Goal: Task Accomplishment & Management: Complete application form

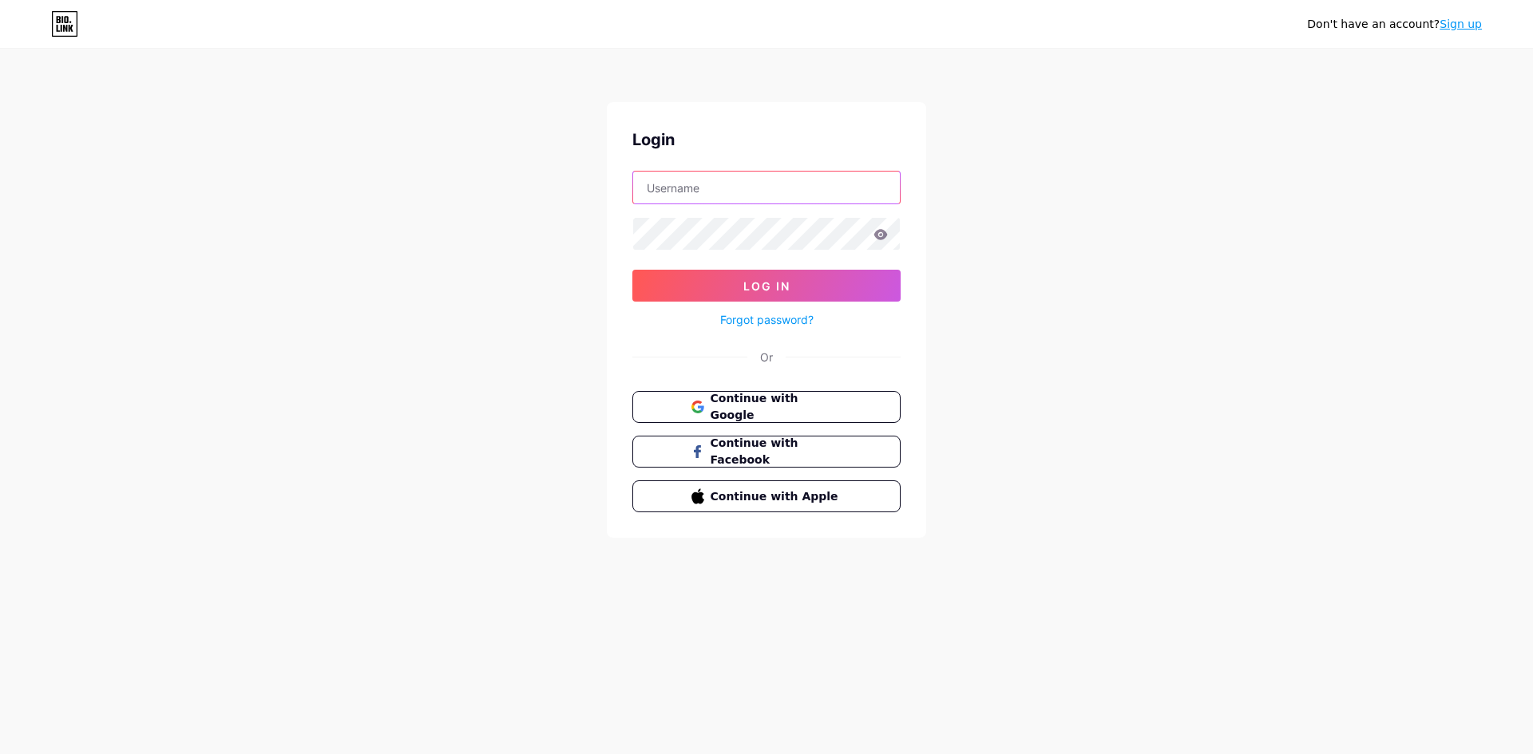
click at [695, 184] on input "text" at bounding box center [766, 188] width 267 height 32
click at [1076, 266] on div "Don't have an account? Sign up Login Log In Forgot password? Or Continue with G…" at bounding box center [766, 294] width 1533 height 589
click at [722, 189] on input "text" at bounding box center [766, 188] width 267 height 32
type input "sa"
click at [1459, 27] on link "Sign up" at bounding box center [1460, 24] width 42 height 13
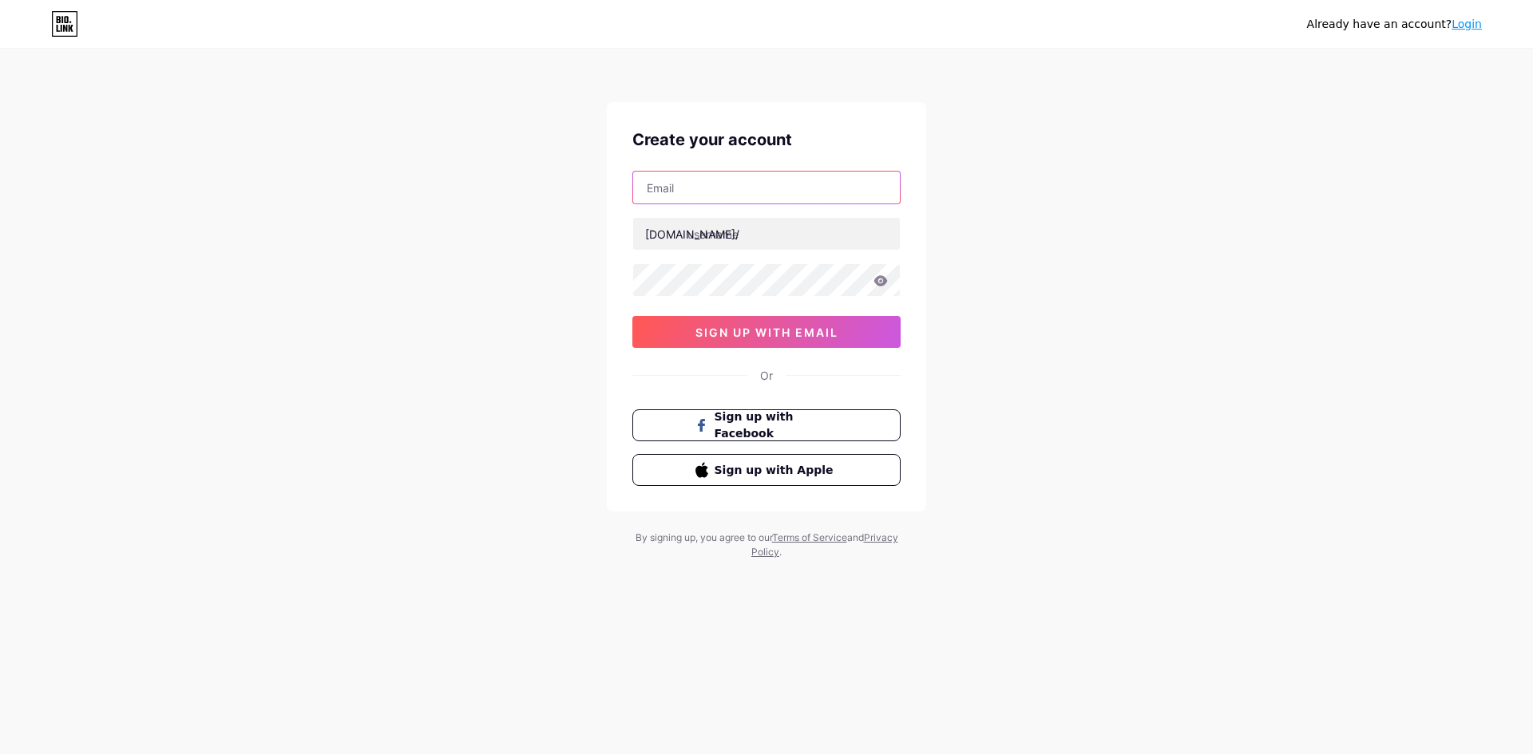
click at [692, 192] on input "text" at bounding box center [766, 188] width 267 height 32
click at [764, 246] on input "text" at bounding box center [766, 234] width 267 height 32
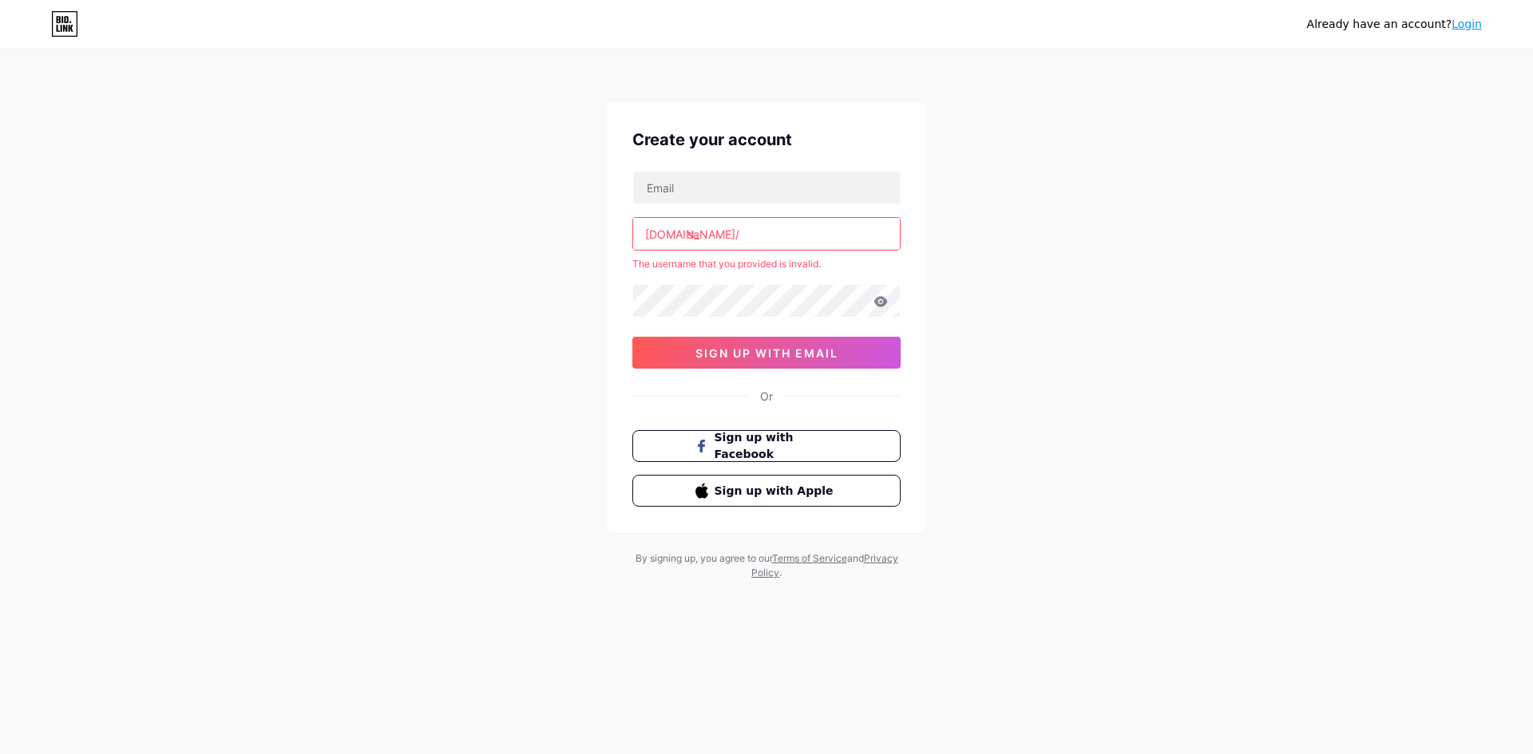
type input "s"
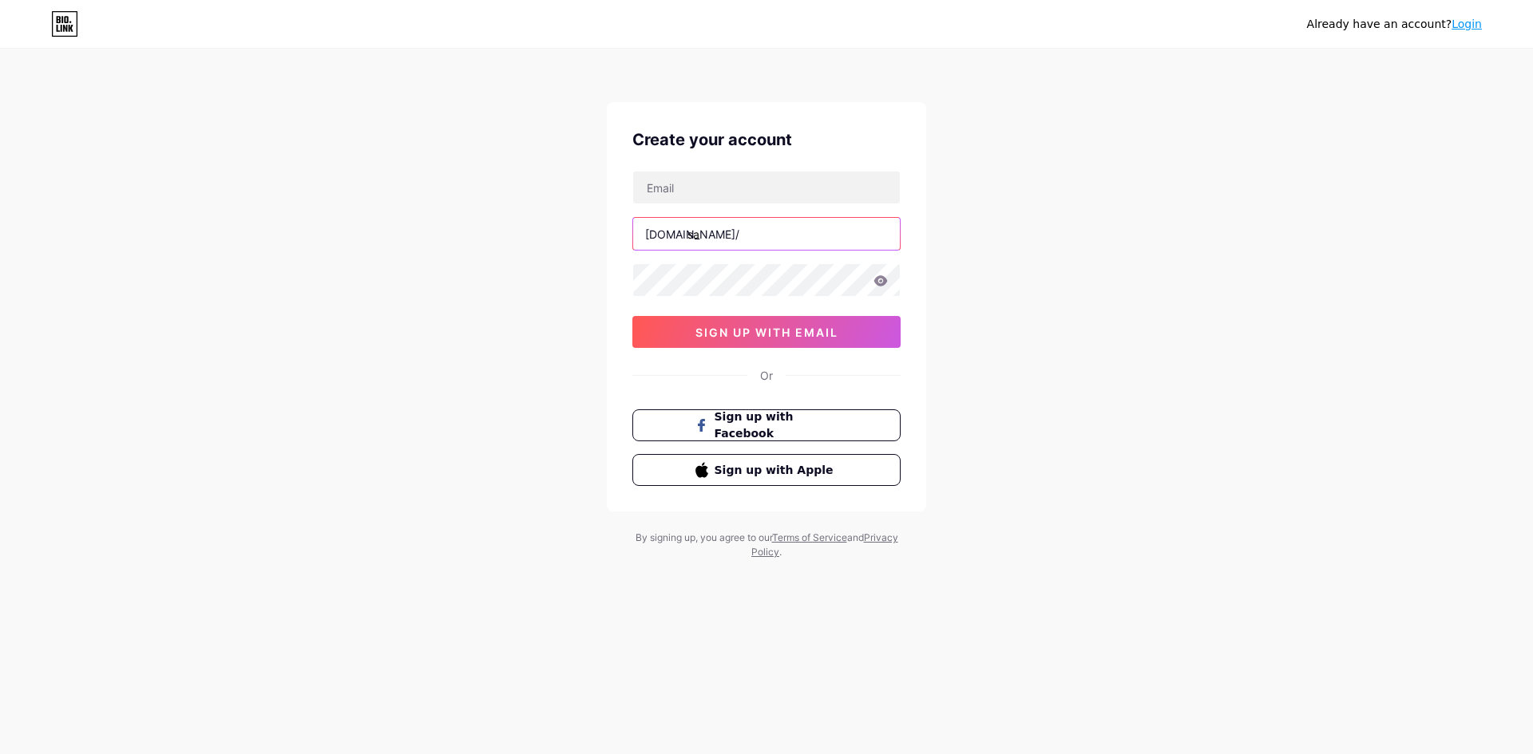
type input "s"
type input "a"
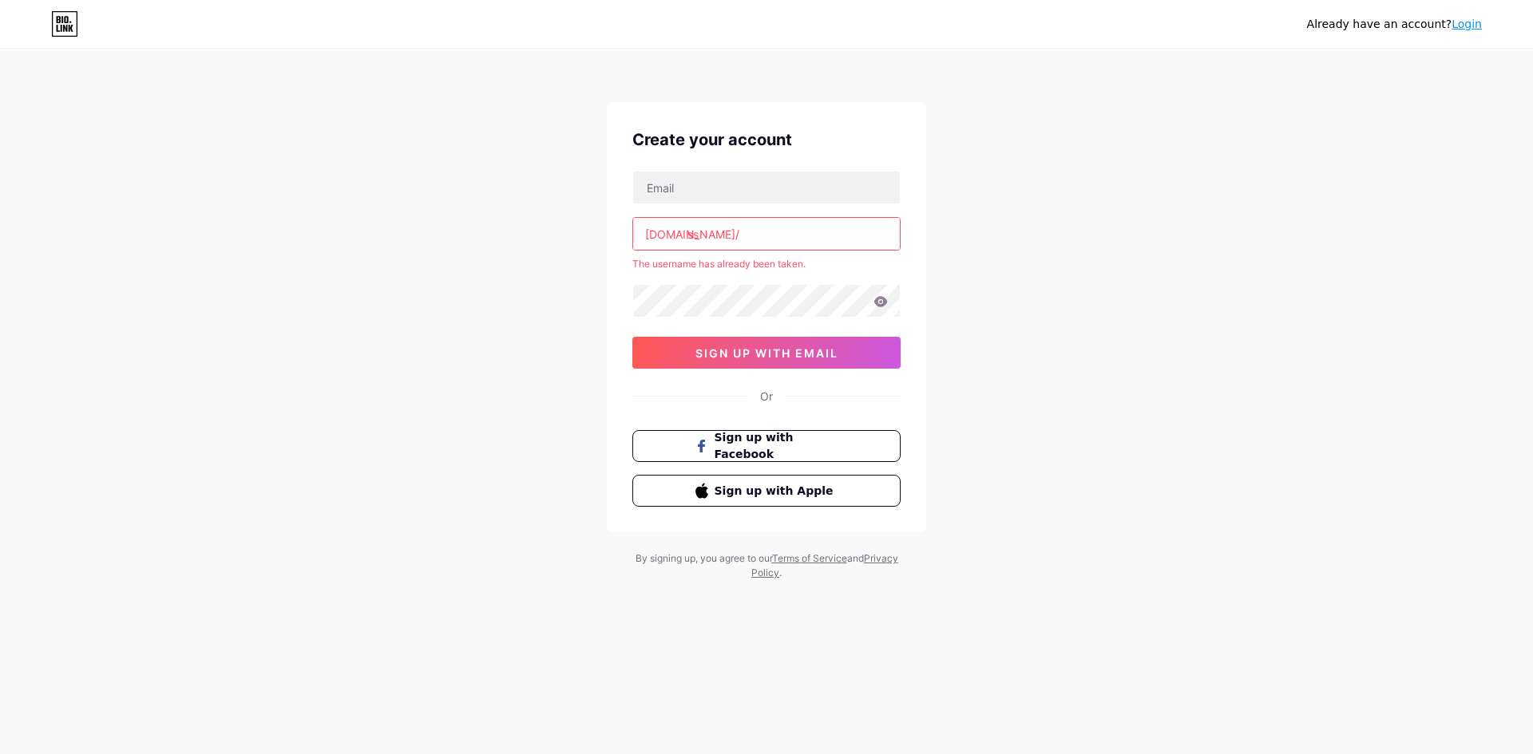
type input "s"
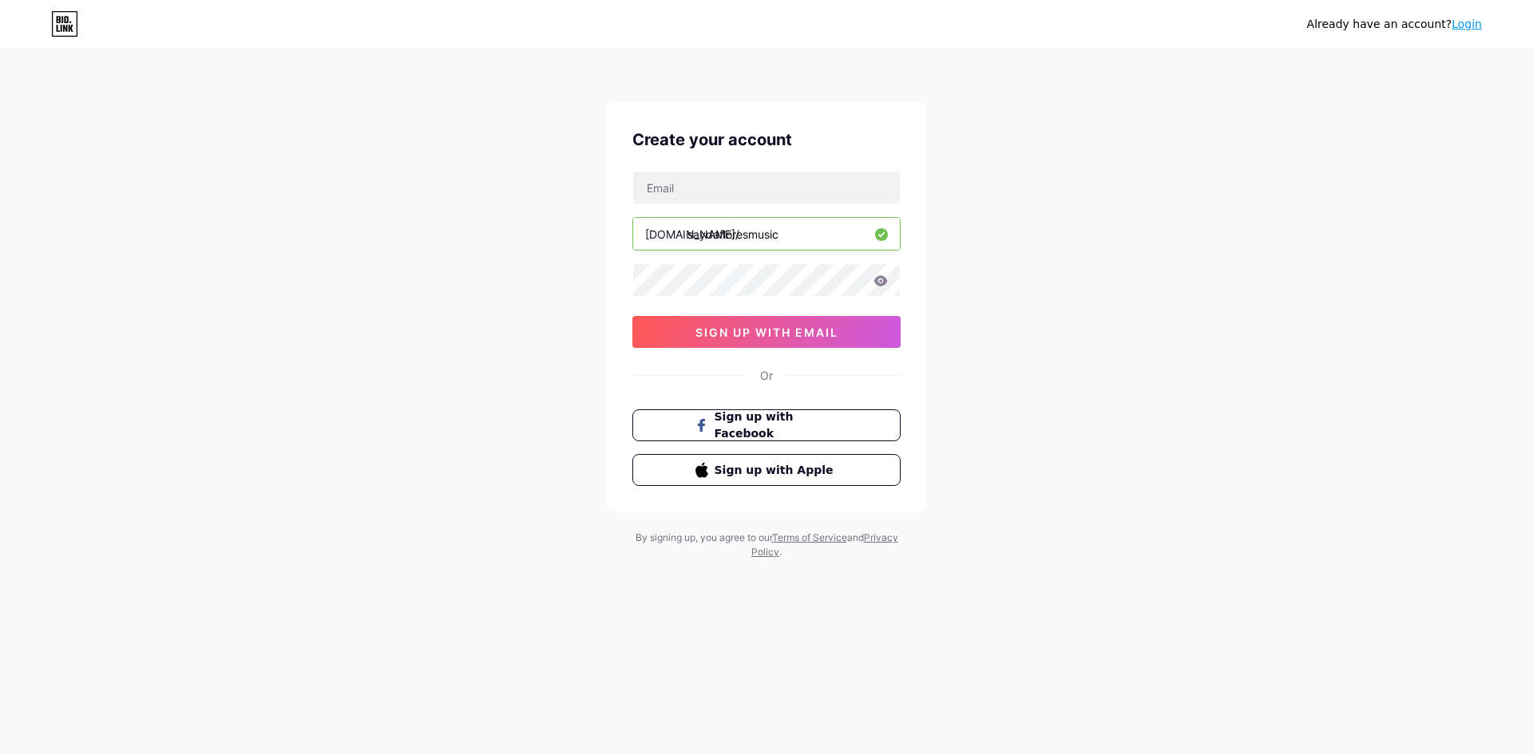
type input "saydafloresmusic"
click at [1102, 272] on div "Already have an account? Login Create your account [DOMAIN_NAME]/ saydafloresmu…" at bounding box center [766, 305] width 1533 height 611
click at [884, 286] on icon at bounding box center [880, 280] width 14 height 11
click at [881, 283] on icon at bounding box center [880, 280] width 14 height 11
drag, startPoint x: 689, startPoint y: 239, endPoint x: 784, endPoint y: 239, distance: 95.0
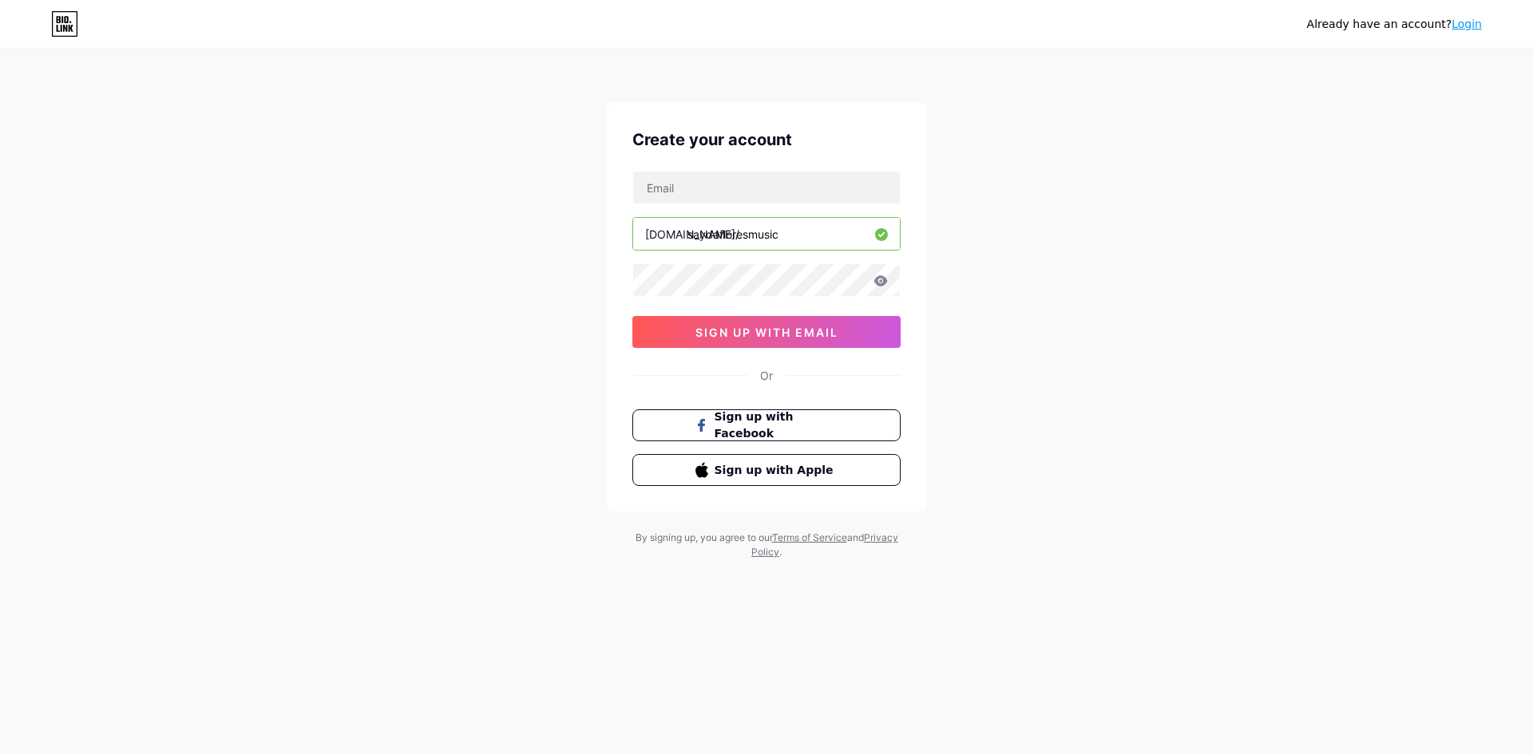
click at [784, 239] on input "saydafloresmusic" at bounding box center [766, 234] width 267 height 32
click at [569, 275] on div "Already have an account? Login Create your account [DOMAIN_NAME]/ saydafloresmu…" at bounding box center [766, 305] width 1533 height 611
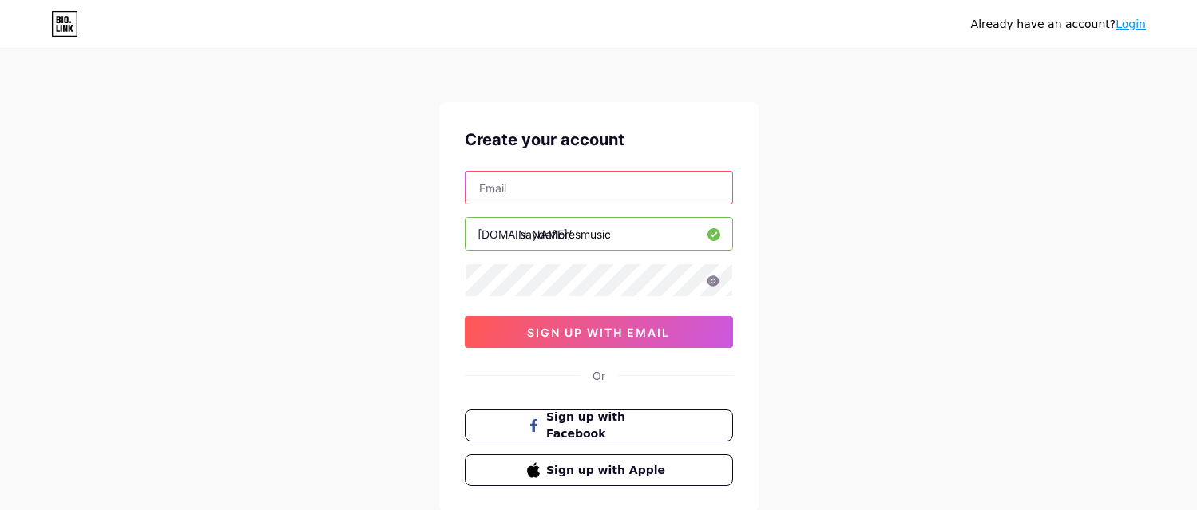
click at [524, 184] on input "text" at bounding box center [598, 188] width 267 height 32
paste input "[PERSON_NAME][EMAIL_ADDRESS][DOMAIN_NAME]"
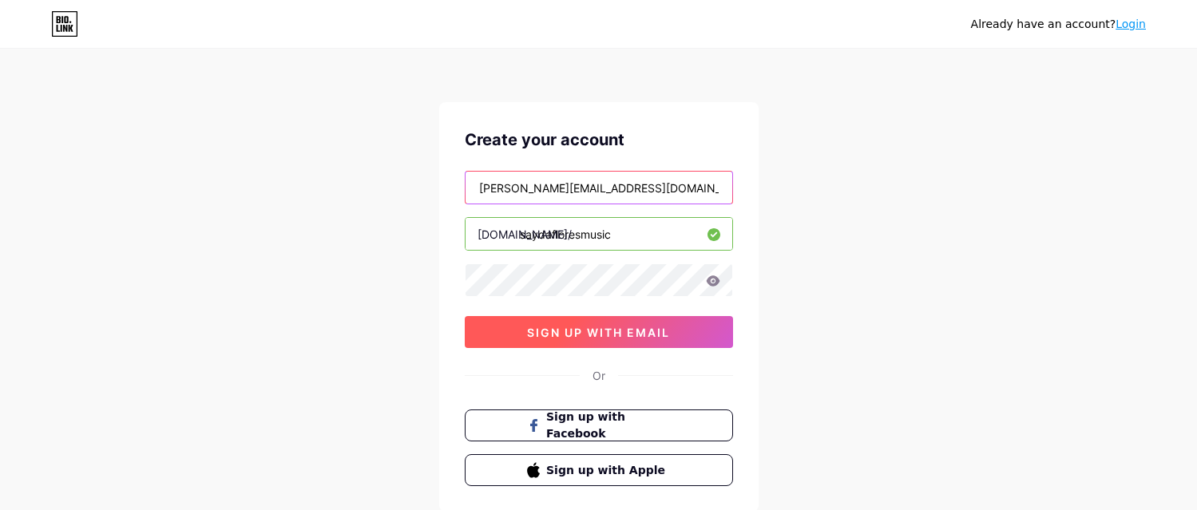
type input "[PERSON_NAME][EMAIL_ADDRESS][DOMAIN_NAME]"
click at [591, 338] on span "sign up with email" at bounding box center [598, 333] width 143 height 14
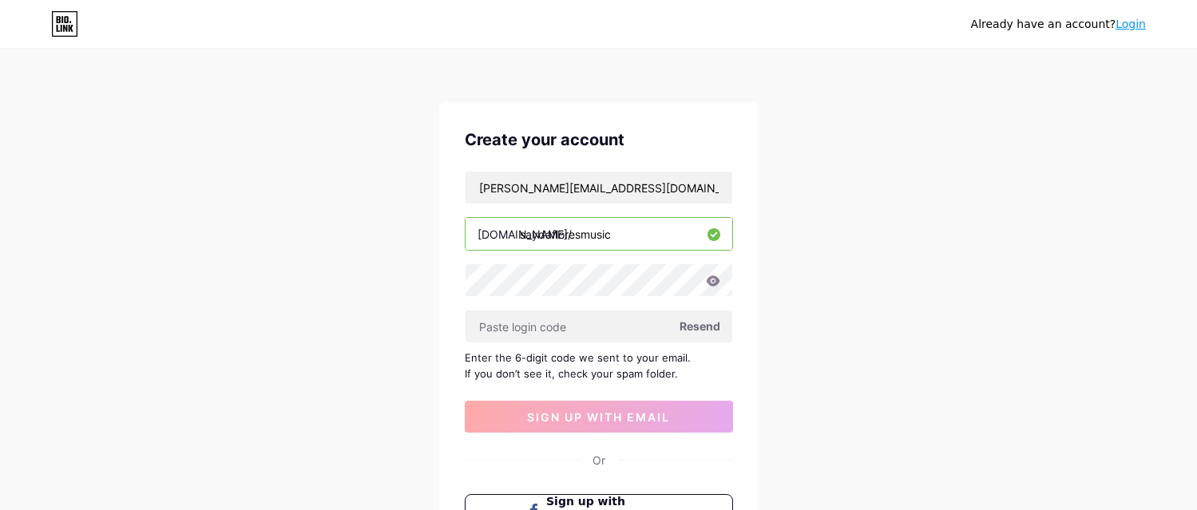
click at [694, 329] on span "Resend" at bounding box center [699, 326] width 41 height 17
click at [706, 326] on span "Resend" at bounding box center [699, 326] width 41 height 17
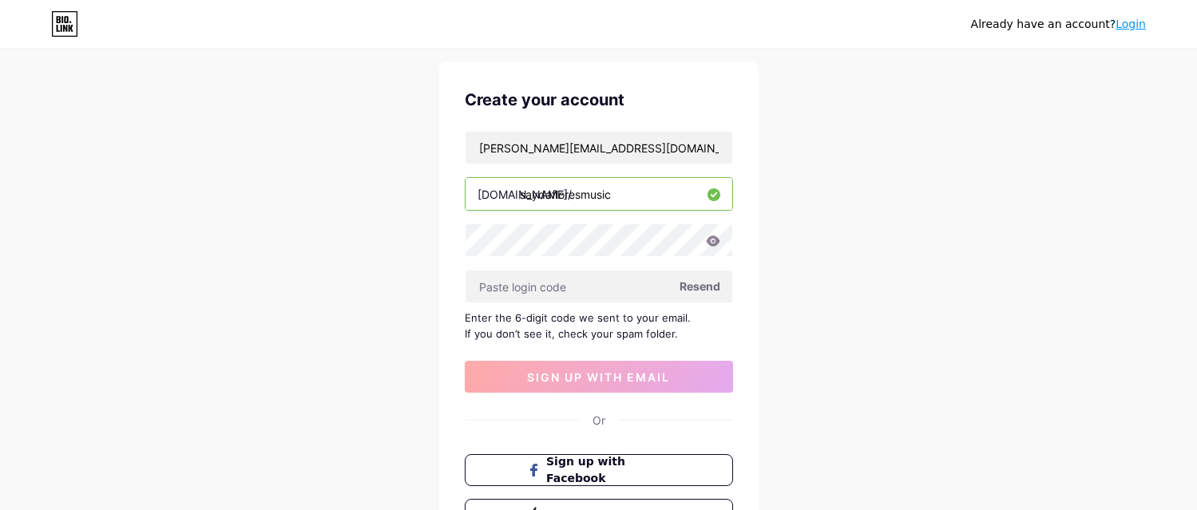
scroll to position [26, 0]
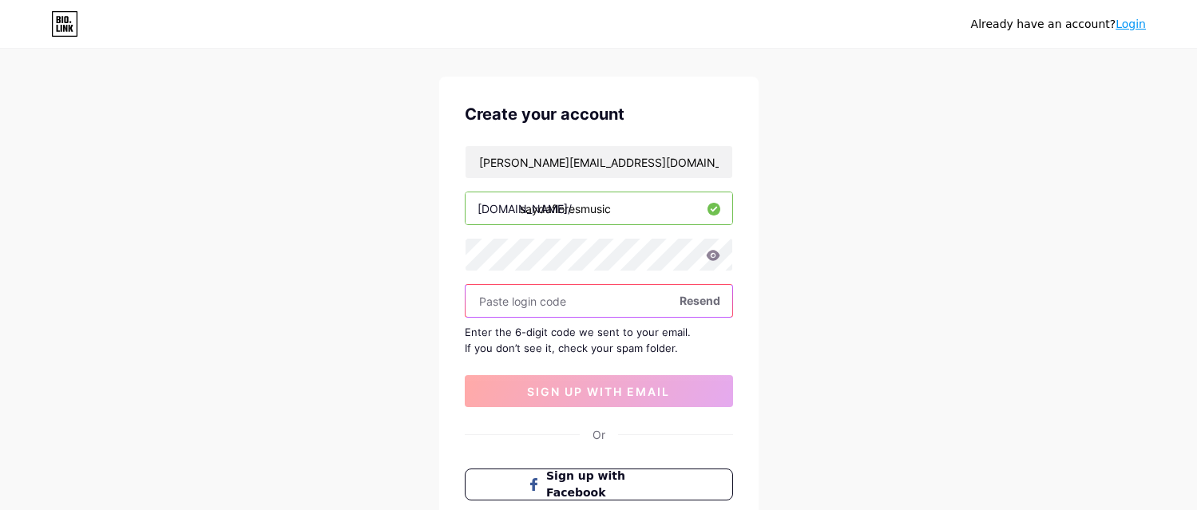
click at [567, 308] on input "text" at bounding box center [598, 301] width 267 height 32
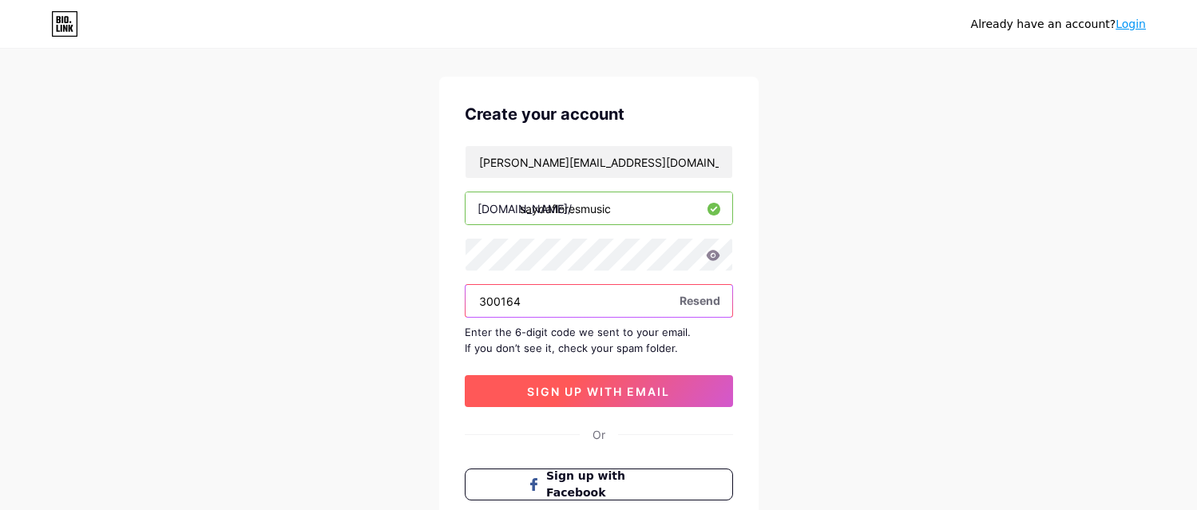
type input "300164"
click at [574, 378] on button "sign up with email" at bounding box center [599, 391] width 268 height 32
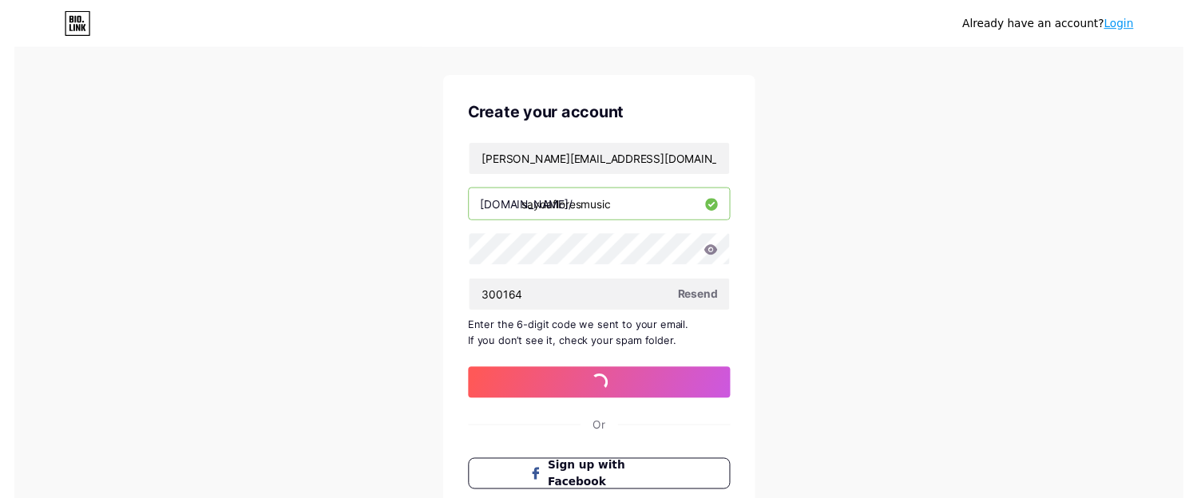
scroll to position [0, 0]
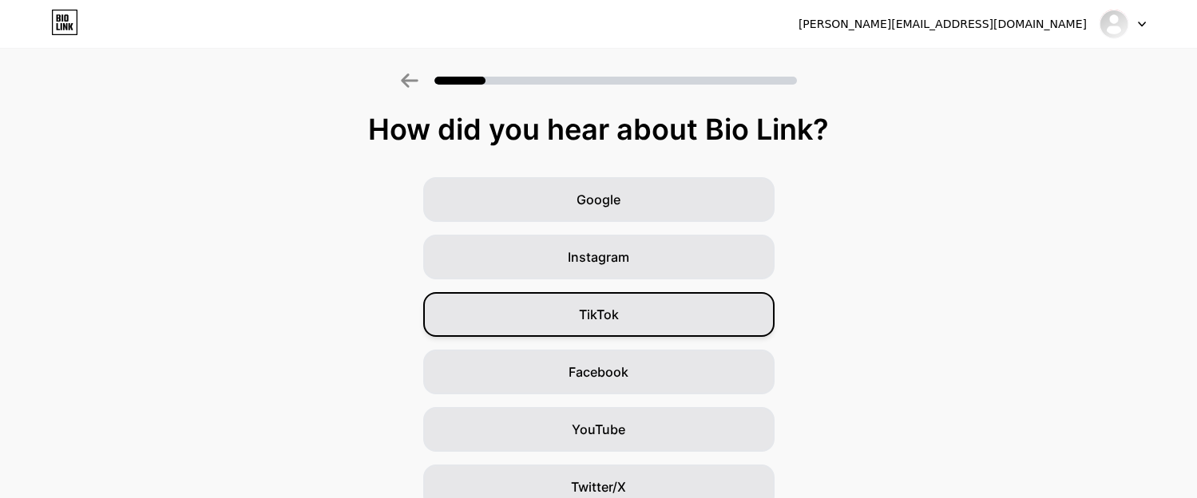
click at [684, 315] on div "TikTok" at bounding box center [598, 314] width 351 height 45
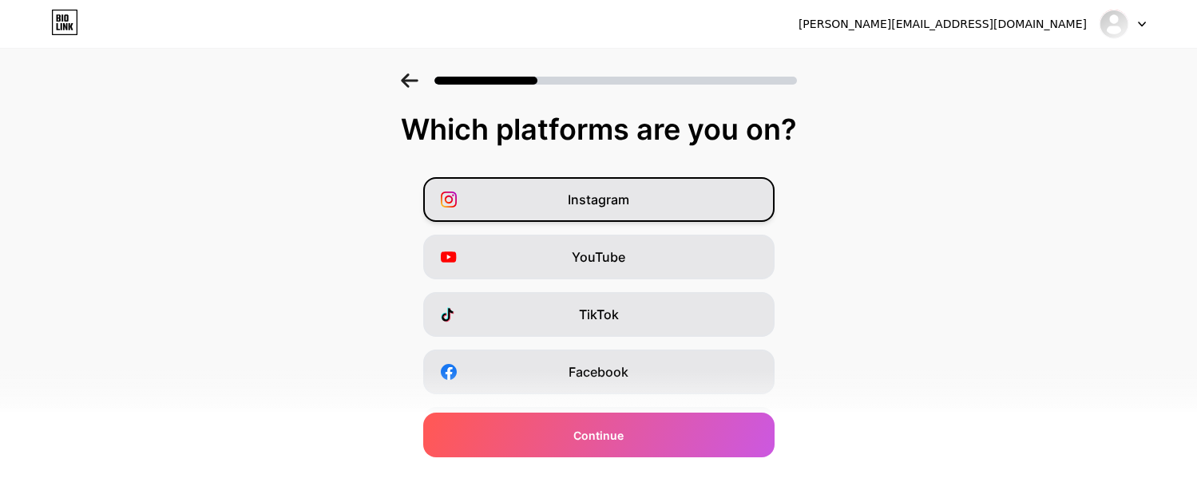
click at [674, 192] on div "Instagram" at bounding box center [598, 199] width 351 height 45
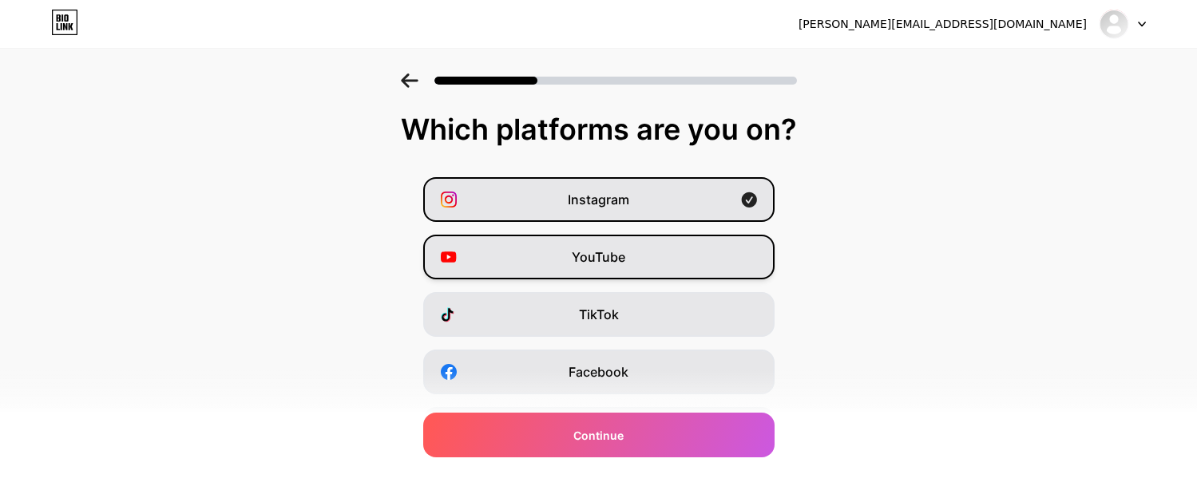
click at [653, 260] on div "YouTube" at bounding box center [598, 257] width 351 height 45
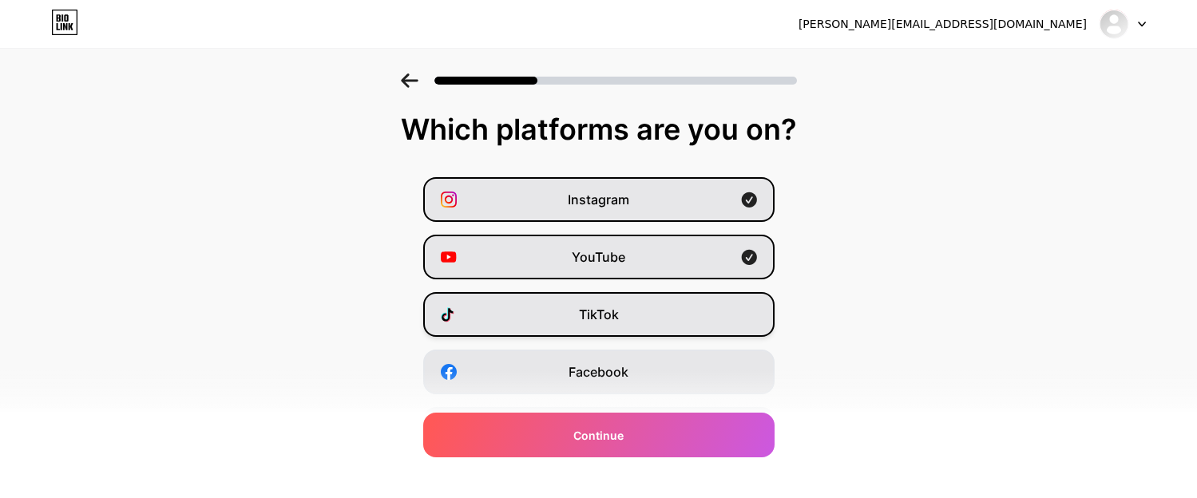
click at [653, 311] on div "TikTok" at bounding box center [598, 314] width 351 height 45
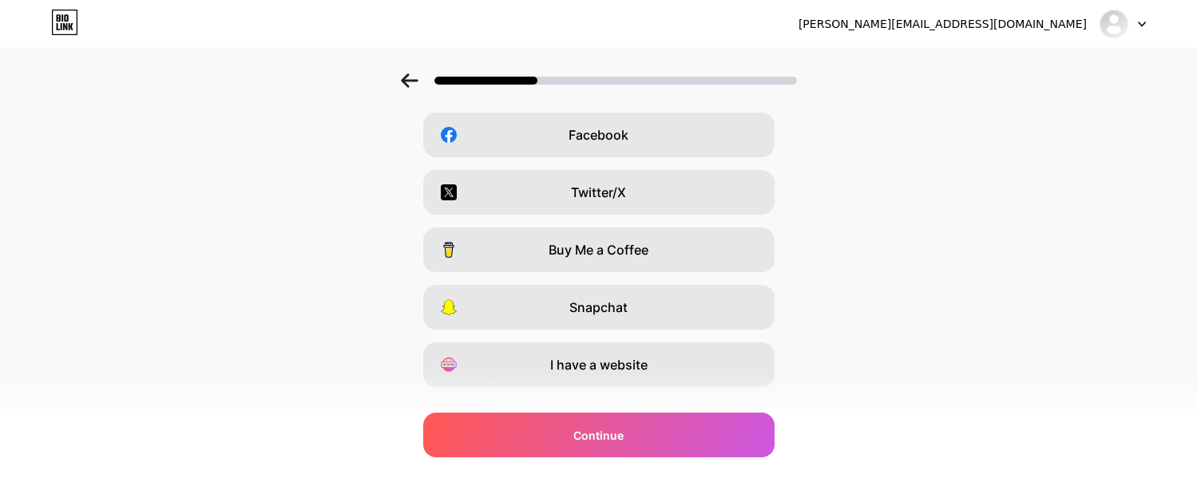
scroll to position [239, 0]
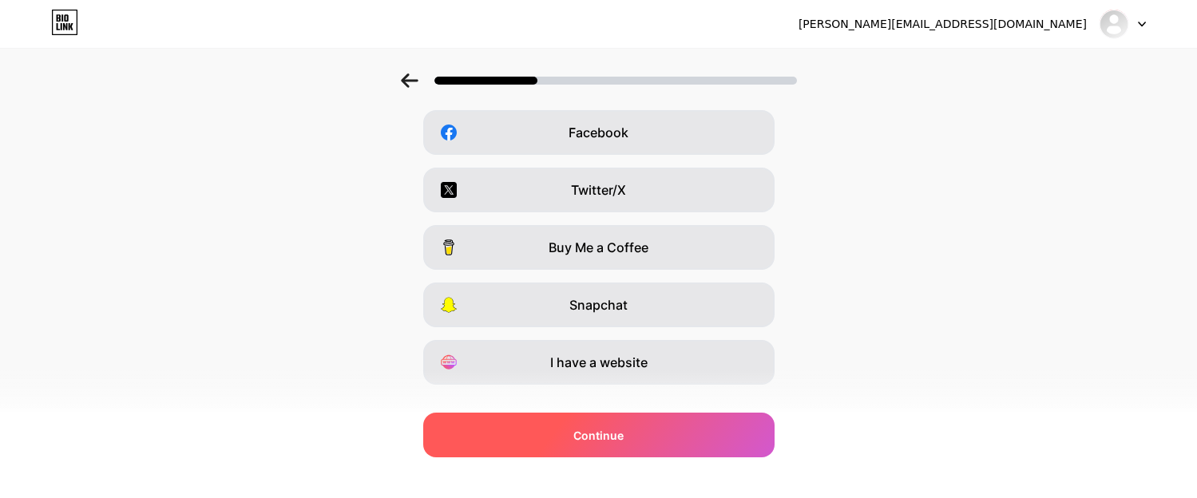
click at [714, 429] on div "Continue" at bounding box center [598, 435] width 351 height 45
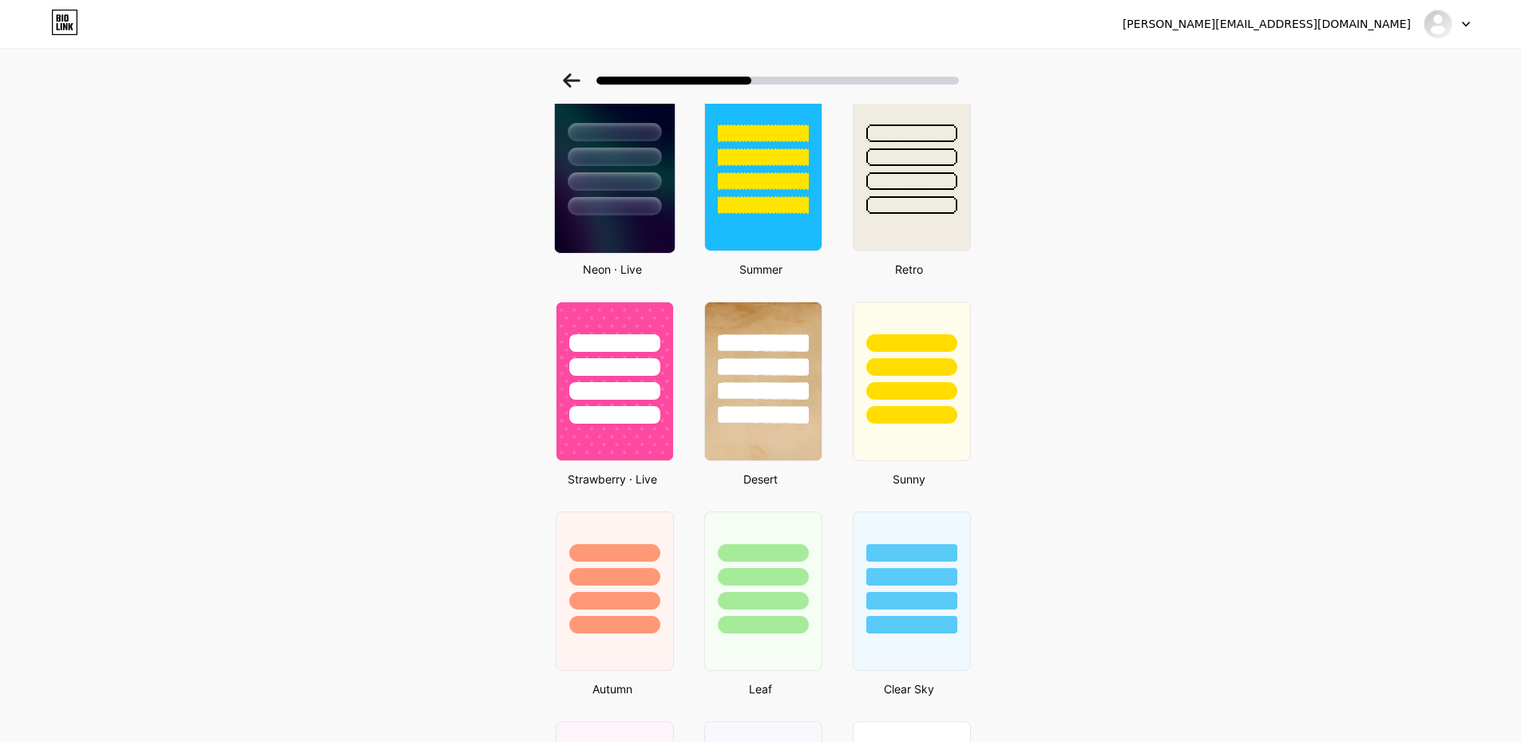
scroll to position [718, 0]
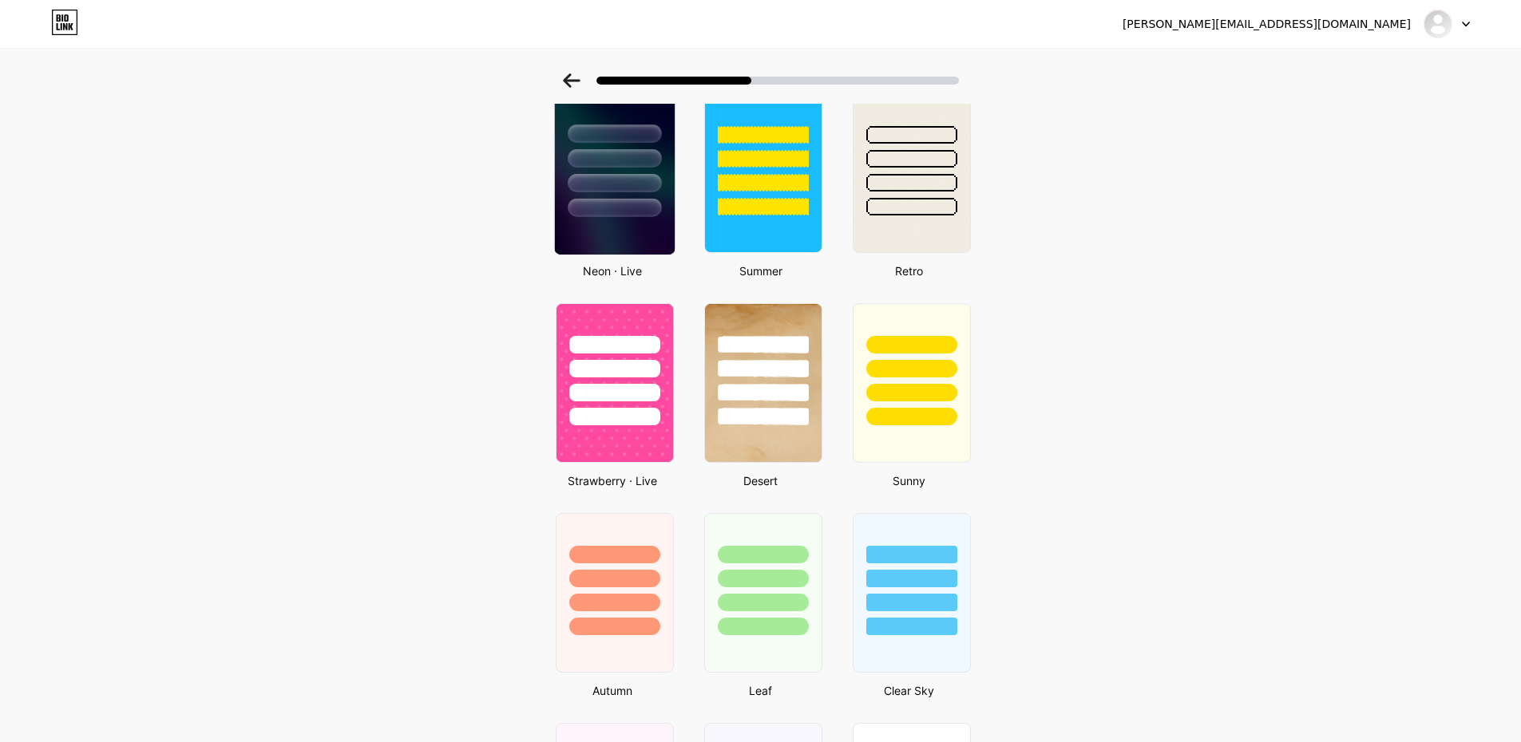
click at [643, 238] on img at bounding box center [614, 173] width 120 height 163
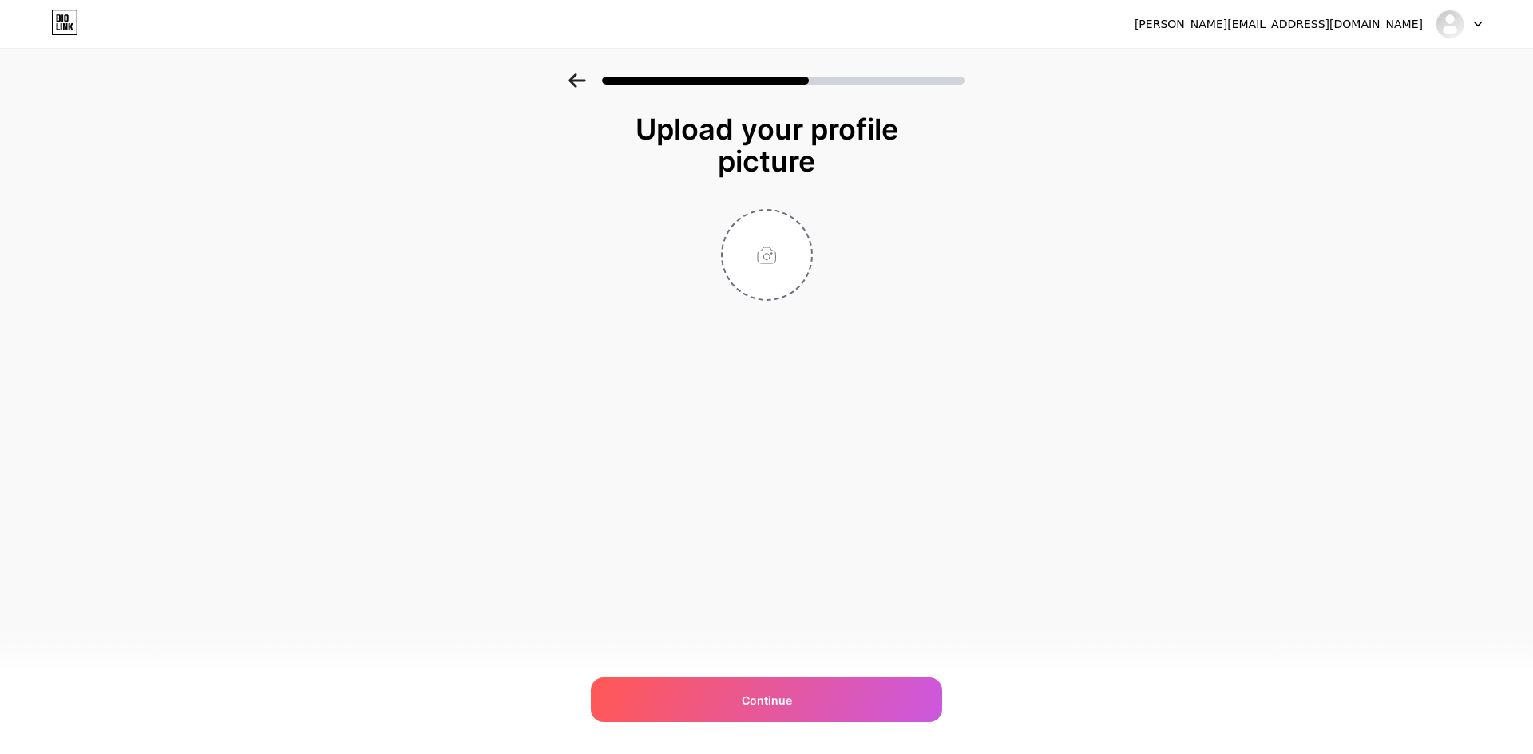
click at [580, 84] on icon at bounding box center [577, 80] width 18 height 14
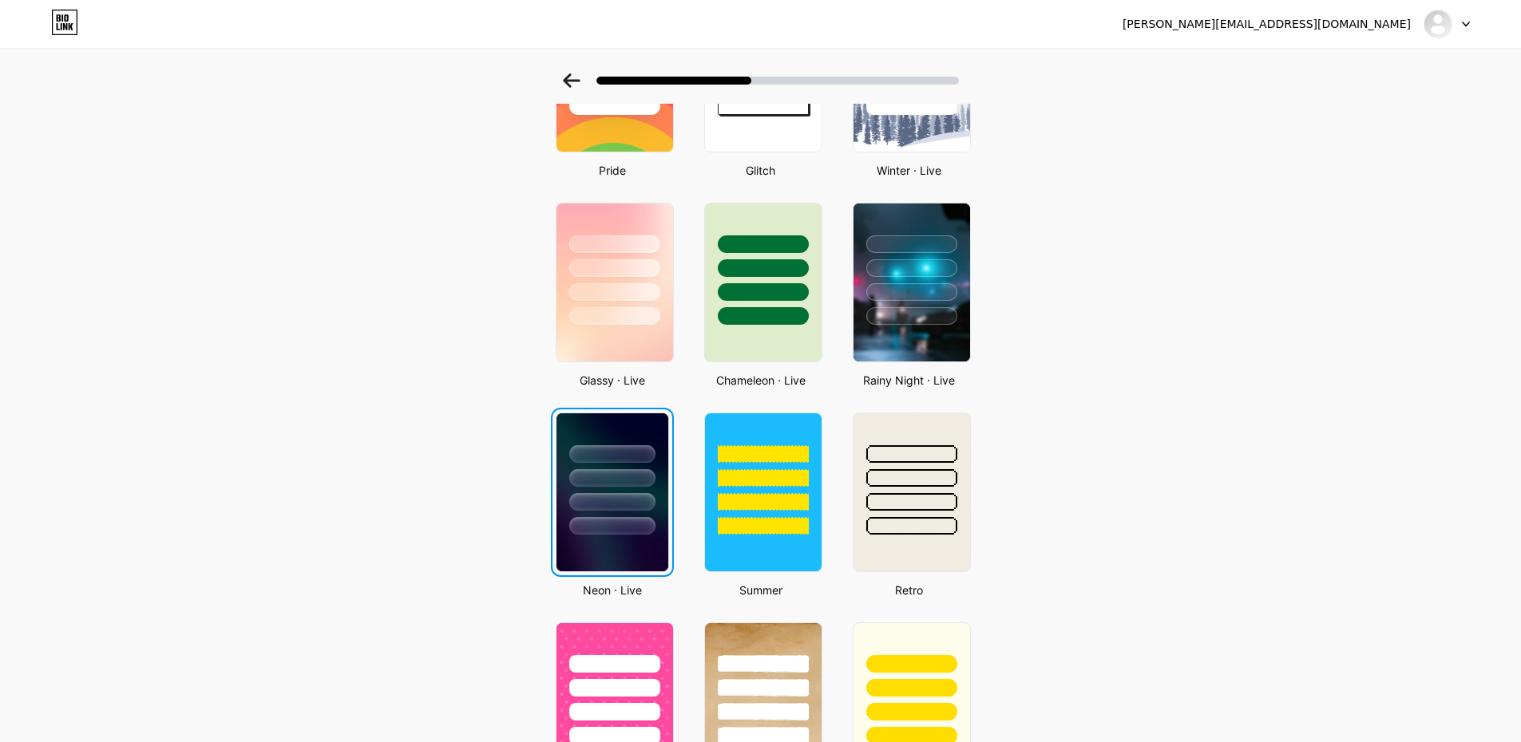
scroll to position [559, 0]
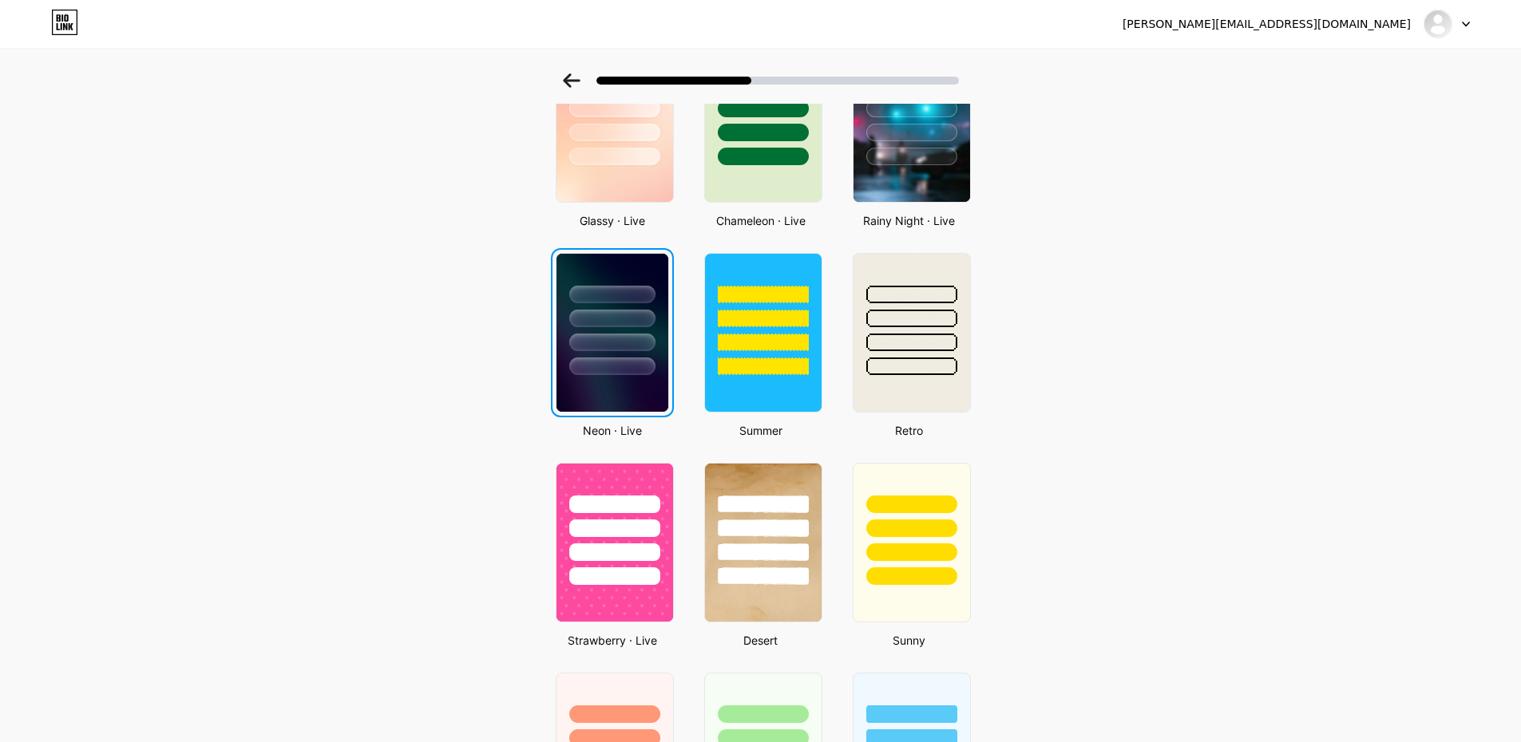
click at [635, 377] on img at bounding box center [612, 333] width 112 height 158
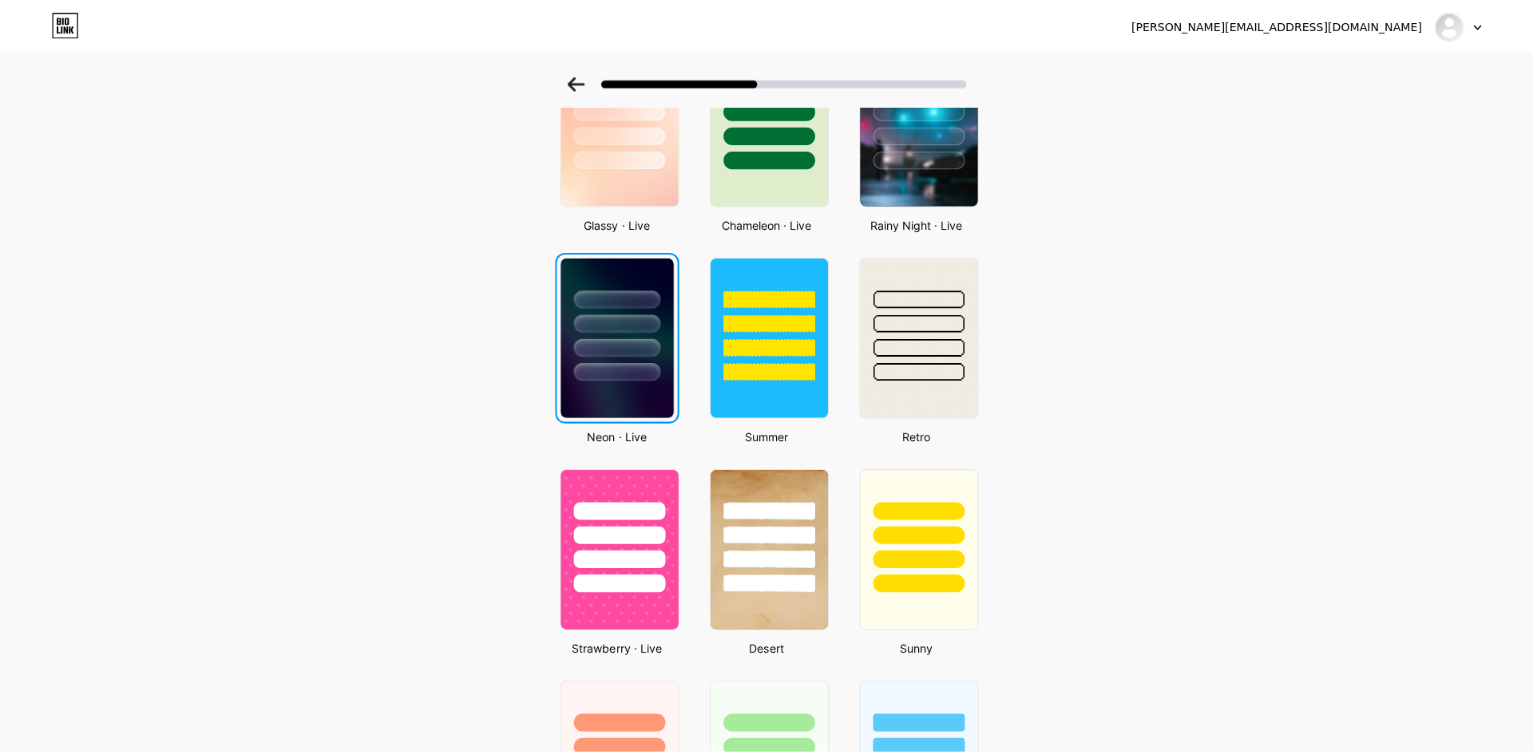
scroll to position [0, 0]
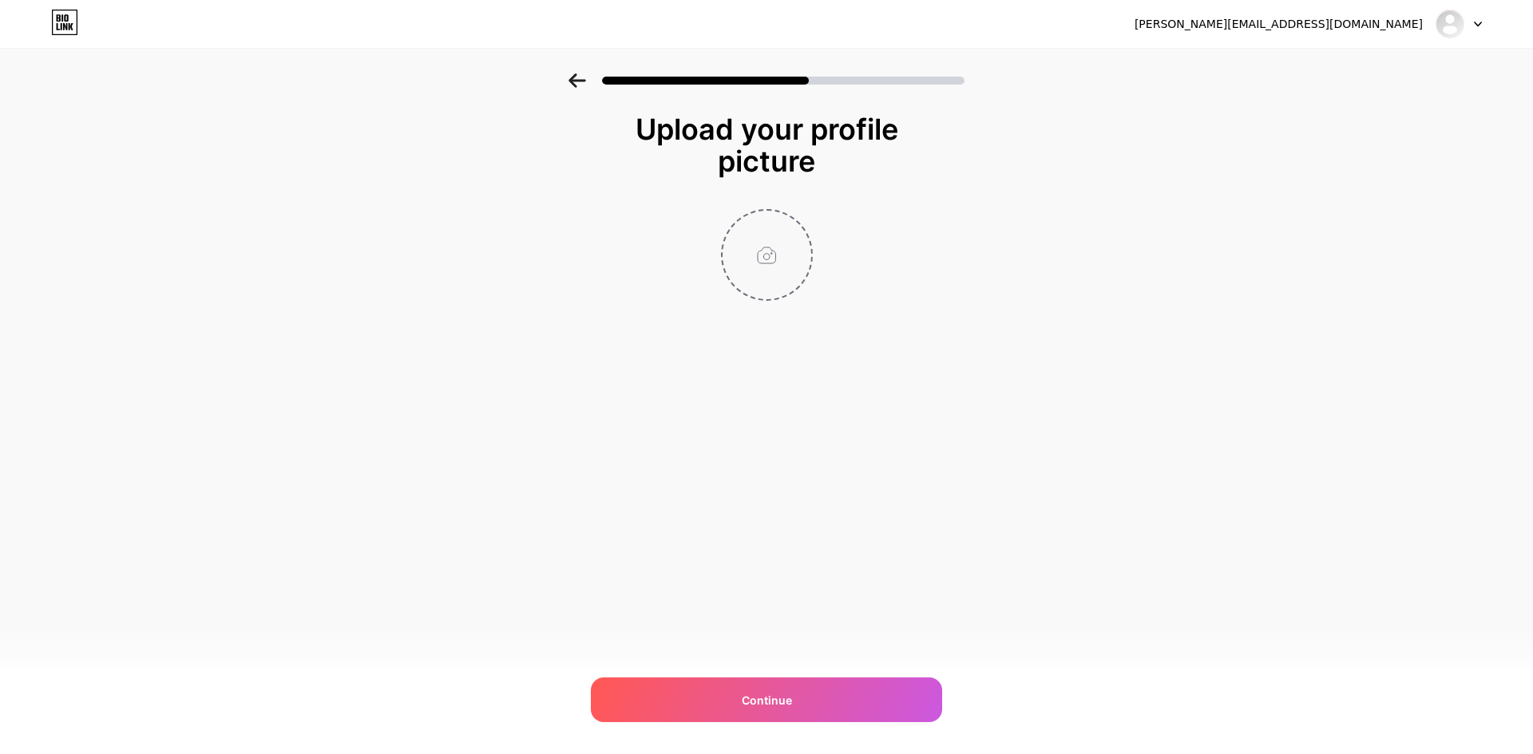
click at [746, 247] on input "file" at bounding box center [766, 255] width 89 height 89
type input "C:\fakepath\0H8A6403-0.jpg"
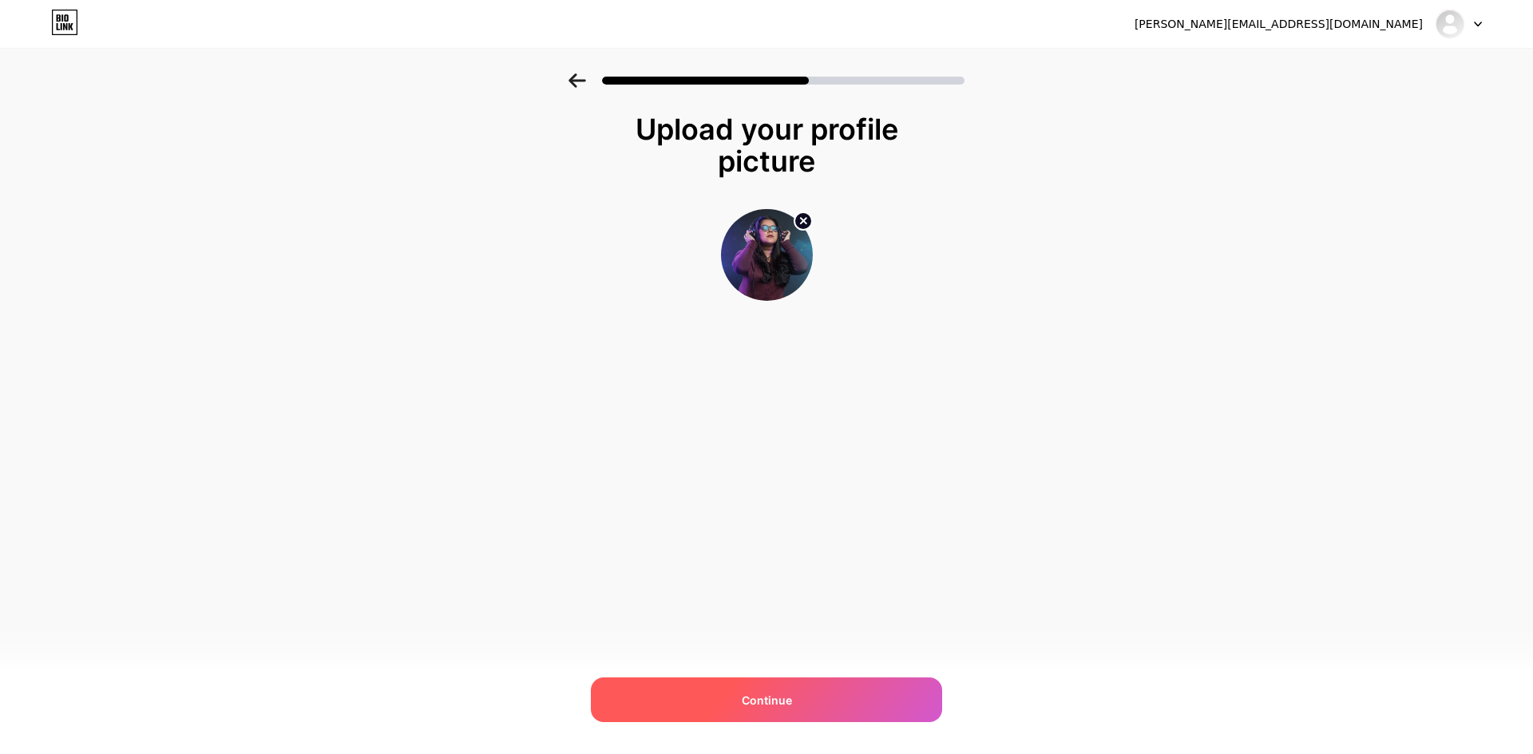
click at [793, 689] on div "Continue" at bounding box center [766, 700] width 351 height 45
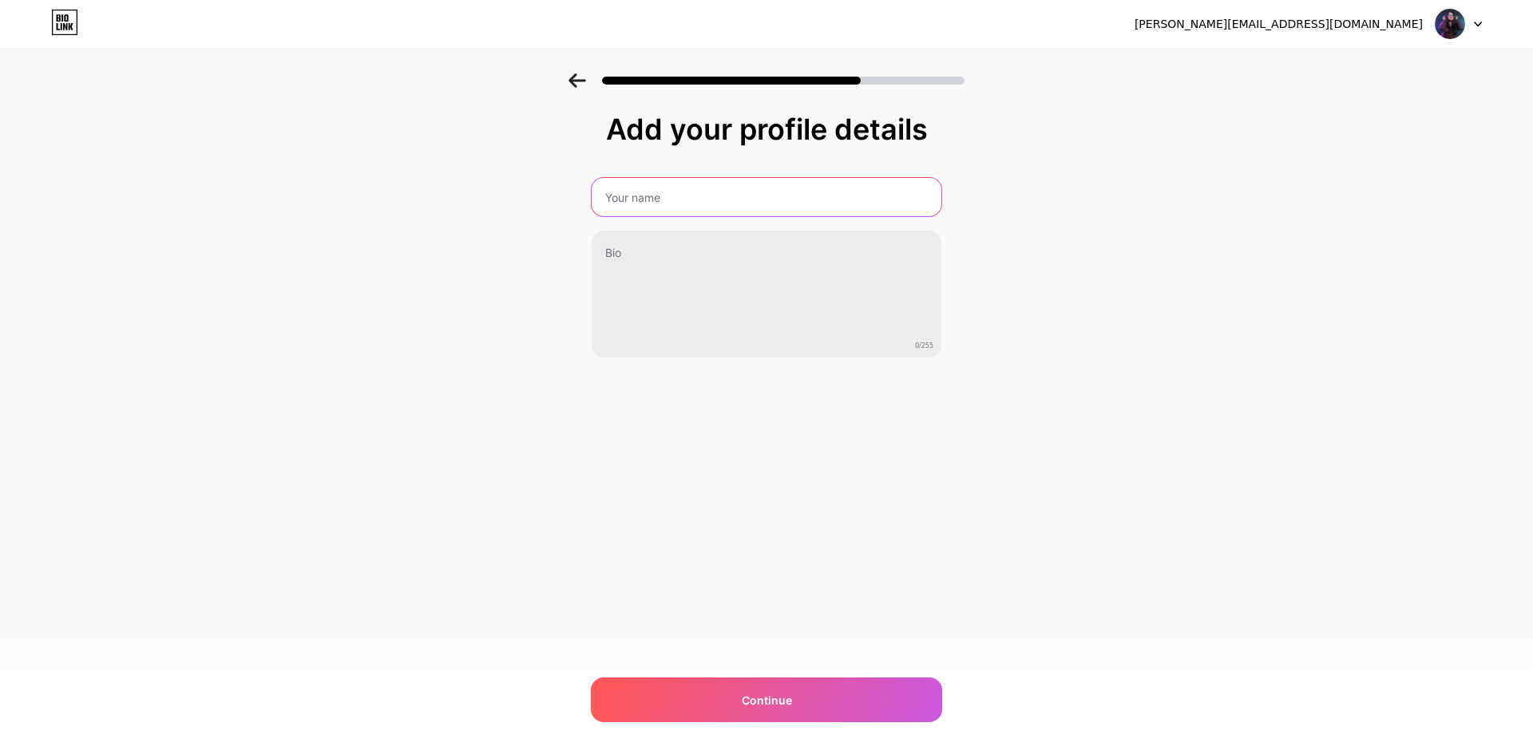
click at [661, 196] on input "text" at bounding box center [766, 197] width 350 height 38
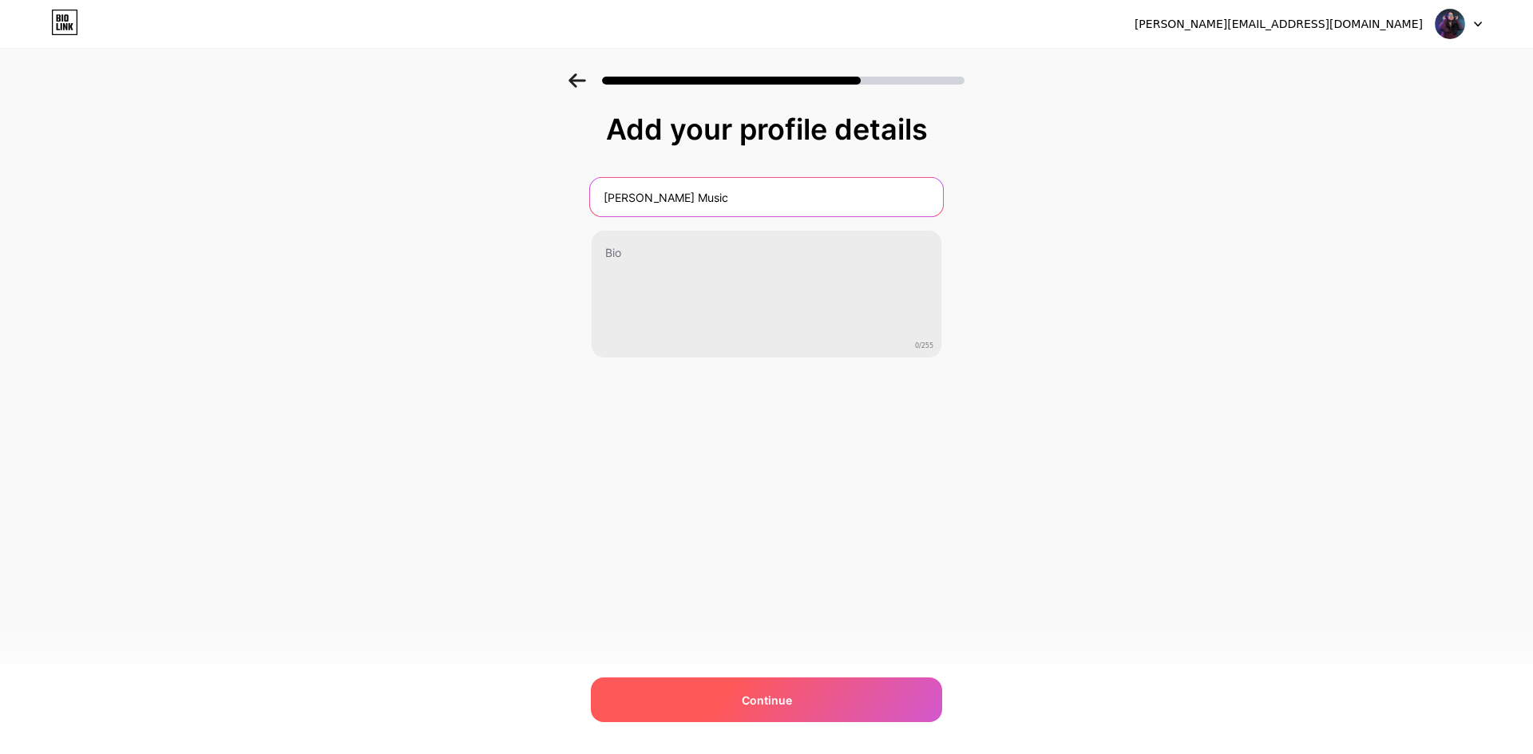
type input "[PERSON_NAME] Music"
click at [743, 694] on span "Continue" at bounding box center [767, 700] width 50 height 17
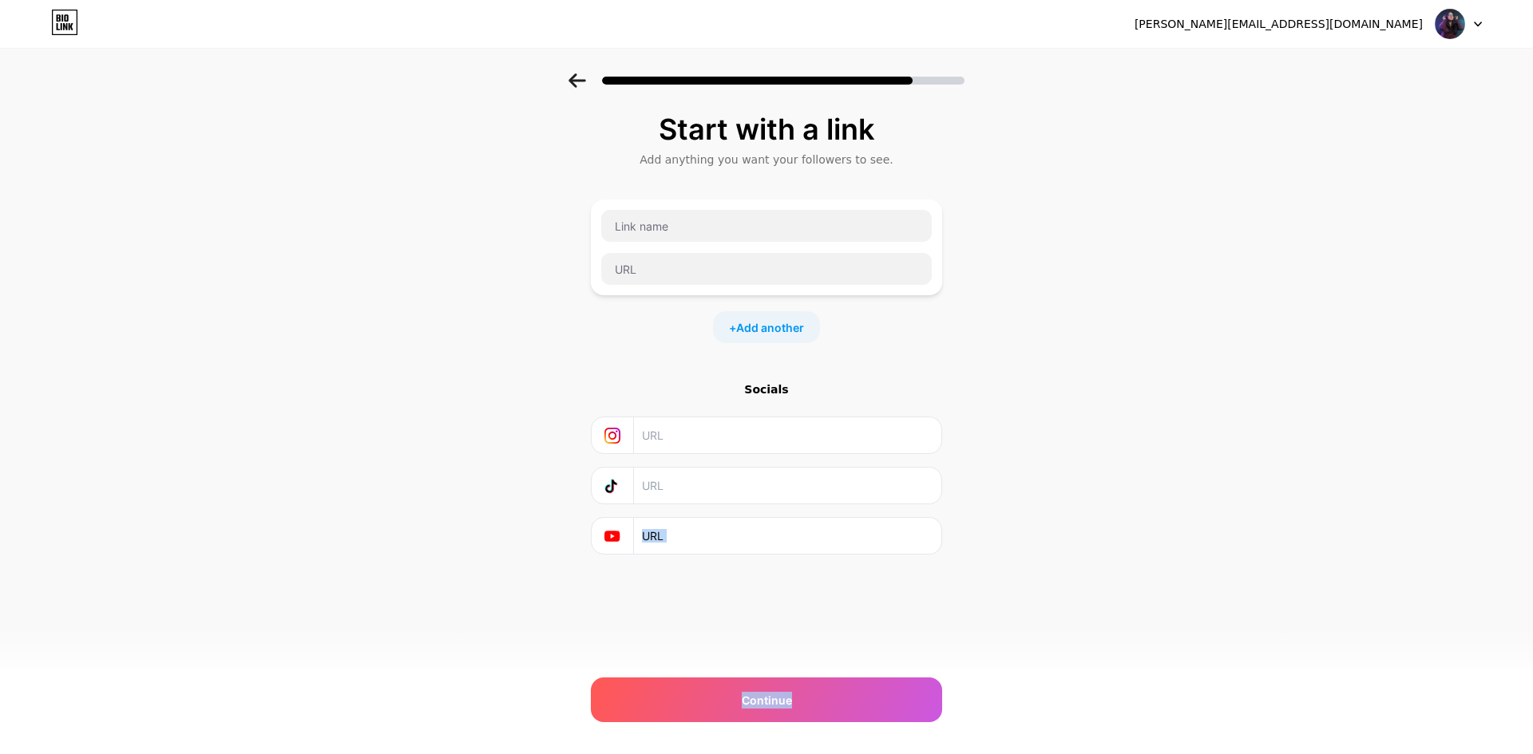
drag, startPoint x: 795, startPoint y: 683, endPoint x: 1153, endPoint y: 590, distance: 369.6
click at [1153, 590] on div "Start with a link Add anything you want your followers to see. + Add another So…" at bounding box center [766, 353] width 1533 height 561
click at [734, 693] on div "Continue" at bounding box center [766, 700] width 351 height 45
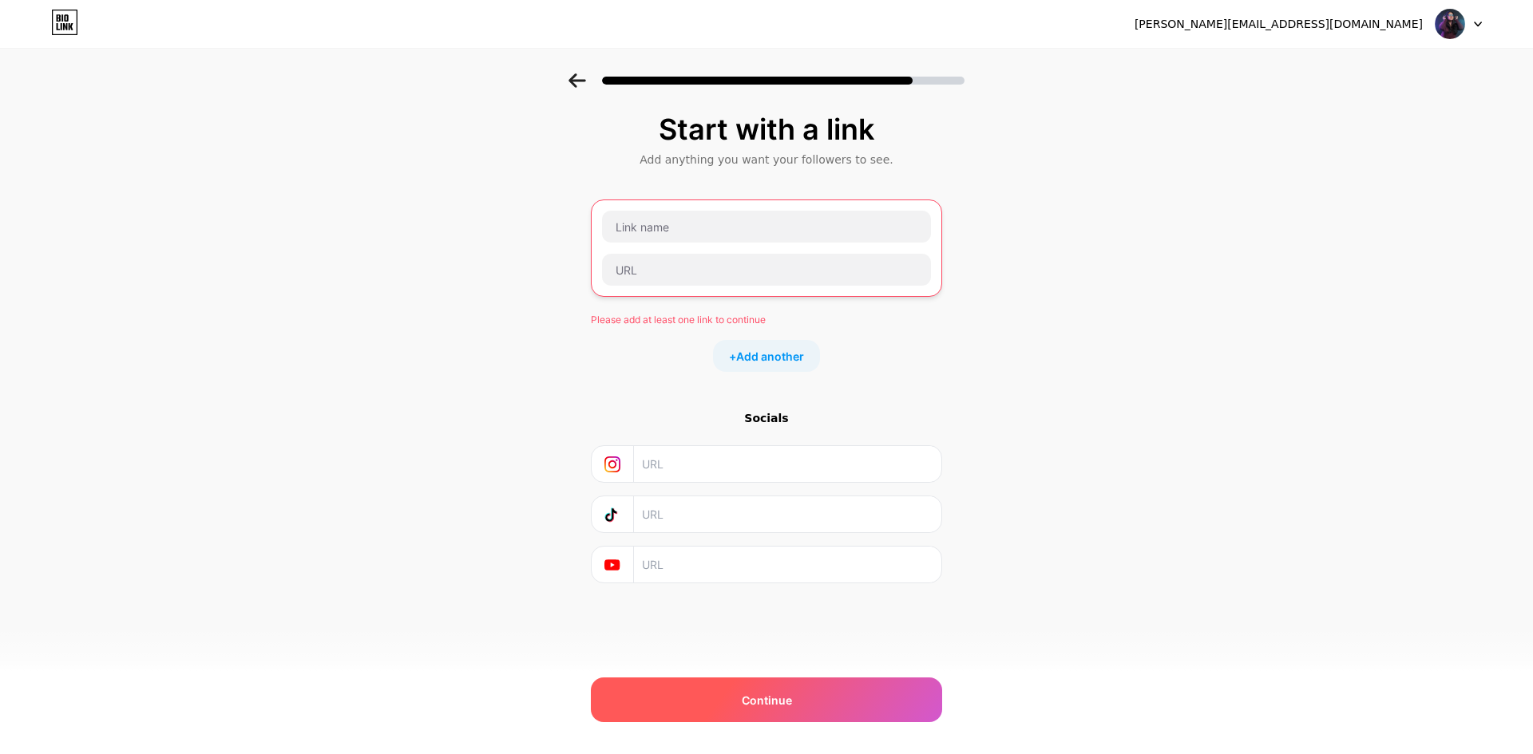
click at [726, 693] on div "Continue" at bounding box center [766, 700] width 351 height 45
click at [782, 692] on span "Continue" at bounding box center [767, 700] width 50 height 17
click at [717, 512] on input "text" at bounding box center [787, 515] width 290 height 36
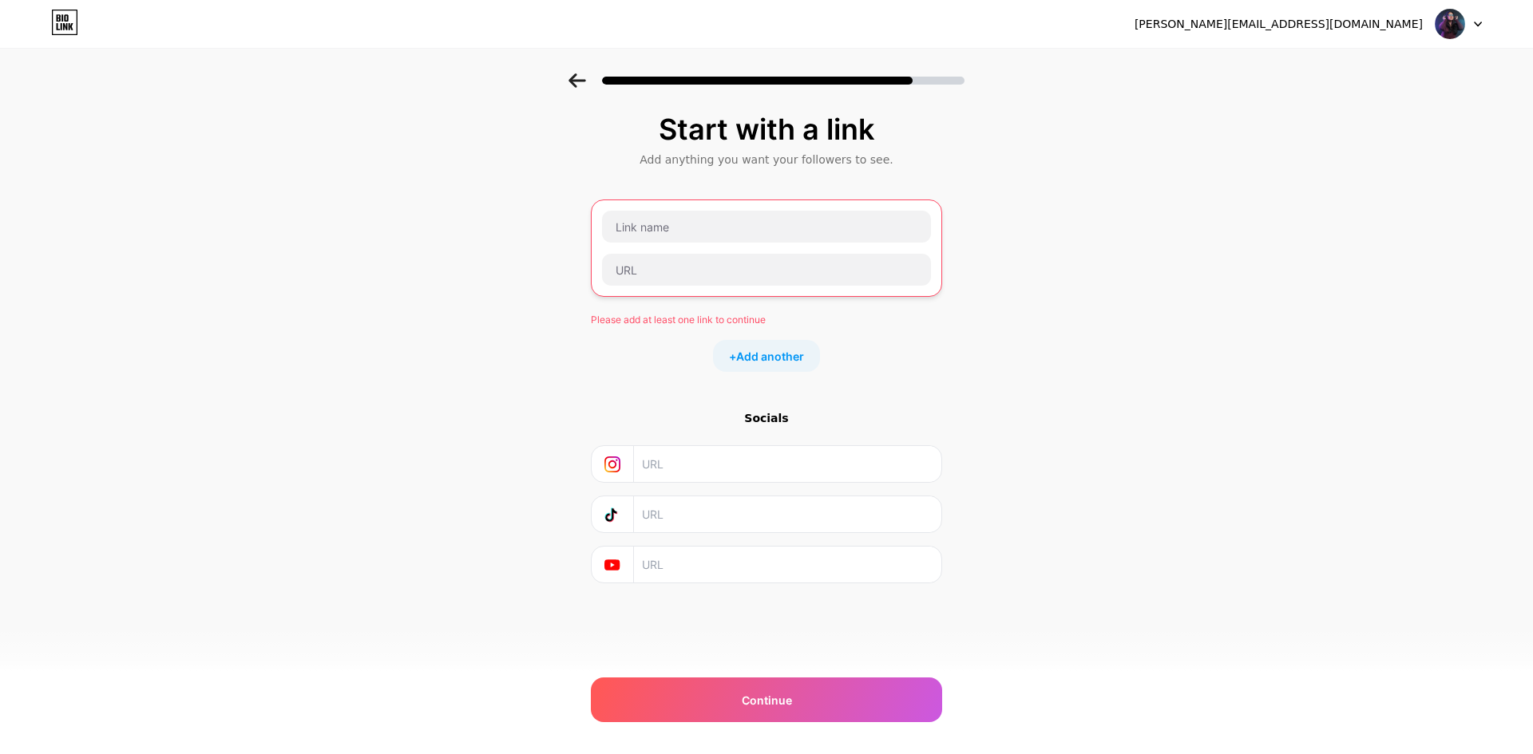
click at [690, 461] on input "text" at bounding box center [787, 464] width 290 height 36
paste input "[URL][DOMAIN_NAME]"
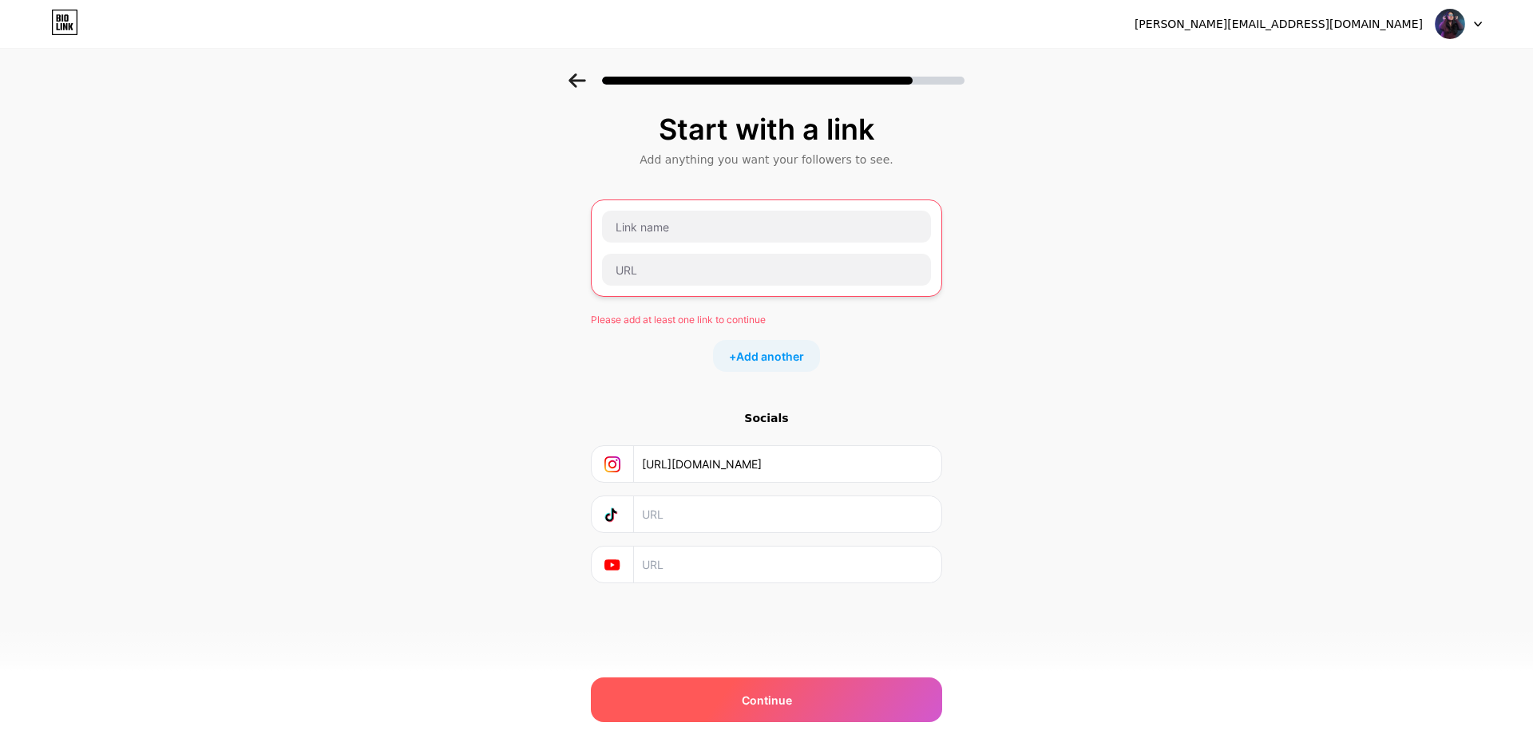
type input "[URL][DOMAIN_NAME]"
click at [770, 693] on span "Continue" at bounding box center [767, 700] width 50 height 17
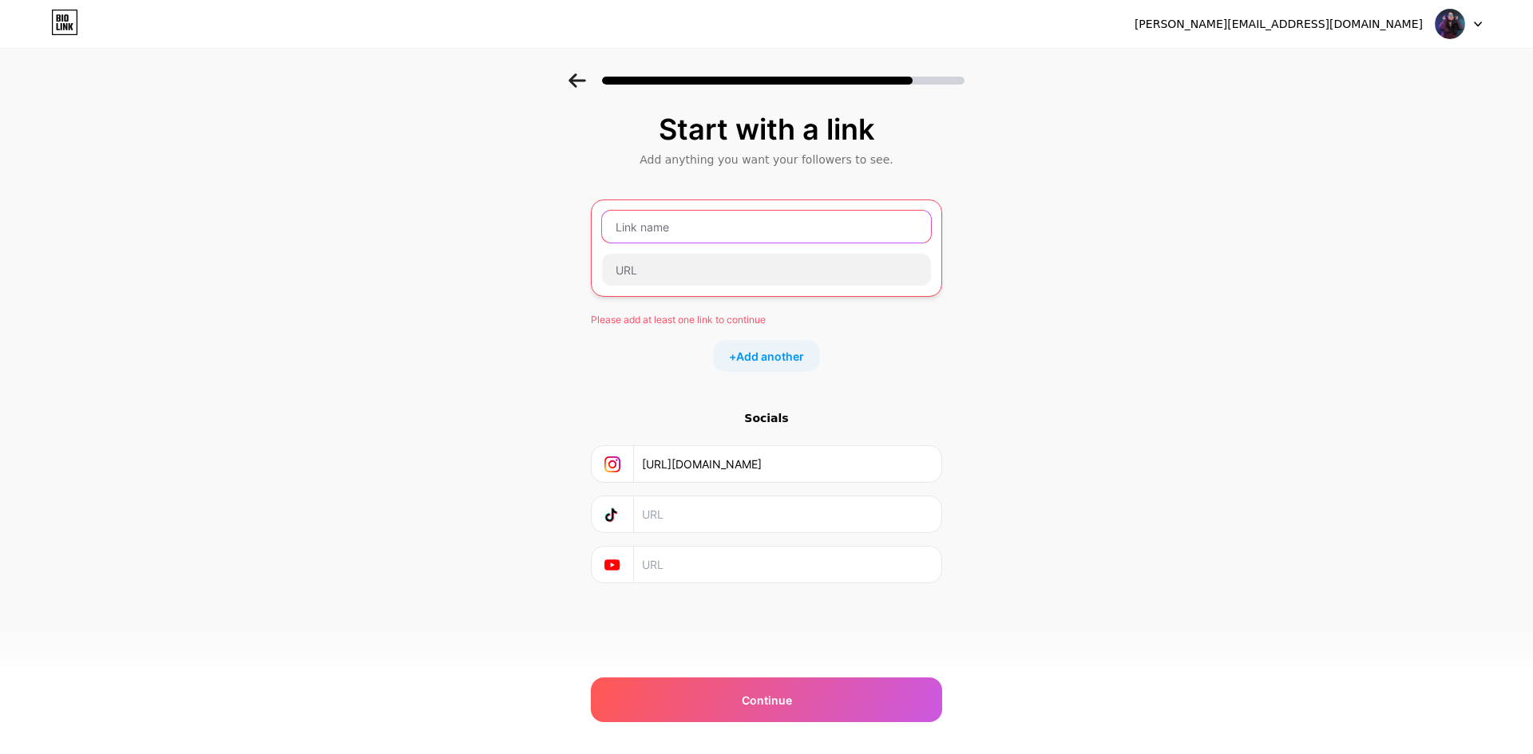
click at [680, 233] on input "text" at bounding box center [766, 227] width 329 height 32
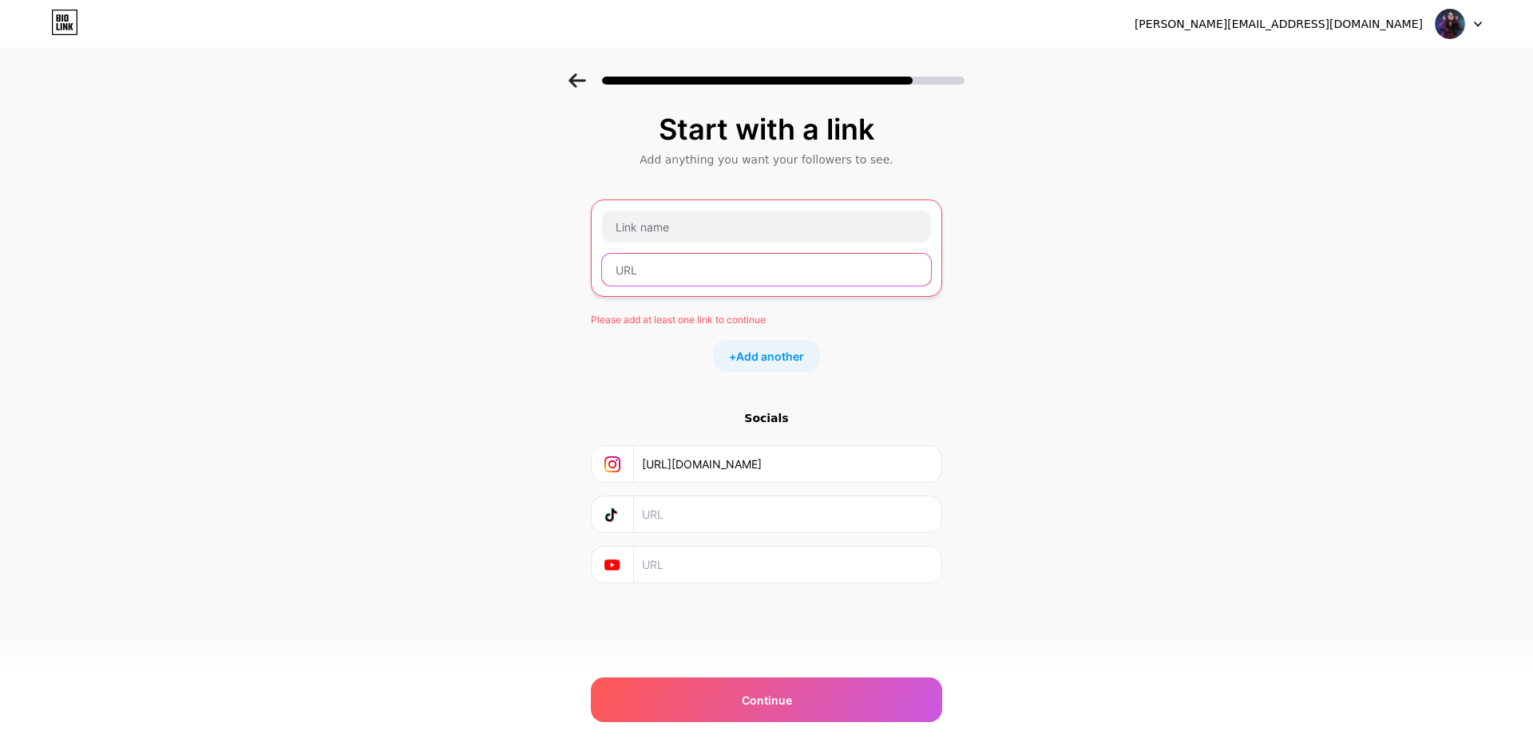
click at [675, 270] on input "text" at bounding box center [766, 270] width 329 height 32
paste input "[URL][DOMAIN_NAME]"
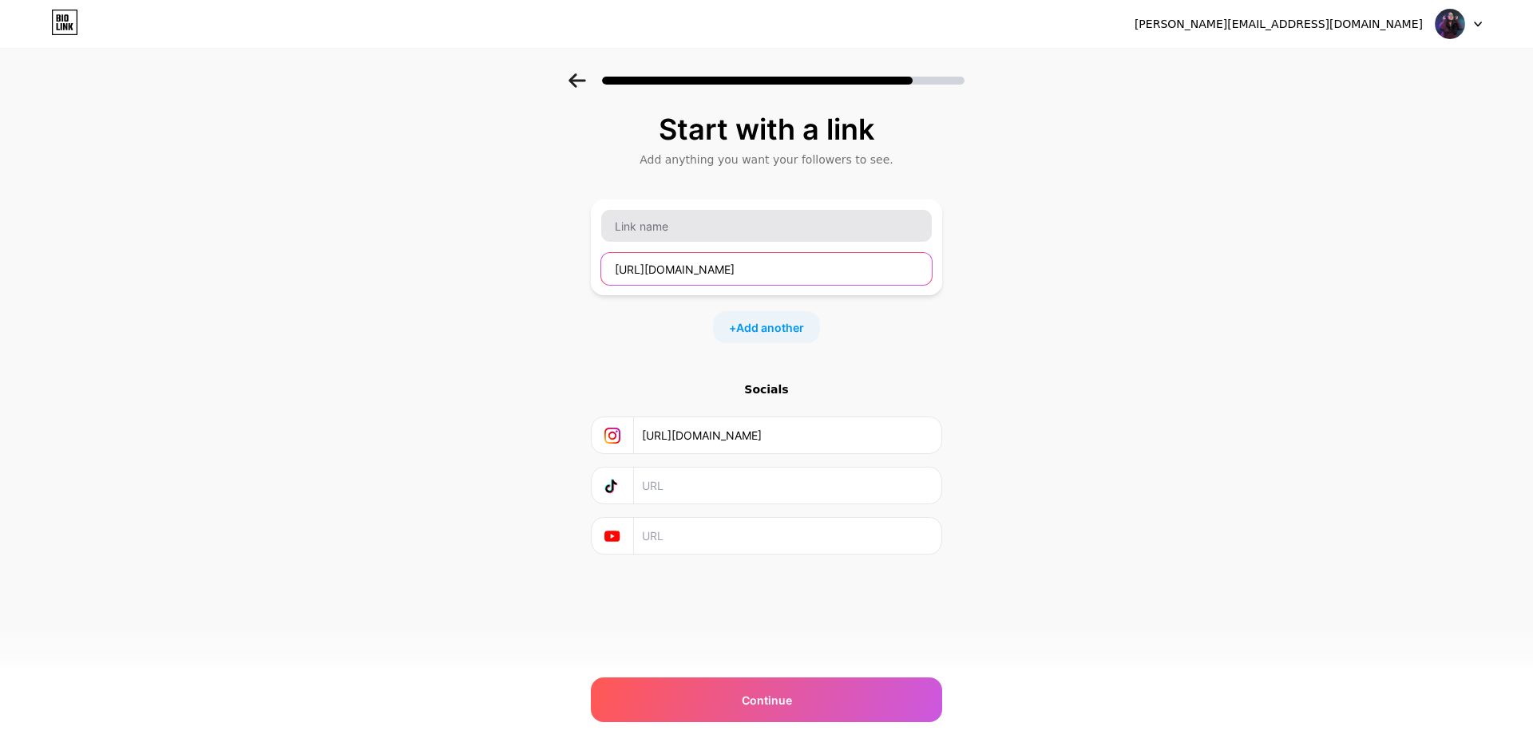
type input "[URL][DOMAIN_NAME]"
click at [672, 230] on input "text" at bounding box center [766, 226] width 330 height 32
click at [635, 224] on input "text" at bounding box center [766, 226] width 330 height 32
paste input "instagram"
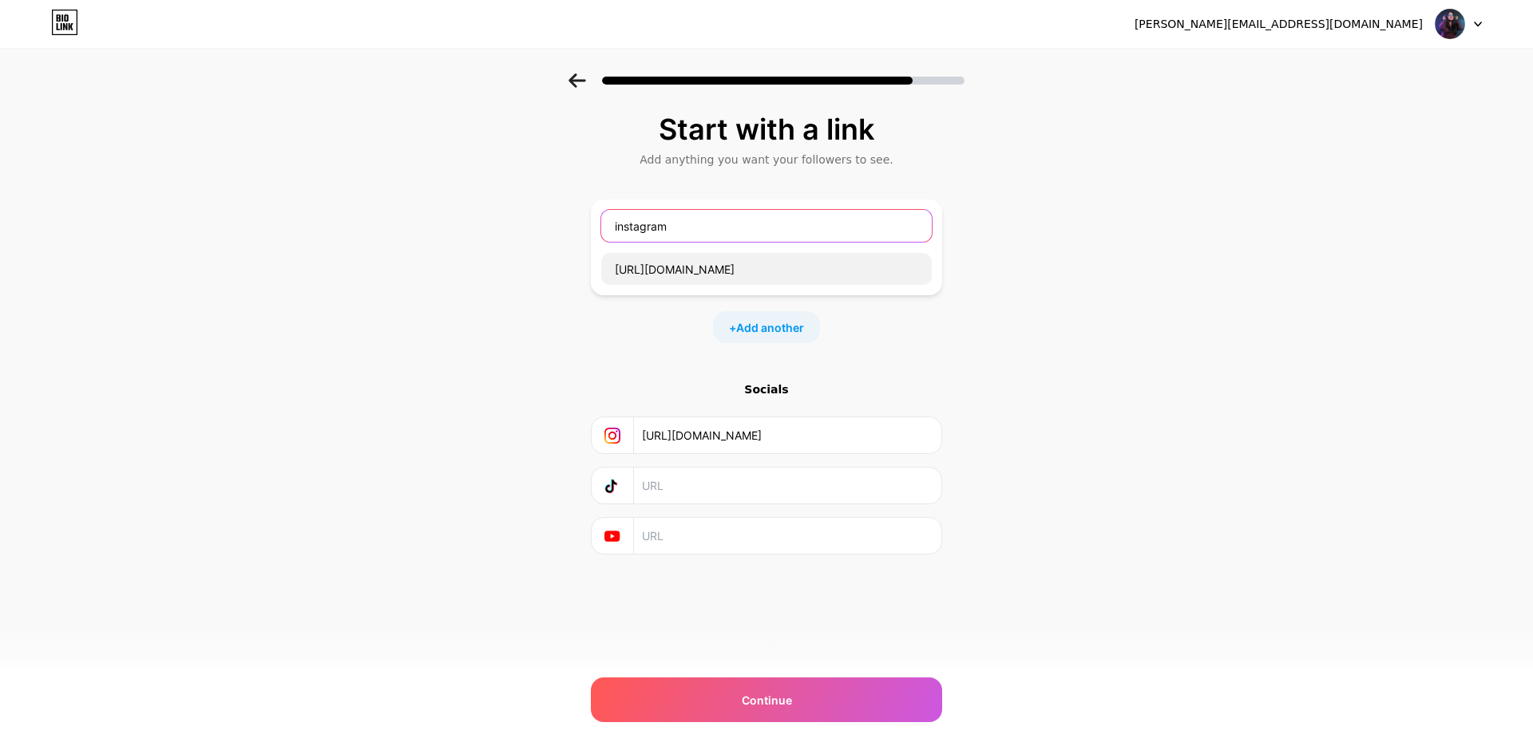
click at [615, 226] on input "instagram" at bounding box center [766, 226] width 330 height 32
type input "Instagram"
click at [903, 436] on input "[URL][DOMAIN_NAME]" at bounding box center [787, 435] width 290 height 36
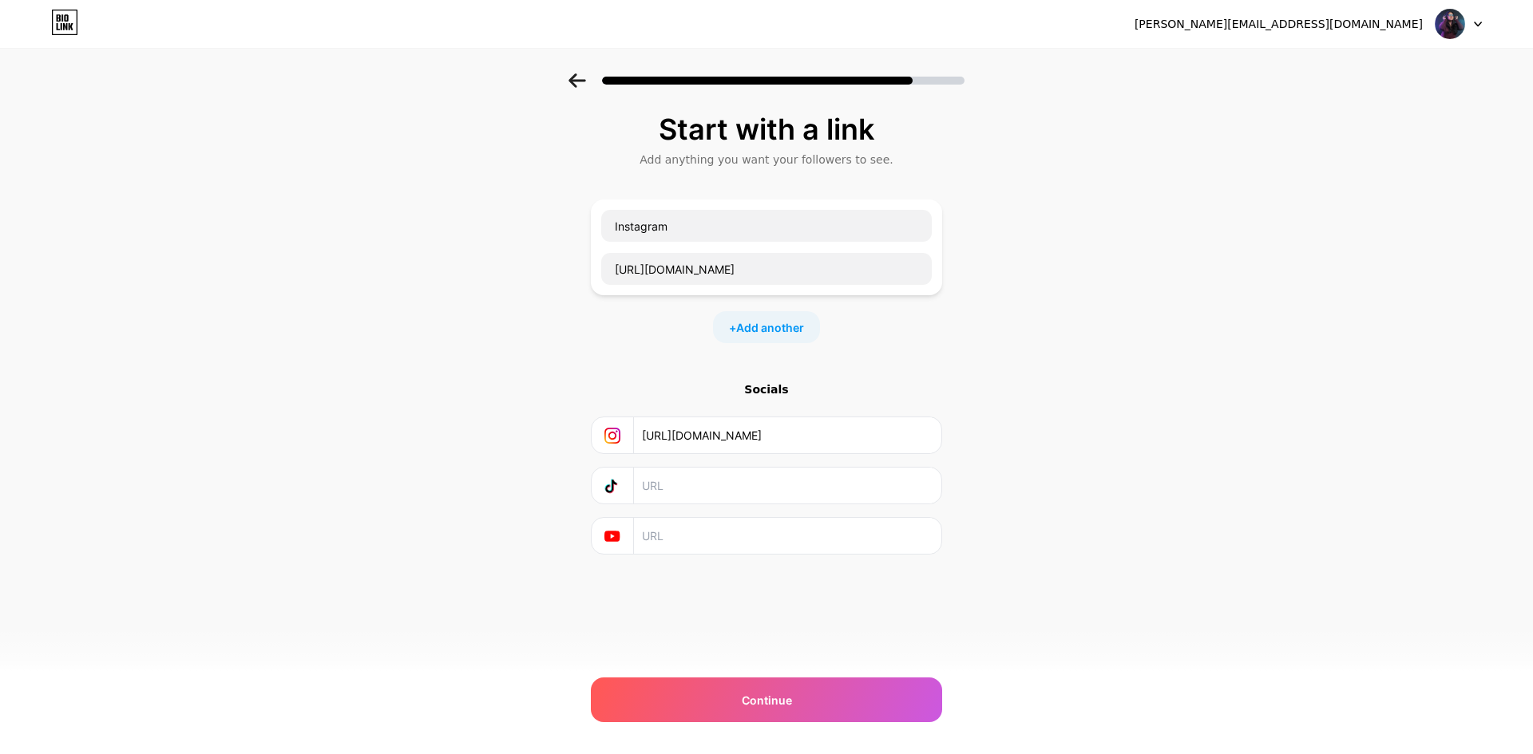
click at [903, 436] on input "[URL][DOMAIN_NAME]" at bounding box center [787, 435] width 290 height 36
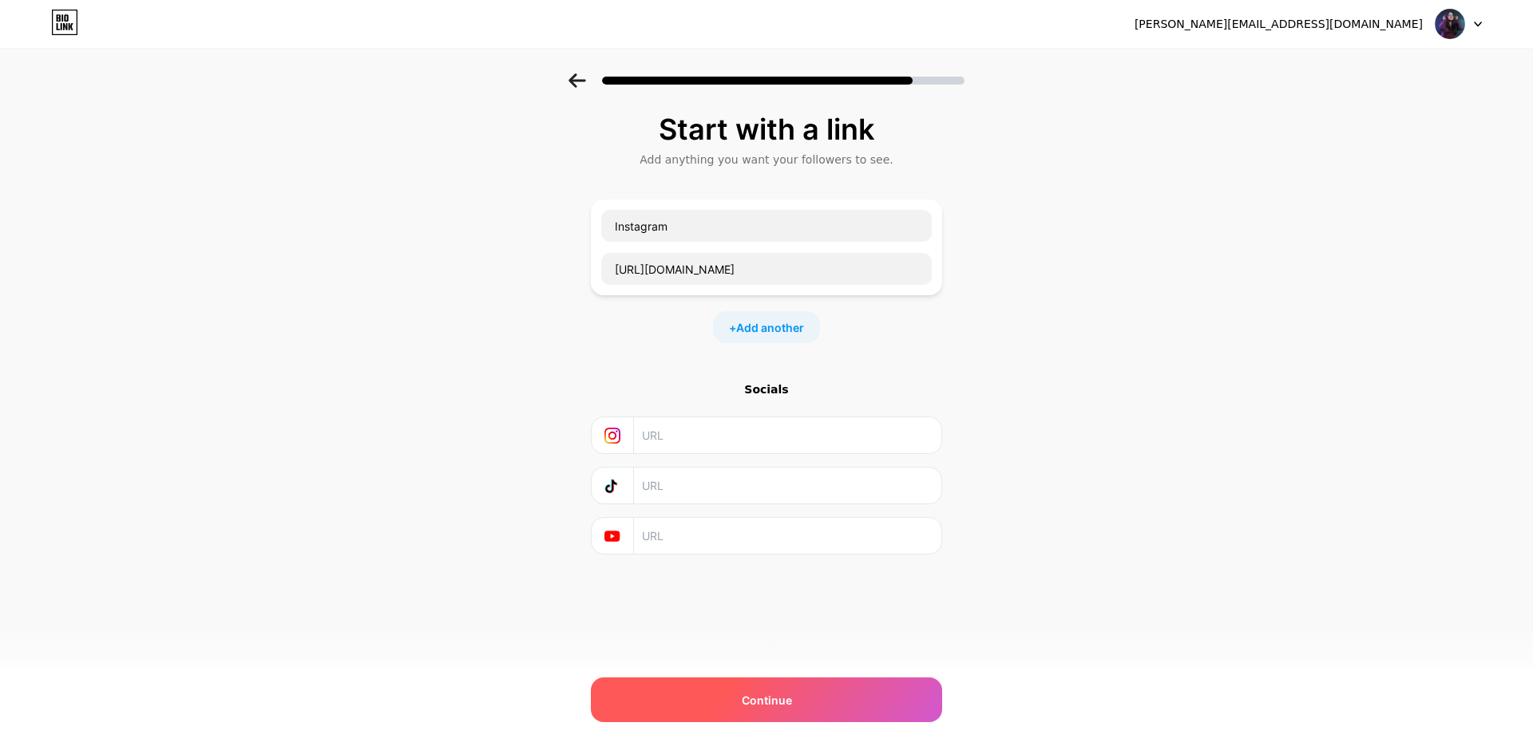
click at [809, 688] on div "Continue" at bounding box center [766, 700] width 351 height 45
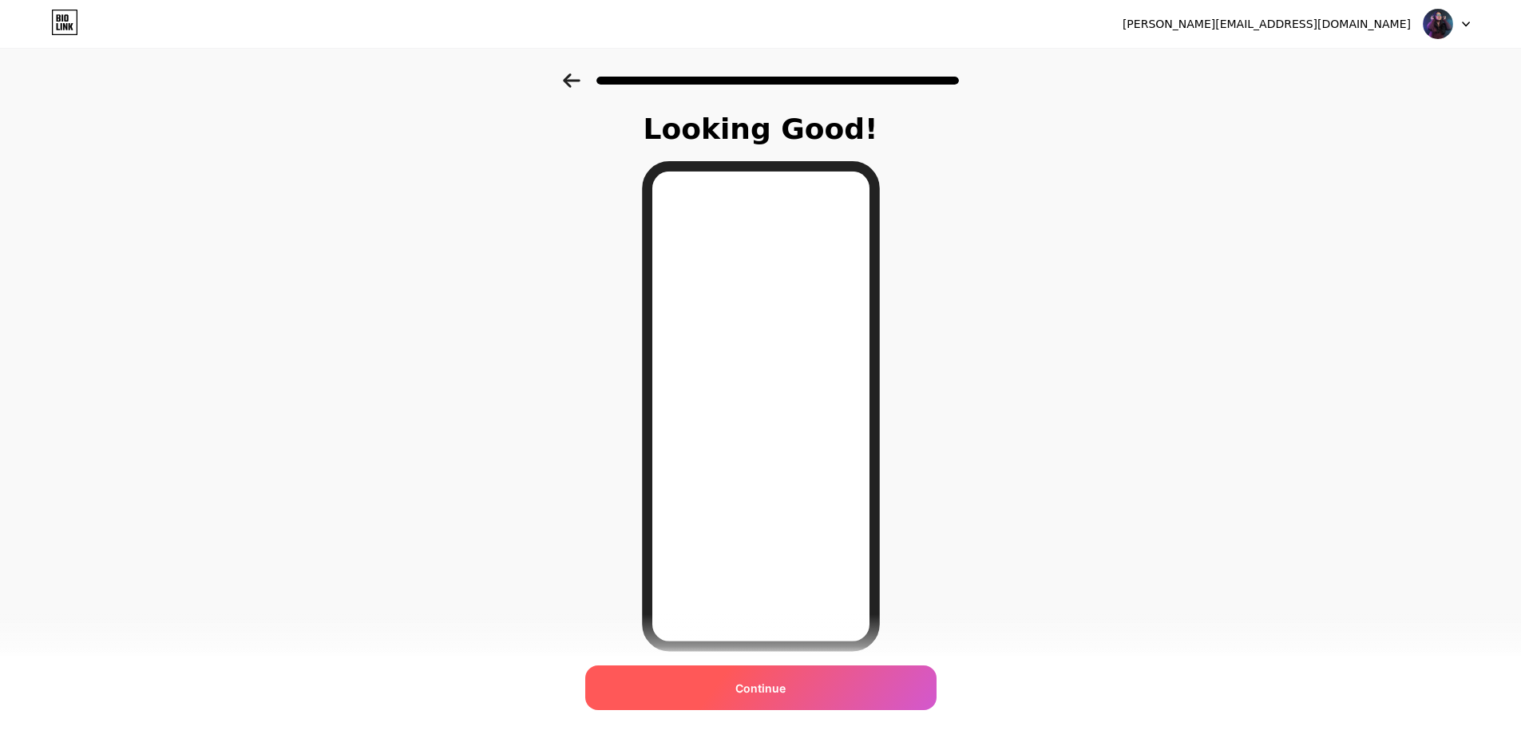
click at [821, 698] on div "Continue" at bounding box center [760, 688] width 351 height 45
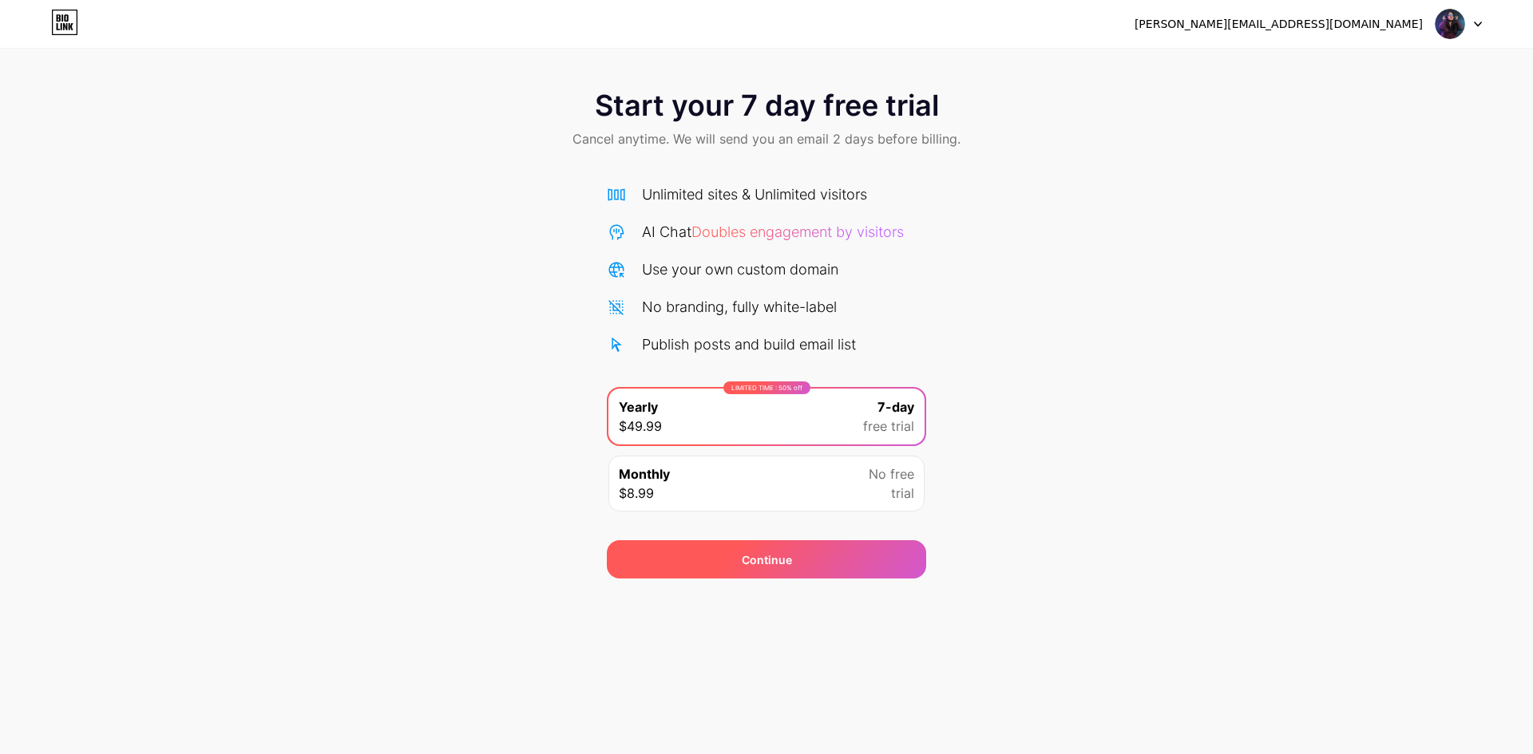
click at [817, 558] on div "Continue" at bounding box center [766, 559] width 319 height 38
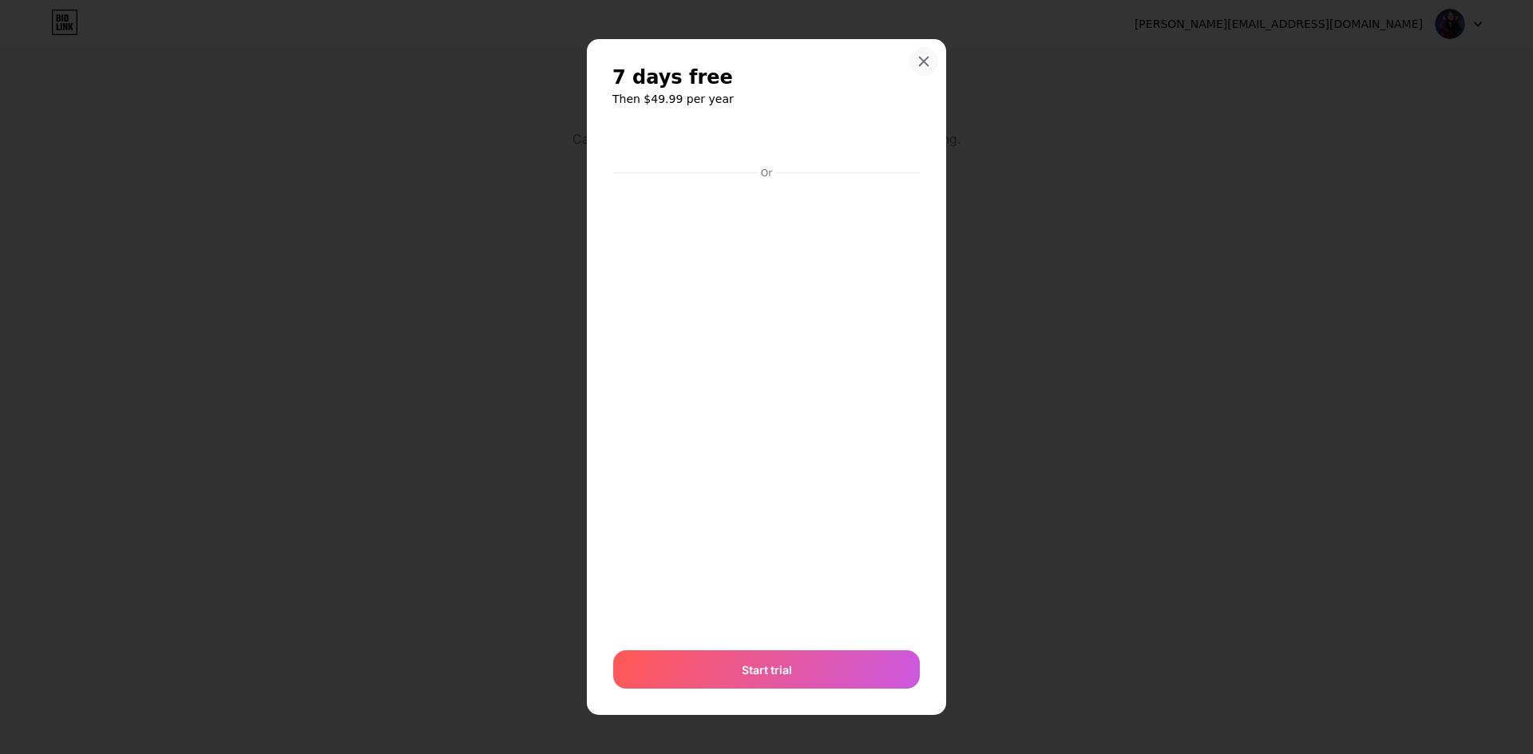
click at [919, 57] on icon at bounding box center [923, 61] width 13 height 13
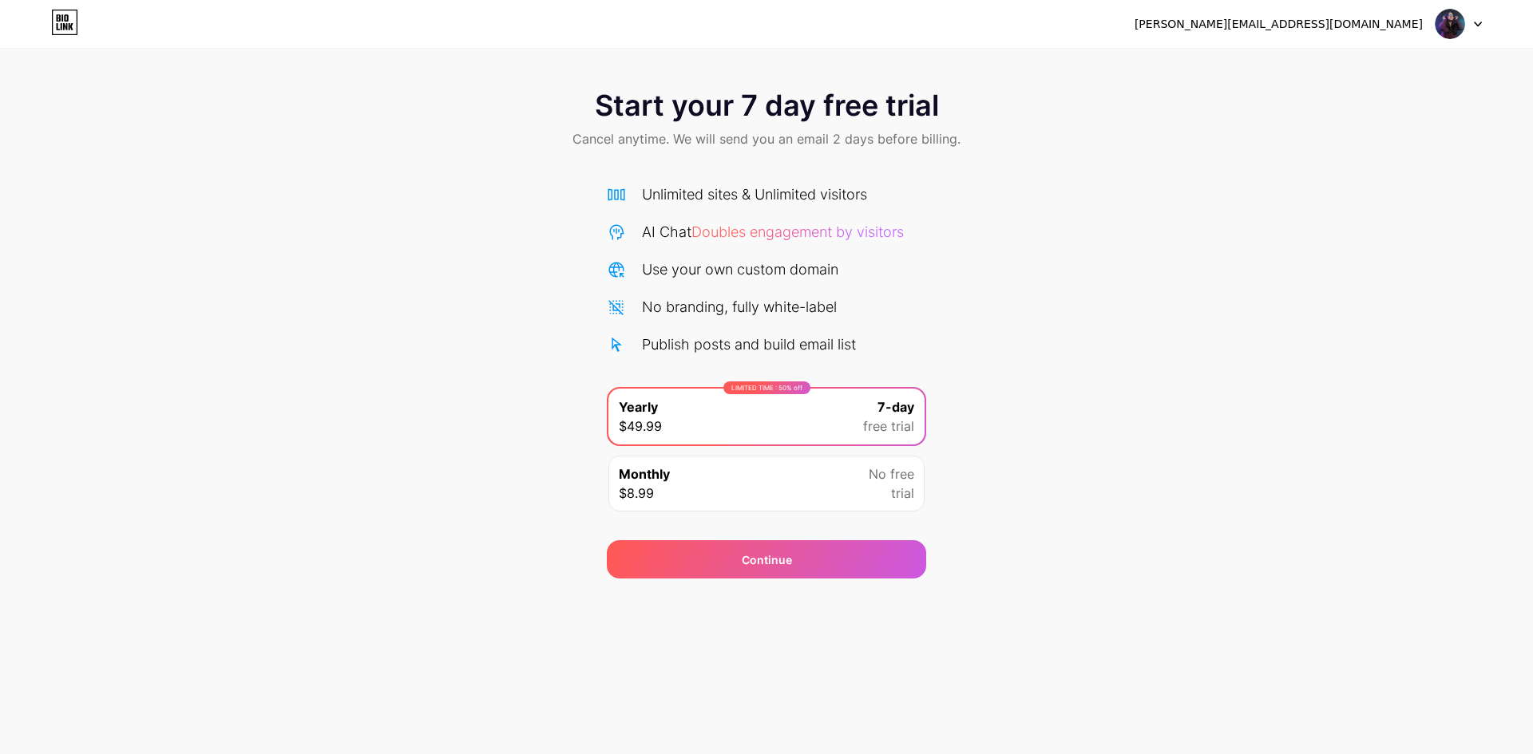
click at [1090, 328] on div "Start your 7 day free trial Cancel anytime. We will send you an email 2 days be…" at bounding box center [766, 325] width 1533 height 505
click at [70, 23] on icon at bounding box center [64, 23] width 27 height 26
click at [1451, 33] on img at bounding box center [1449, 24] width 30 height 30
click at [1003, 298] on div "Start your 7 day free trial Cancel anytime. We will send you an email 2 days be…" at bounding box center [766, 325] width 1533 height 505
click at [748, 342] on div "Publish posts and build email list" at bounding box center [749, 345] width 214 height 22
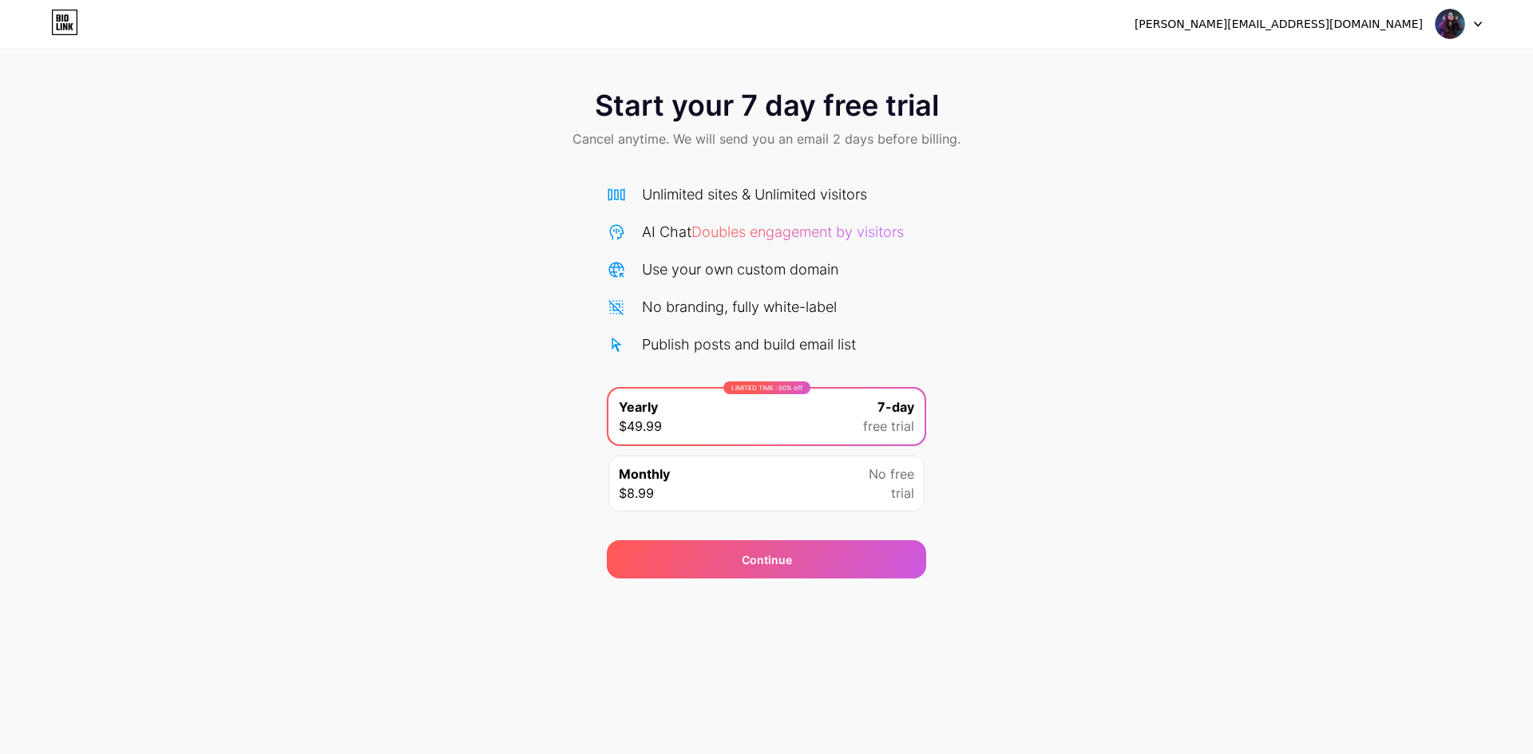
click at [674, 304] on div "No branding, fully white-label" at bounding box center [739, 307] width 195 height 22
click at [742, 206] on div "Unlimited sites & Unlimited visitors AI Chat Doubles engagement by visitors Use…" at bounding box center [766, 270] width 319 height 172
drag, startPoint x: 602, startPoint y: 100, endPoint x: 936, endPoint y: 109, distance: 334.6
click at [936, 109] on span "Start your 7 day free trial" at bounding box center [767, 105] width 344 height 32
click at [1091, 397] on div "Start your 7 day free trial Cancel anytime. We will send you an email 2 days be…" at bounding box center [766, 325] width 1533 height 505
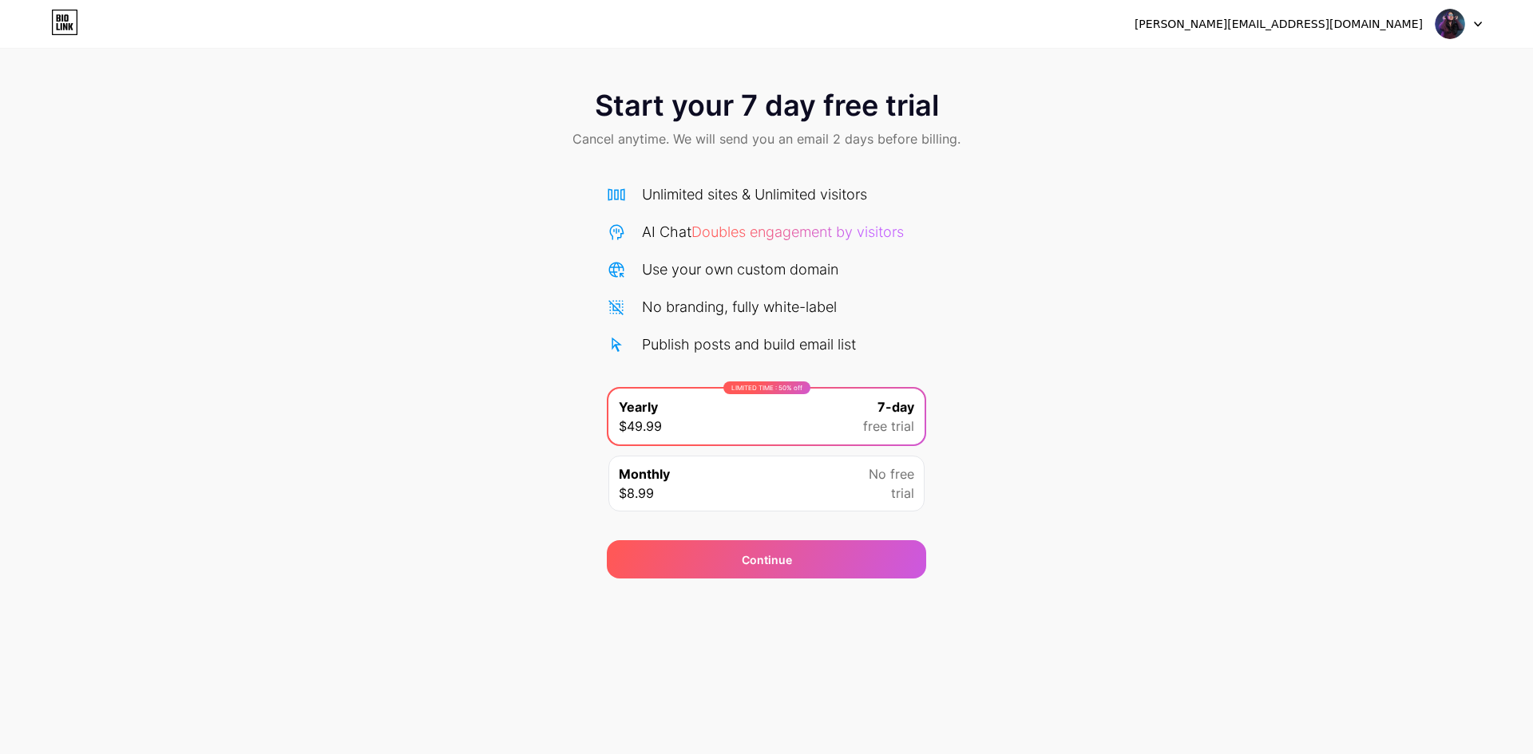
click at [837, 504] on div "Monthly $8.99 No free trial" at bounding box center [766, 484] width 316 height 56
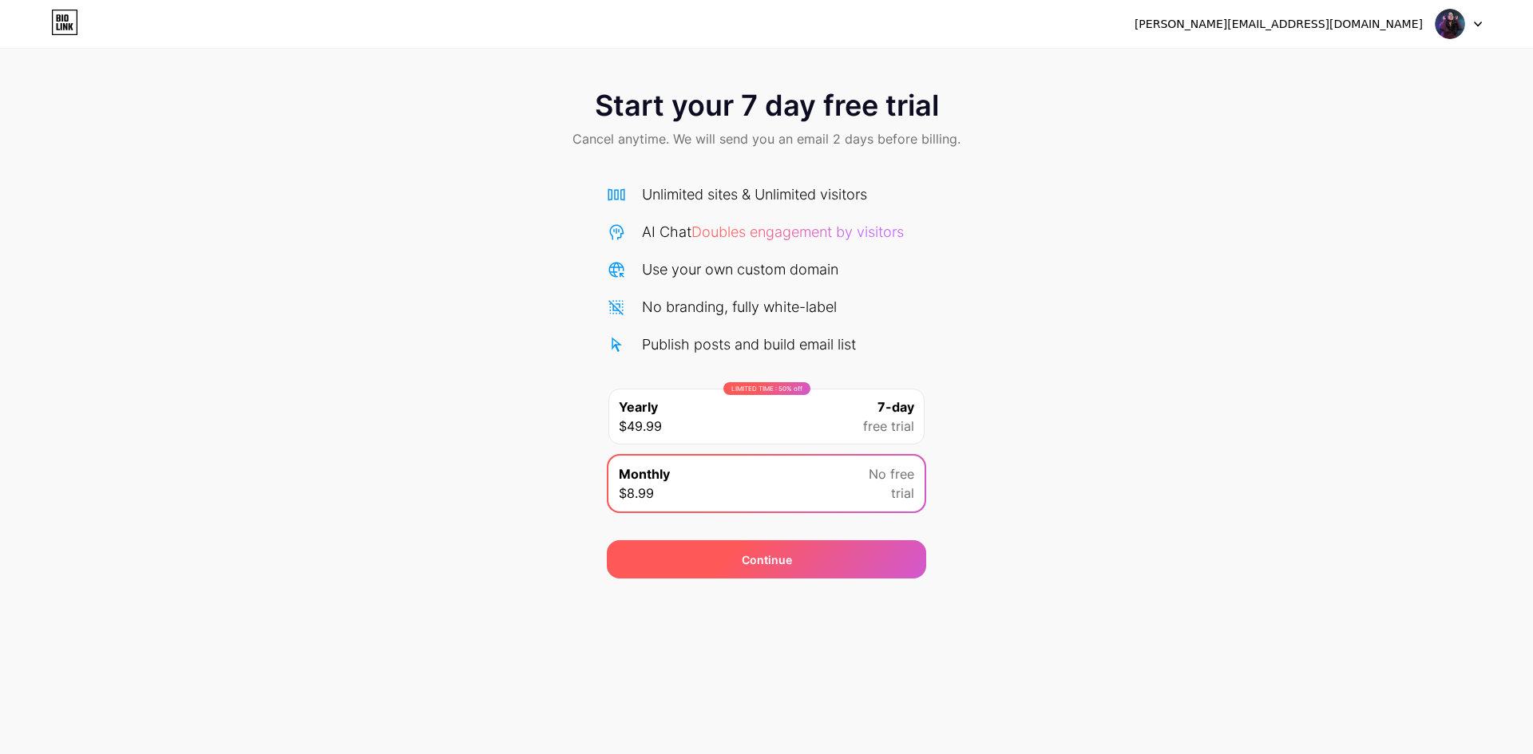
click at [798, 572] on div "Continue" at bounding box center [766, 559] width 319 height 38
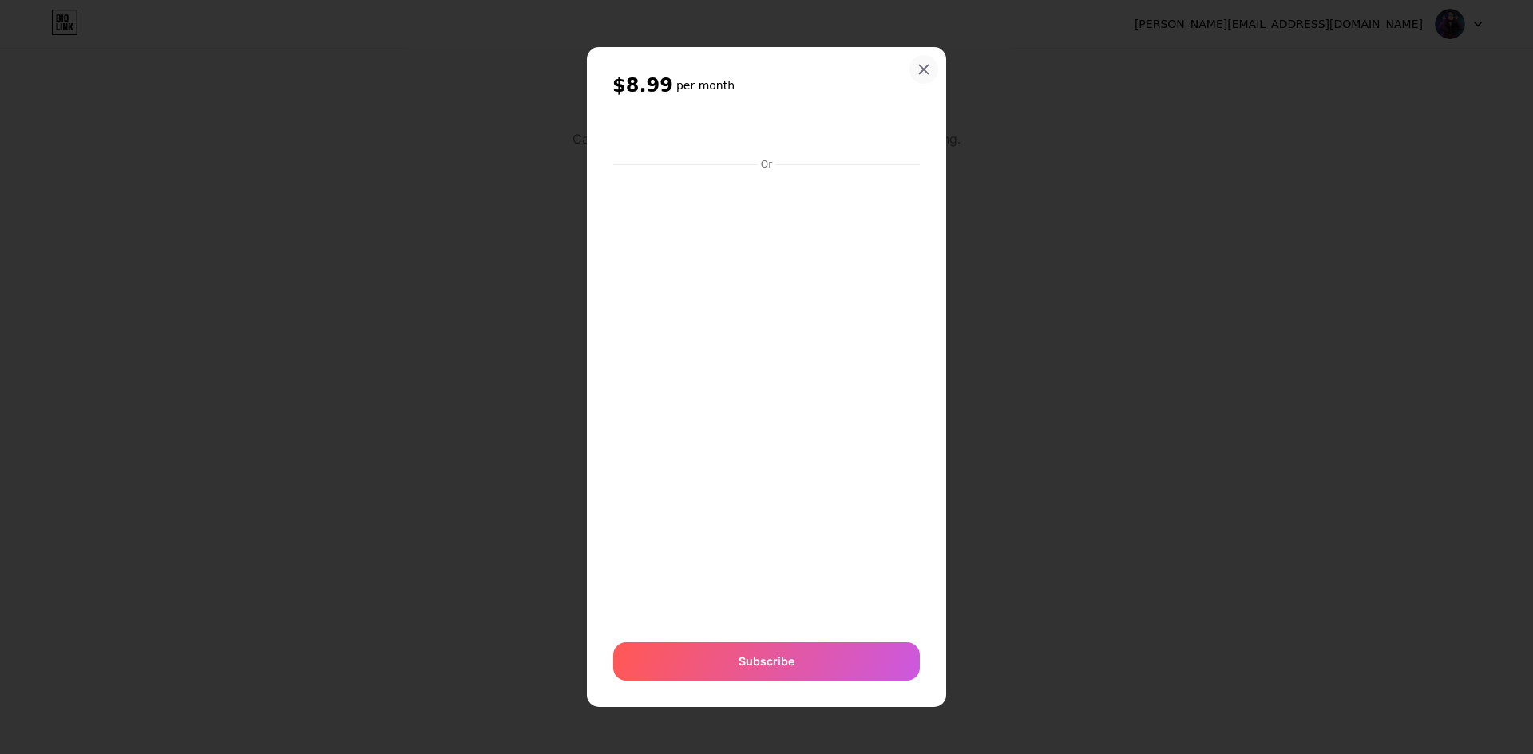
click at [921, 69] on icon at bounding box center [923, 69] width 13 height 13
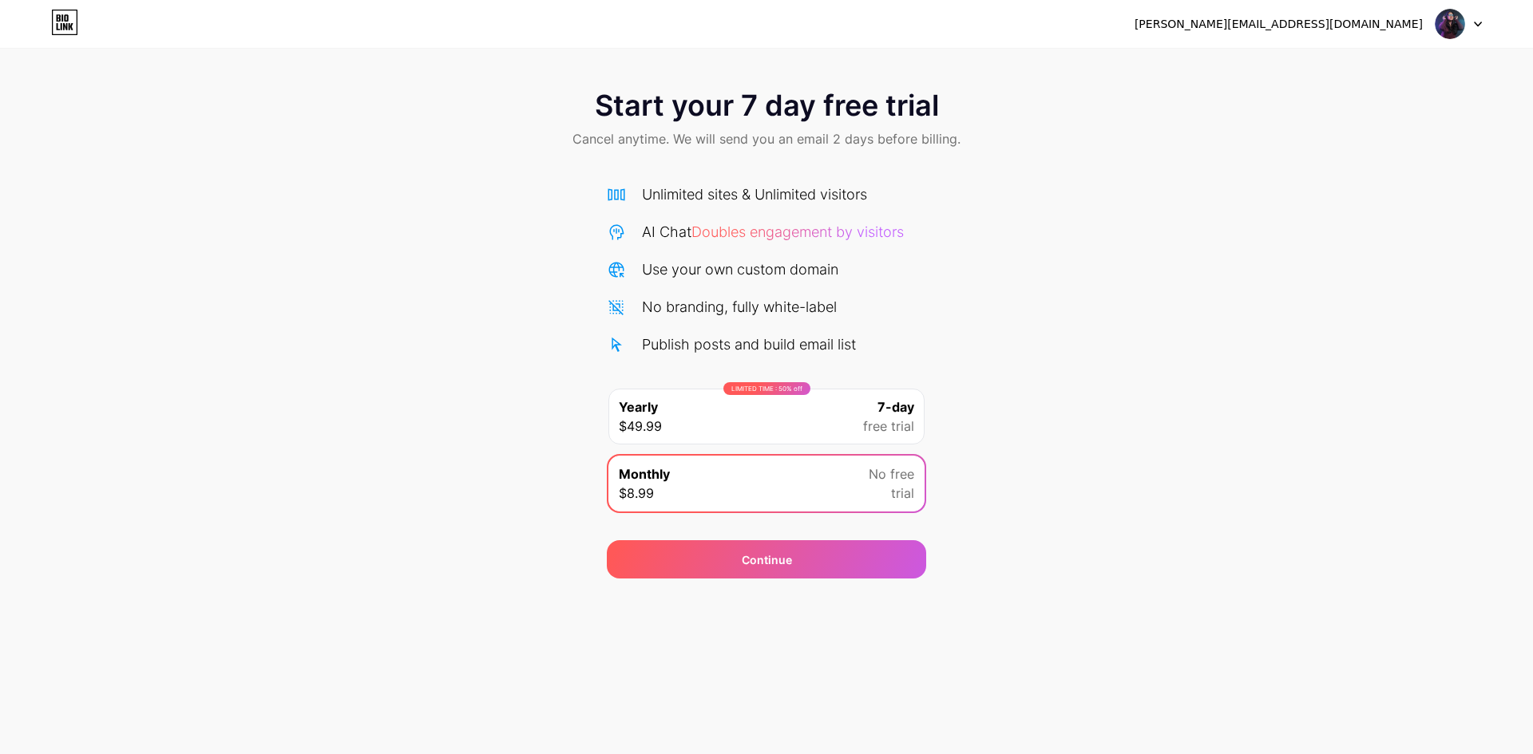
click at [766, 385] on div "LIMITED TIME : 50% off" at bounding box center [766, 388] width 87 height 13
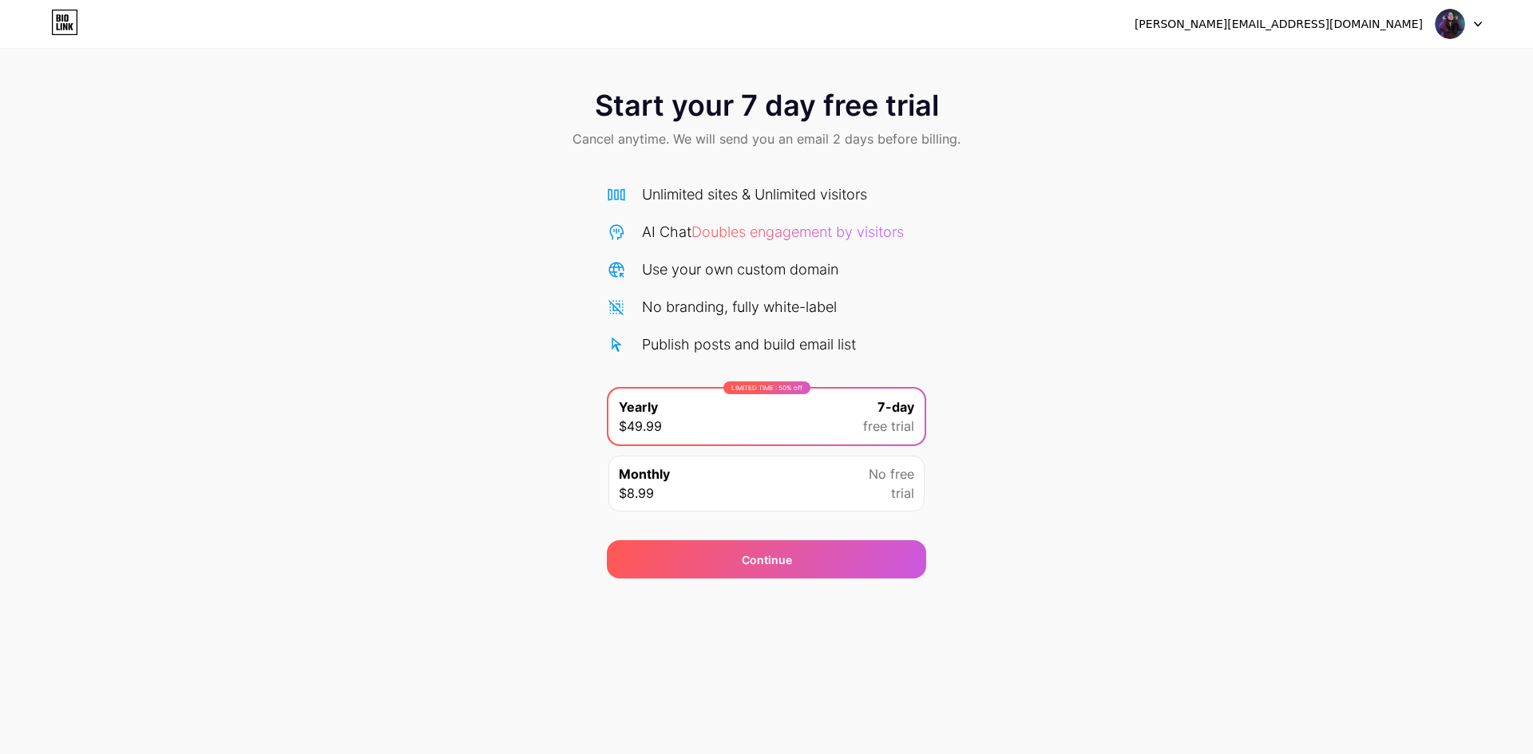
click at [754, 334] on div "Publish posts and build email list" at bounding box center [749, 345] width 214 height 22
click at [870, 235] on span "Doubles engagement by visitors" at bounding box center [797, 232] width 212 height 17
click at [746, 232] on span "Doubles engagement by visitors" at bounding box center [797, 232] width 212 height 17
click at [697, 177] on div "Unlimited sites & Unlimited visitors AI Chat Doubles engagement by visitors Use…" at bounding box center [766, 345] width 319 height 354
click at [615, 185] on icon at bounding box center [616, 194] width 19 height 19
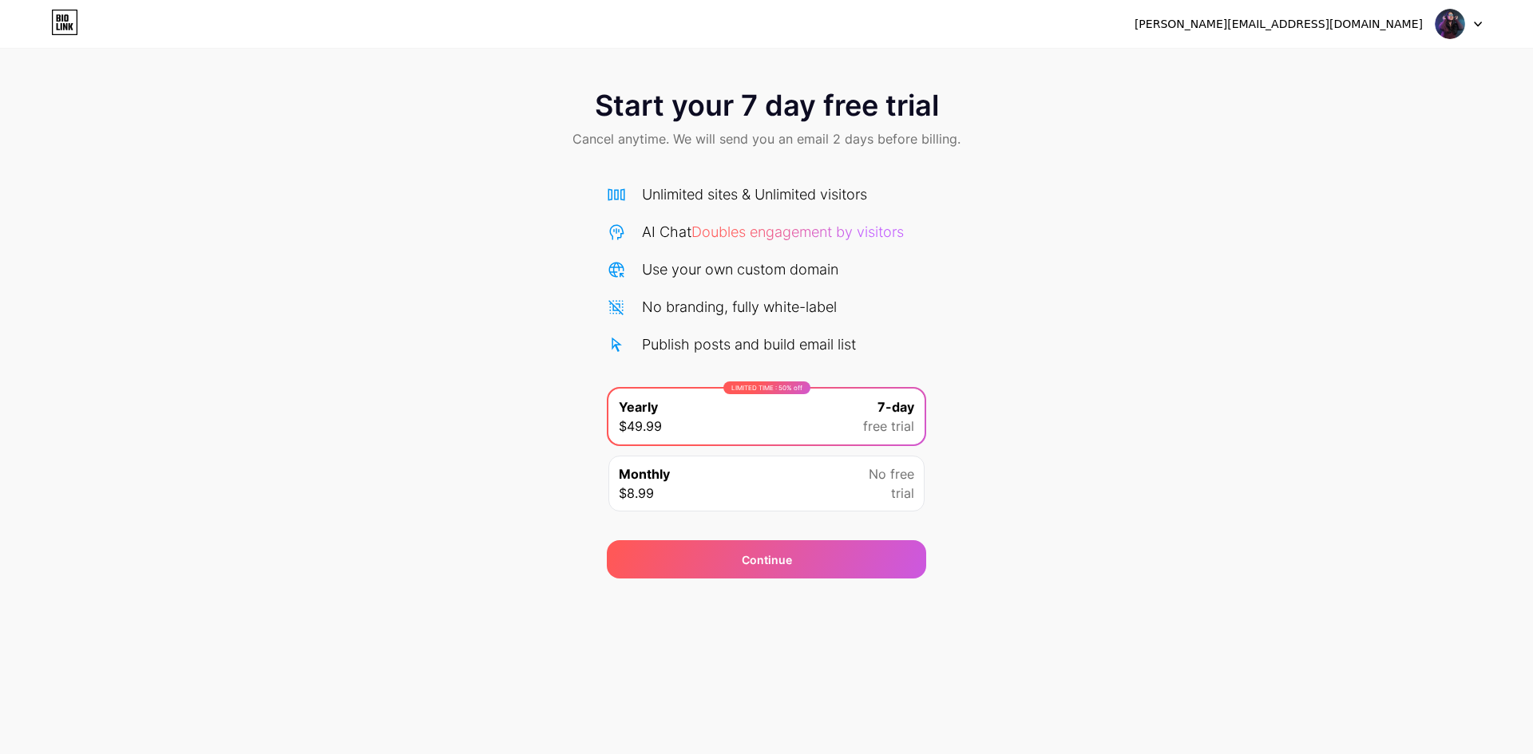
click at [672, 136] on span "Cancel anytime. We will send you an email 2 days before billing." at bounding box center [766, 138] width 388 height 19
click at [62, 32] on icon at bounding box center [64, 23] width 27 height 26
click at [1449, 30] on img at bounding box center [1449, 24] width 30 height 30
click at [1338, 16] on div "[PERSON_NAME][EMAIL_ADDRESS][DOMAIN_NAME]" at bounding box center [1278, 24] width 288 height 17
click at [809, 138] on span "Cancel anytime. We will send you an email 2 days before billing." at bounding box center [766, 138] width 388 height 19
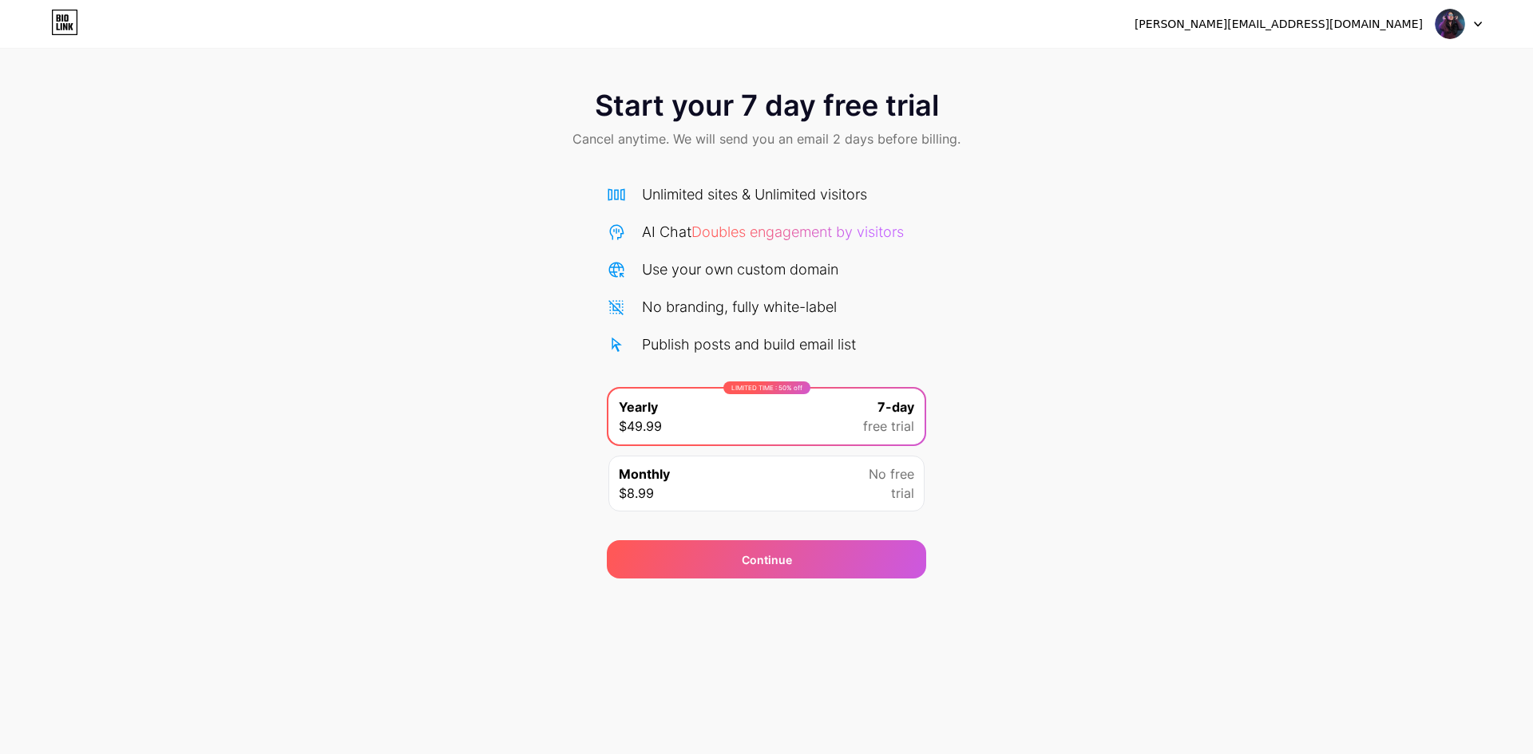
click at [884, 233] on span "Doubles engagement by visitors" at bounding box center [797, 232] width 212 height 17
click at [1434, 33] on div "[PERSON_NAME][EMAIL_ADDRESS][DOMAIN_NAME]" at bounding box center [1307, 24] width 347 height 29
click at [1447, 26] on img at bounding box center [1449, 24] width 30 height 30
click at [793, 371] on div "Unlimited sites & Unlimited visitors AI Chat Doubles engagement by visitors Use…" at bounding box center [766, 353] width 319 height 338
click at [690, 402] on div "LIMITED TIME : 50% off Yearly $49.99 7-day free trial" at bounding box center [766, 417] width 316 height 56
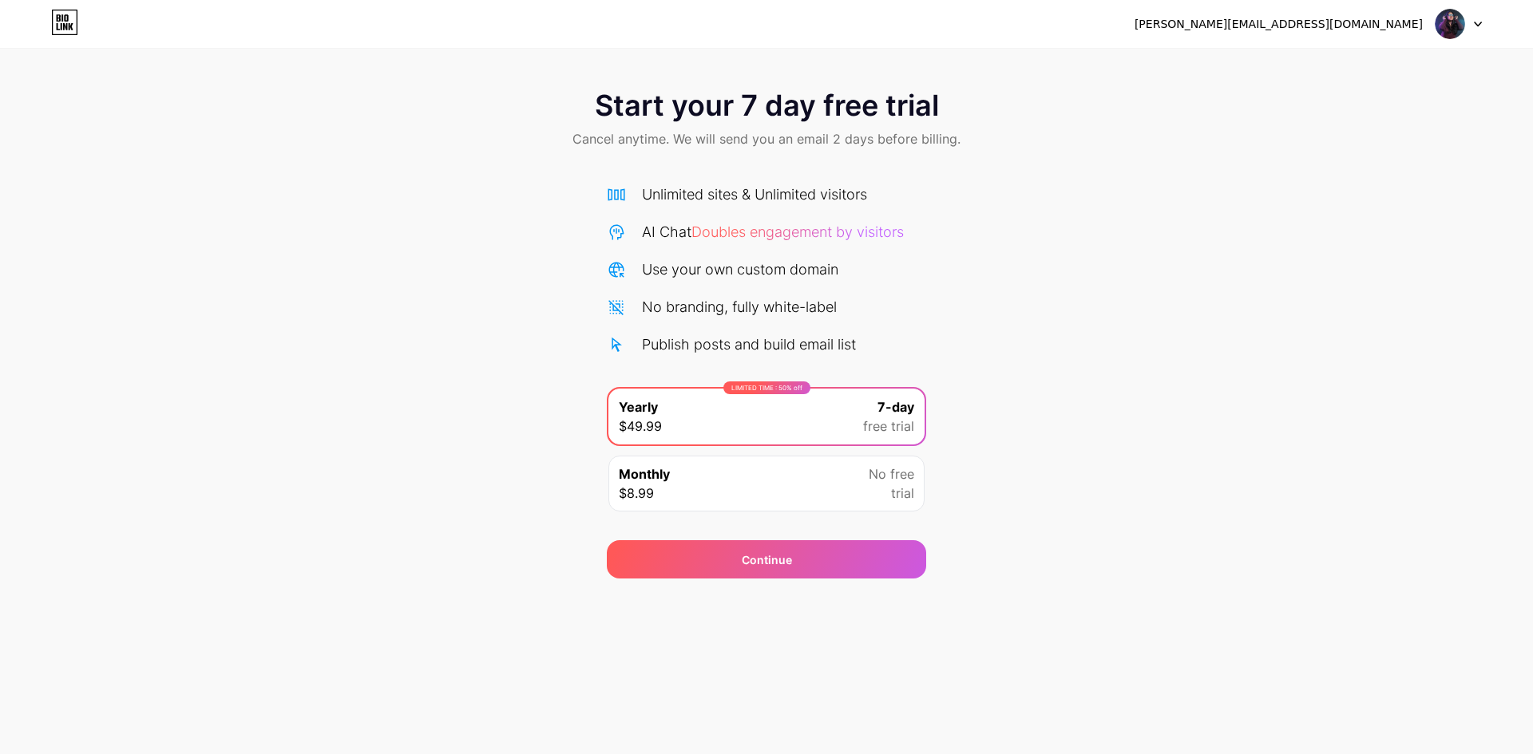
click at [695, 438] on div "LIMITED TIME : 50% off Yearly $49.99 7-day free trial" at bounding box center [766, 417] width 316 height 56
click at [699, 463] on div "Monthly $8.99 No free trial" at bounding box center [766, 484] width 316 height 56
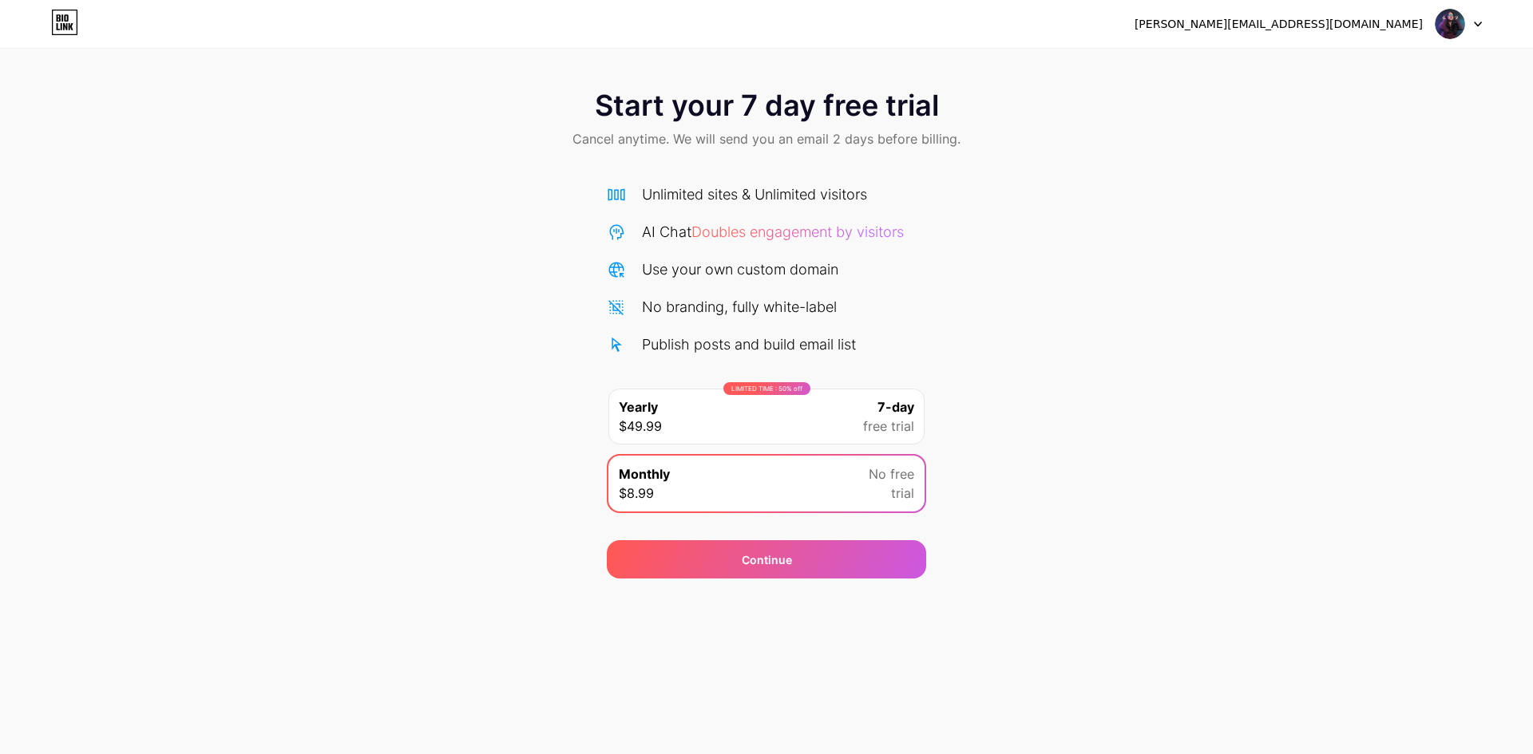
click at [699, 463] on div "Monthly $8.99 No free trial" at bounding box center [766, 484] width 316 height 56
click at [714, 412] on div "LIMITED TIME : 50% off Yearly $49.99 7-day free trial" at bounding box center [766, 417] width 316 height 56
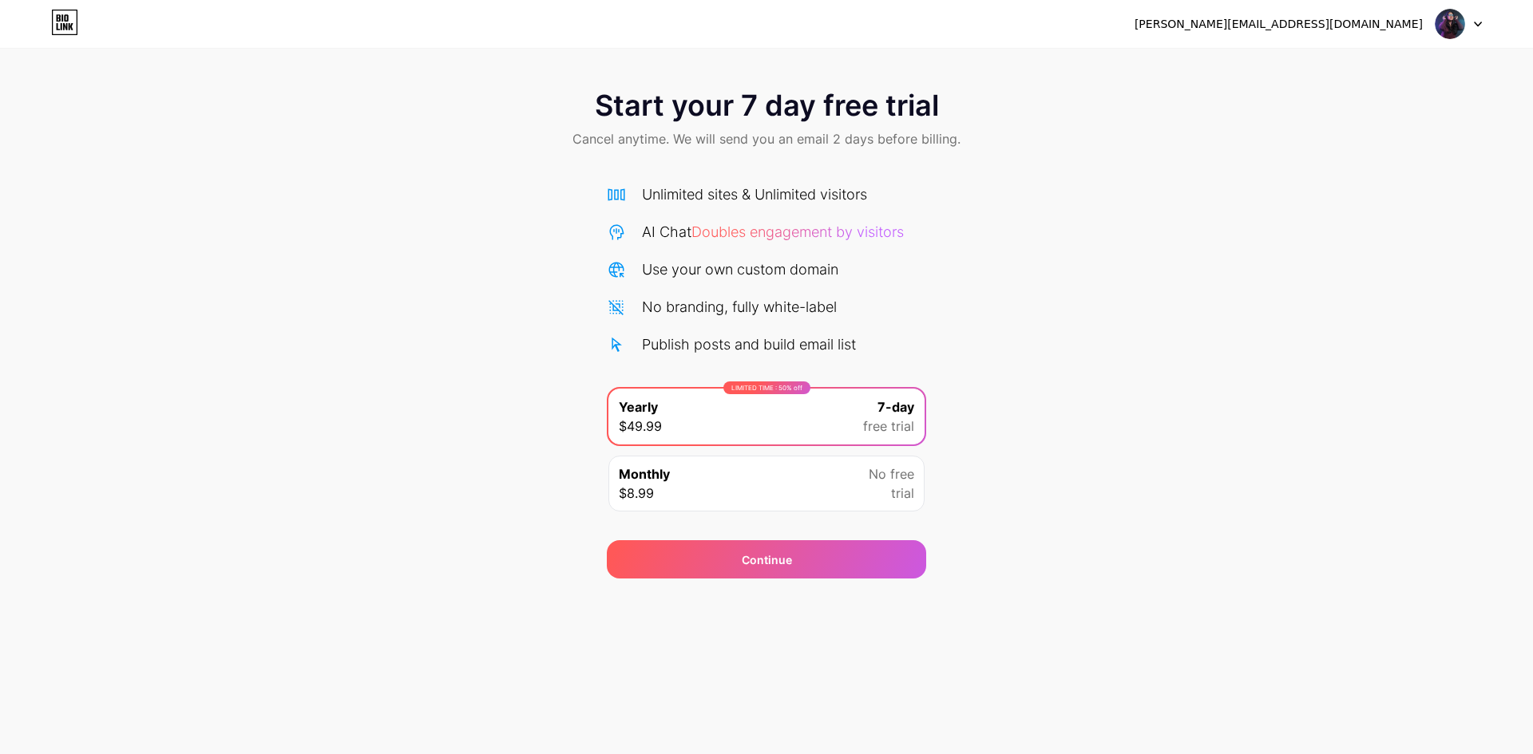
click at [714, 412] on div "LIMITED TIME : 50% off Yearly $49.99 7-day free trial" at bounding box center [766, 417] width 316 height 56
drag, startPoint x: 714, startPoint y: 412, endPoint x: 734, endPoint y: 285, distance: 128.5
click at [714, 411] on div "LIMITED TIME : 50% off Yearly $49.99 7-day free trial" at bounding box center [766, 417] width 316 height 56
click at [734, 285] on div "Unlimited sites & Unlimited visitors AI Chat Doubles engagement by visitors Use…" at bounding box center [766, 270] width 319 height 172
drag, startPoint x: 734, startPoint y: 287, endPoint x: 695, endPoint y: 305, distance: 42.5
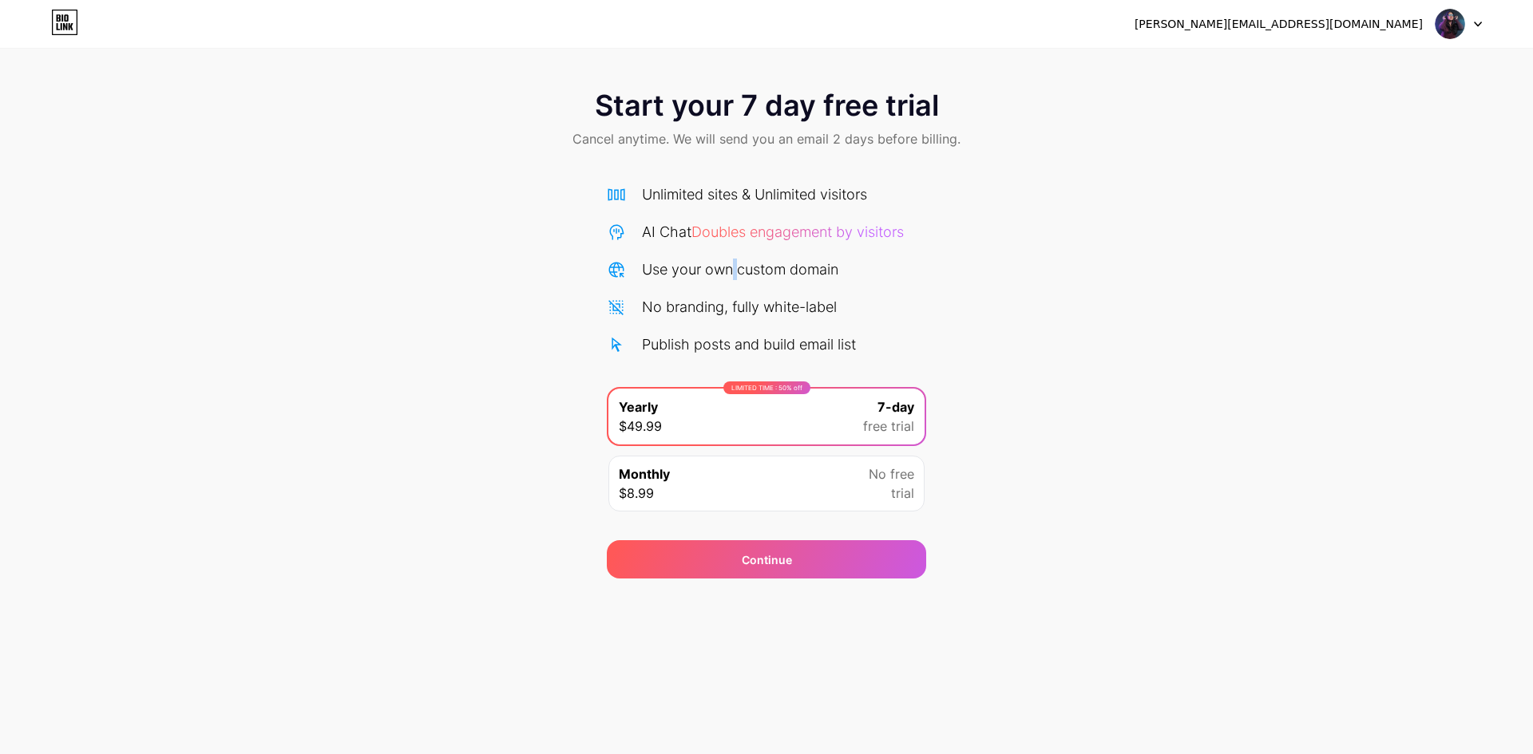
click at [733, 287] on div "Unlimited sites & Unlimited visitors AI Chat Doubles engagement by visitors Use…" at bounding box center [766, 270] width 319 height 172
click at [695, 305] on div "No branding, fully white-label" at bounding box center [739, 307] width 195 height 22
click at [685, 306] on div "No branding, fully white-label" at bounding box center [739, 307] width 195 height 22
drag, startPoint x: 673, startPoint y: 305, endPoint x: 647, endPoint y: 303, distance: 26.4
click at [671, 305] on div "No branding, fully white-label" at bounding box center [739, 307] width 195 height 22
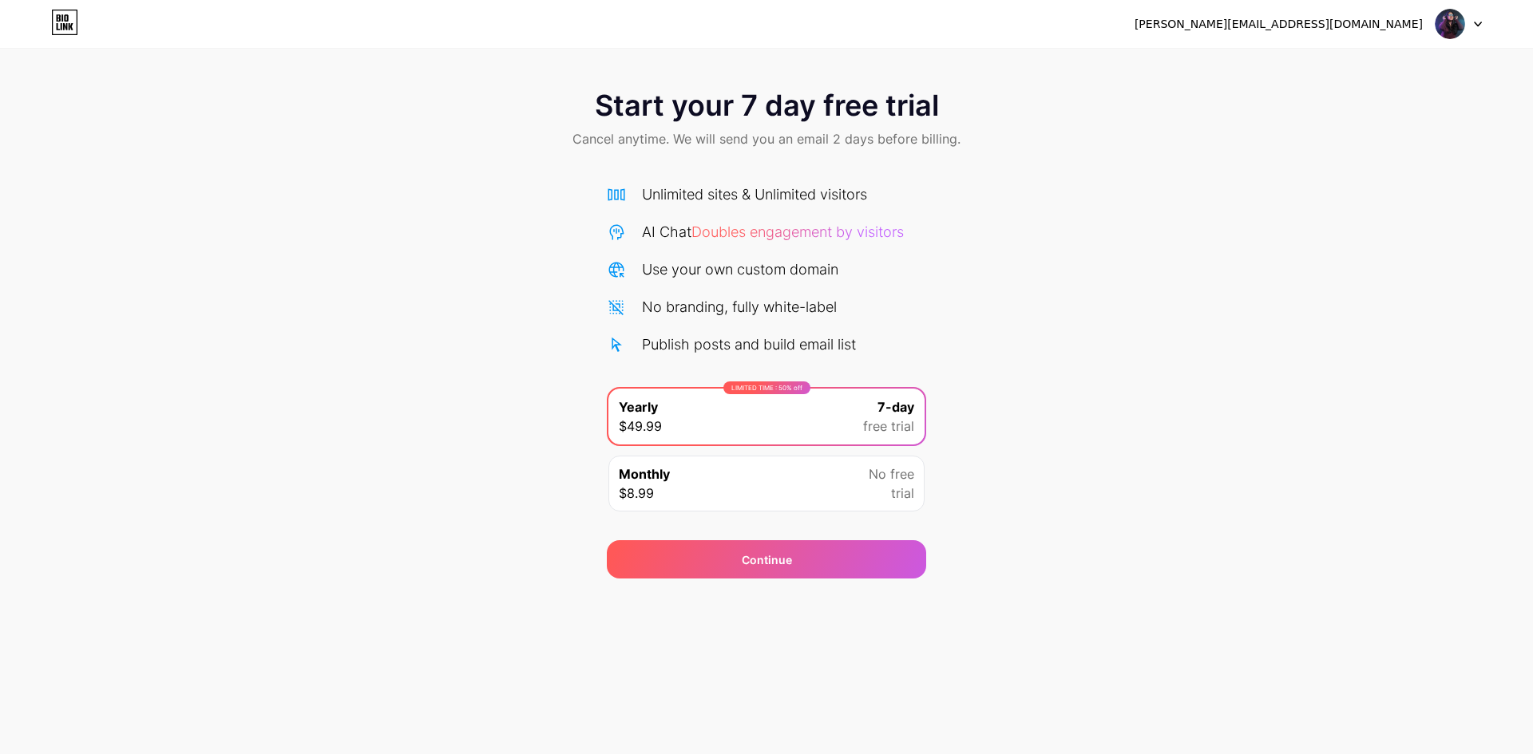
drag, startPoint x: 647, startPoint y: 303, endPoint x: 629, endPoint y: 164, distance: 140.0
click at [638, 294] on div "Unlimited sites & Unlimited visitors AI Chat Doubles engagement by visitors Use…" at bounding box center [766, 270] width 319 height 172
click at [629, 164] on div "Start your 7 day free trial Cancel anytime. We will send you an email 2 days be…" at bounding box center [766, 120] width 1533 height 94
drag, startPoint x: 752, startPoint y: 136, endPoint x: 843, endPoint y: 139, distance: 91.0
click at [753, 136] on span "Cancel anytime. We will send you an email 2 days before billing." at bounding box center [766, 138] width 388 height 19
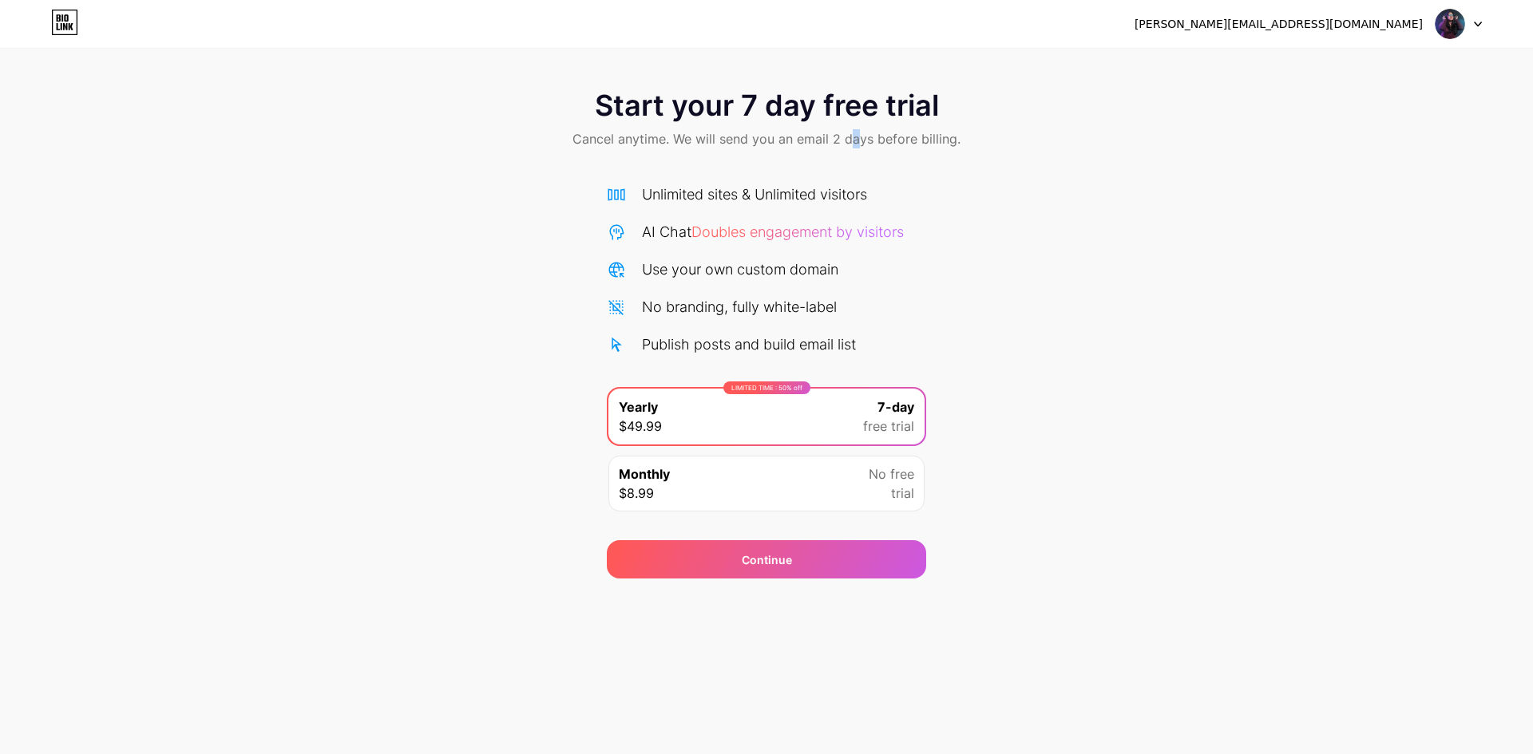
click at [858, 139] on span "Cancel anytime. We will send you an email 2 days before billing." at bounding box center [766, 138] width 388 height 19
click at [691, 146] on span "Cancel anytime. We will send you an email 2 days before billing." at bounding box center [766, 138] width 388 height 19
drag, startPoint x: 576, startPoint y: 140, endPoint x: 951, endPoint y: 139, distance: 376.0
click at [951, 139] on span "Cancel anytime. We will send you an email 2 days before billing." at bounding box center [766, 138] width 388 height 19
drag, startPoint x: 593, startPoint y: 106, endPoint x: 935, endPoint y: 117, distance: 341.8
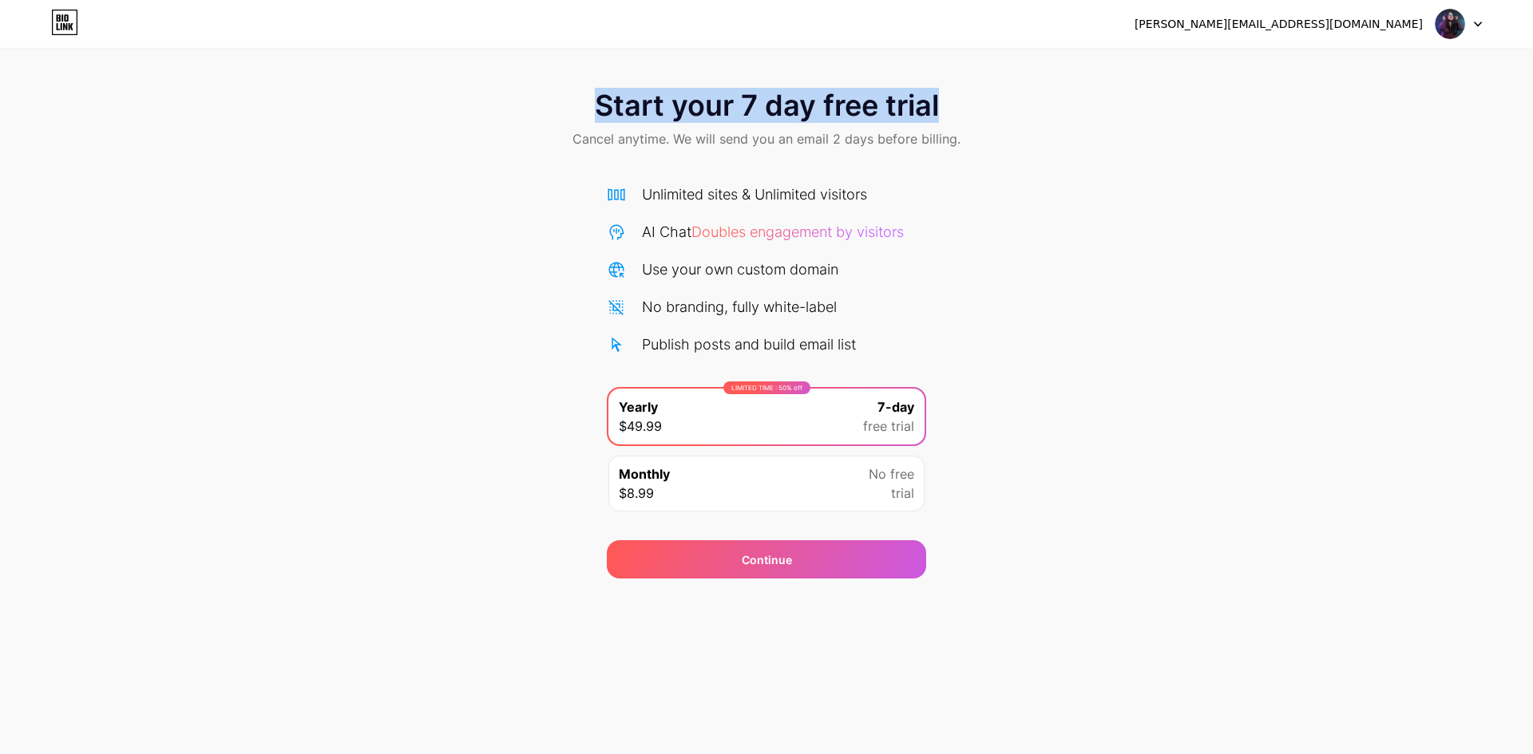
click at [935, 117] on div "Start your 7 day free trial Cancel anytime. We will send you an email 2 days be…" at bounding box center [766, 120] width 1533 height 94
click at [79, 28] on div "[PERSON_NAME][EMAIL_ADDRESS][DOMAIN_NAME] Logout" at bounding box center [766, 24] width 1533 height 29
click at [68, 26] on icon at bounding box center [64, 23] width 27 height 26
click at [1449, 27] on img at bounding box center [1449, 24] width 30 height 30
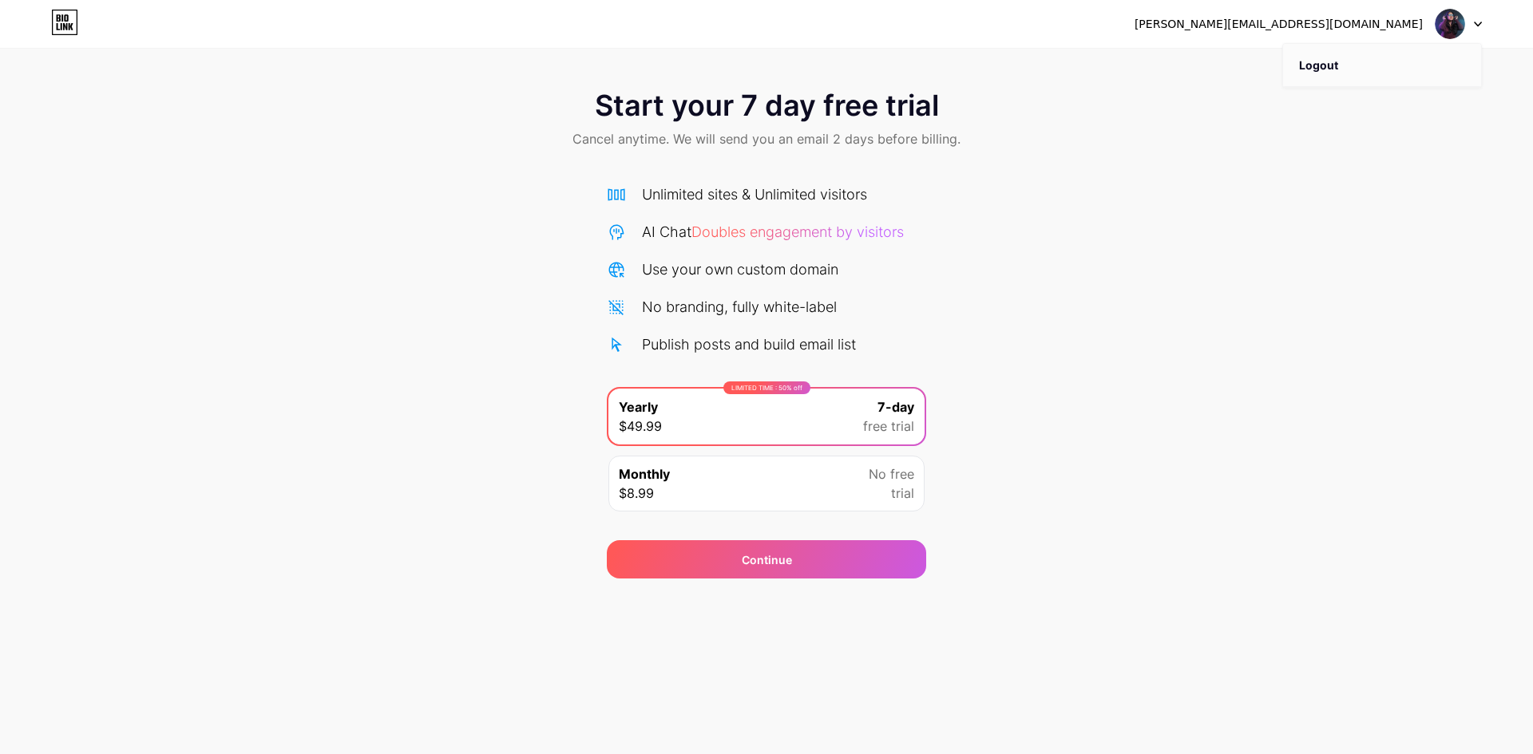
click at [1332, 65] on li "Logout" at bounding box center [1382, 65] width 198 height 43
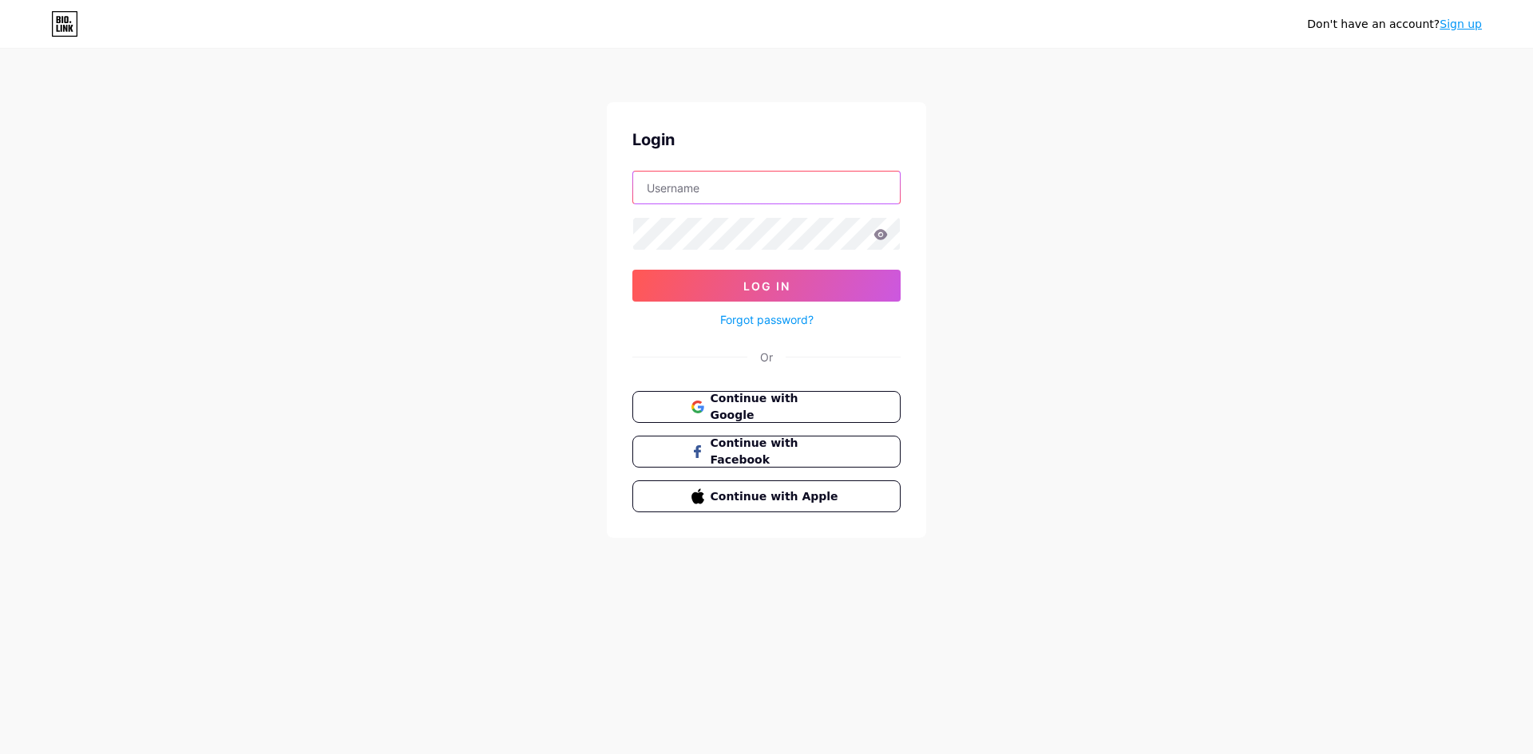
type input "[PERSON_NAME][EMAIL_ADDRESS][DOMAIN_NAME]"
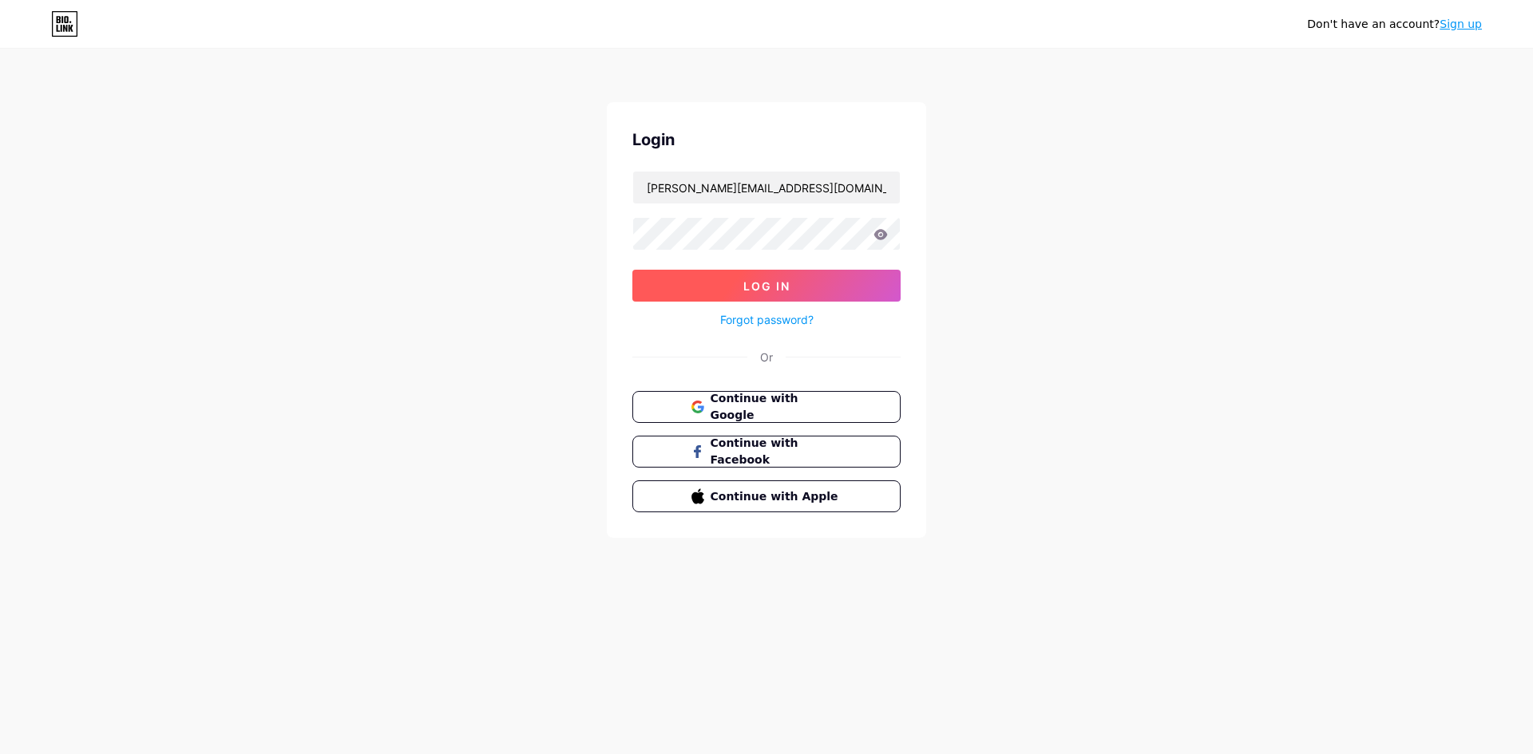
click at [754, 290] on span "Log In" at bounding box center [766, 286] width 47 height 14
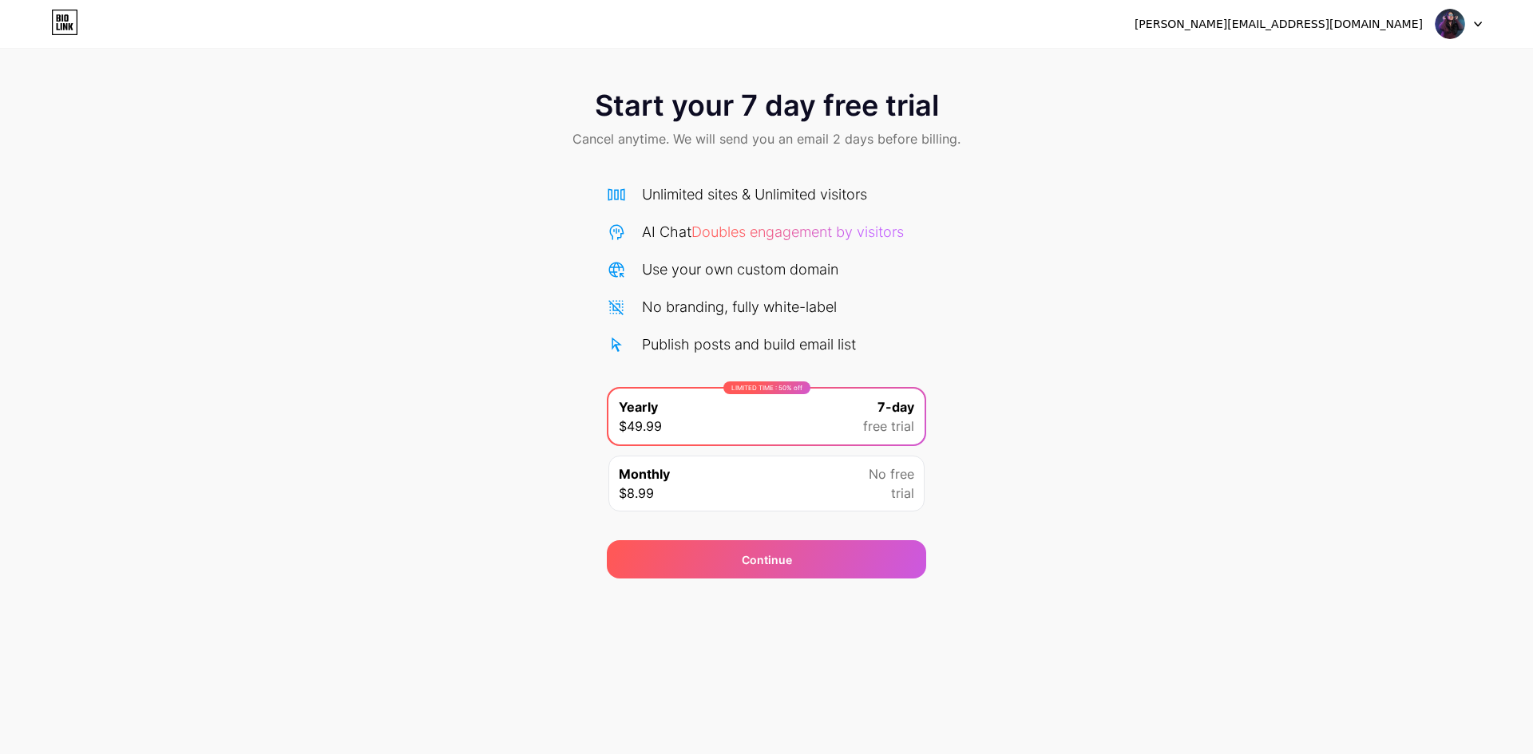
click at [694, 639] on div "[PERSON_NAME][EMAIL_ADDRESS][DOMAIN_NAME] Logout Link Copied Start your 7 day f…" at bounding box center [766, 377] width 1533 height 754
drag, startPoint x: 740, startPoint y: 162, endPoint x: 789, endPoint y: 163, distance: 49.5
click at [751, 161] on div "Start your 7 day free trial Cancel anytime. We will send you an email 2 days be…" at bounding box center [766, 120] width 1533 height 94
click at [789, 140] on span "Cancel anytime. We will send you an email 2 days before billing." at bounding box center [766, 138] width 388 height 19
click at [791, 136] on span "Cancel anytime. We will send you an email 2 days before billing." at bounding box center [766, 138] width 388 height 19
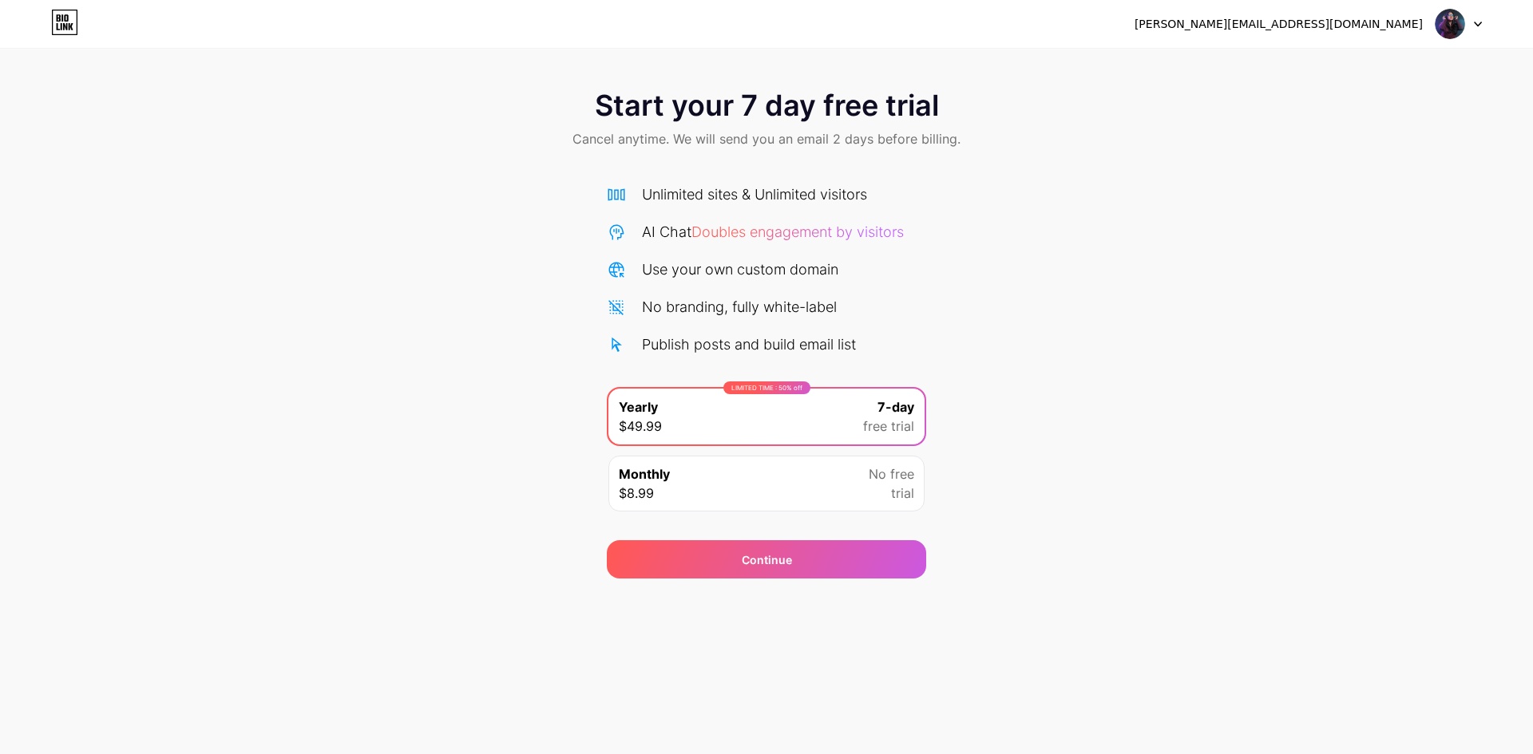
click at [827, 98] on span "Start your 7 day free trial" at bounding box center [767, 105] width 344 height 32
click at [1312, 285] on div "Start your 7 day free trial Cancel anytime. We will send you an email 2 days be…" at bounding box center [766, 325] width 1533 height 505
click at [362, 468] on div "Start your 7 day free trial Cancel anytime. We will send you an email 2 days be…" at bounding box center [766, 325] width 1533 height 505
click at [1453, 34] on img at bounding box center [1449, 24] width 30 height 30
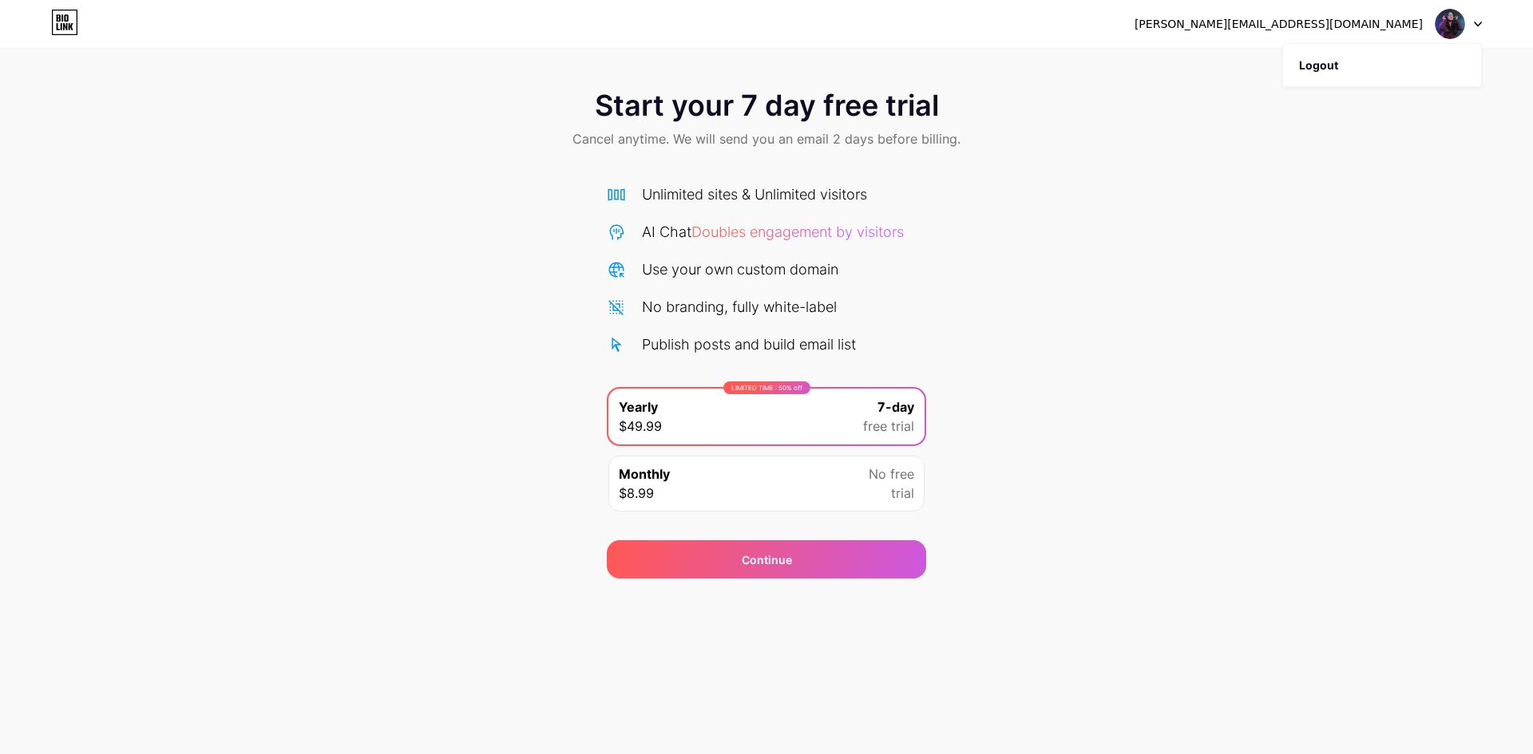
click at [1471, 17] on div at bounding box center [1458, 24] width 46 height 29
click at [1473, 22] on div at bounding box center [1458, 24] width 46 height 29
click at [1321, 59] on li "Logout" at bounding box center [1382, 65] width 198 height 43
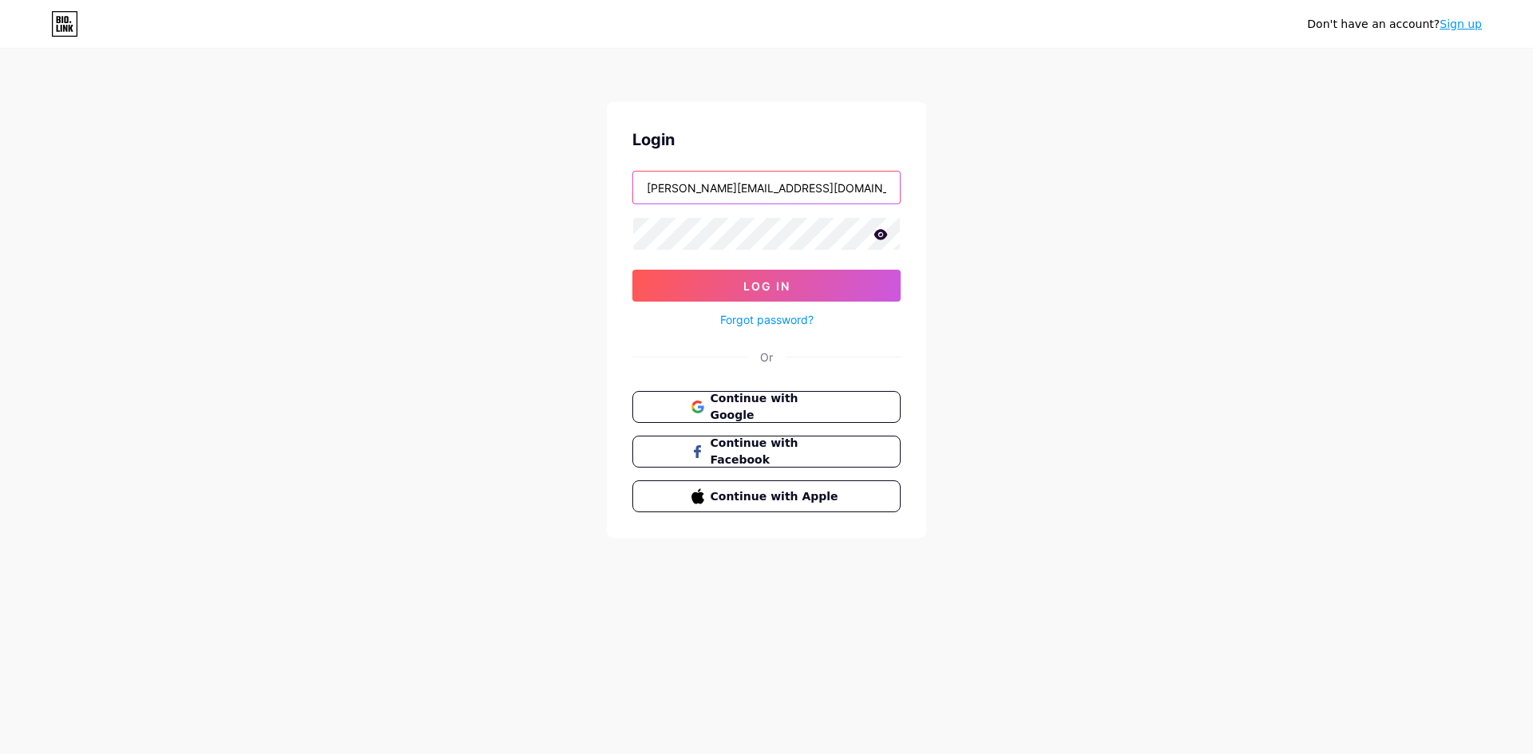
click at [816, 193] on input "[PERSON_NAME][EMAIL_ADDRESS][DOMAIN_NAME]" at bounding box center [766, 188] width 267 height 32
type input "S"
click at [1070, 192] on div "Don't have an account? Sign up Login Log In Forgot password? Or Continue with G…" at bounding box center [766, 294] width 1533 height 589
click at [762, 195] on input "text" at bounding box center [766, 188] width 267 height 32
click at [624, 220] on div "Login Log In Forgot password? Or Continue with Google Continue with Facebook Co…" at bounding box center [766, 320] width 319 height 436
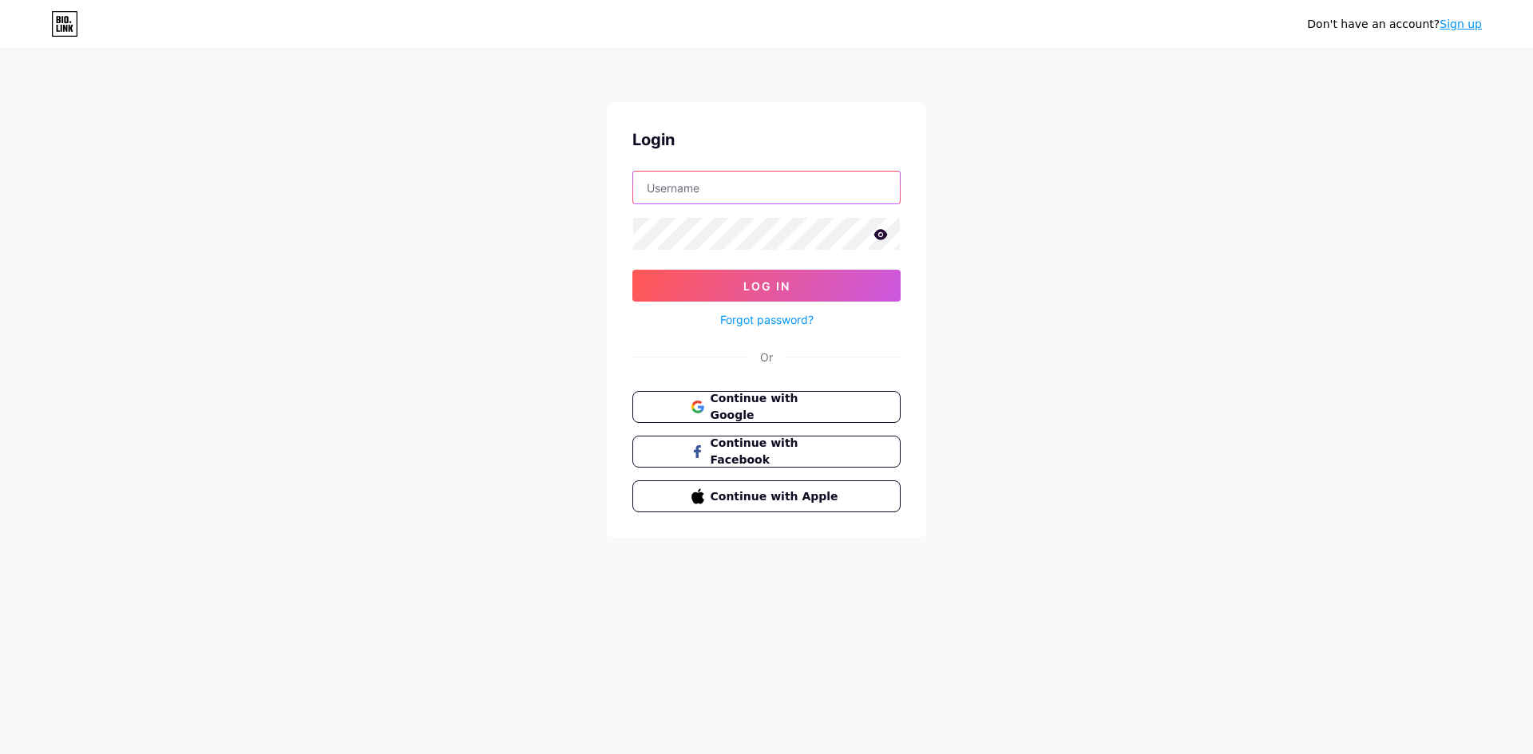
click at [669, 185] on input "text" at bounding box center [766, 188] width 267 height 32
click at [1025, 210] on div "Don't have an account? Sign up Login Log In Forgot password? Or Continue with G…" at bounding box center [766, 294] width 1533 height 589
